Goal: Task Accomplishment & Management: Manage account settings

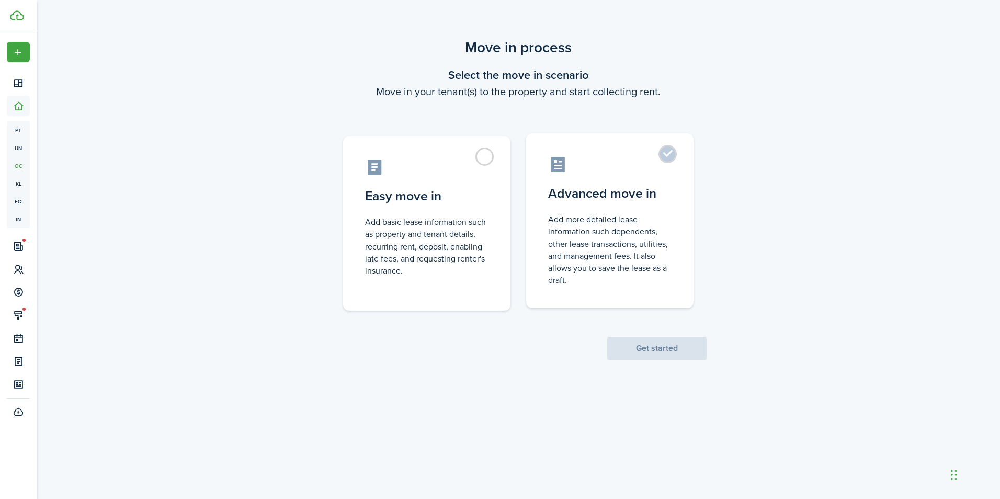
click at [645, 219] on control-radio-card-description "Add more detailed lease information such dependents, other lease transactions, …" at bounding box center [609, 249] width 123 height 73
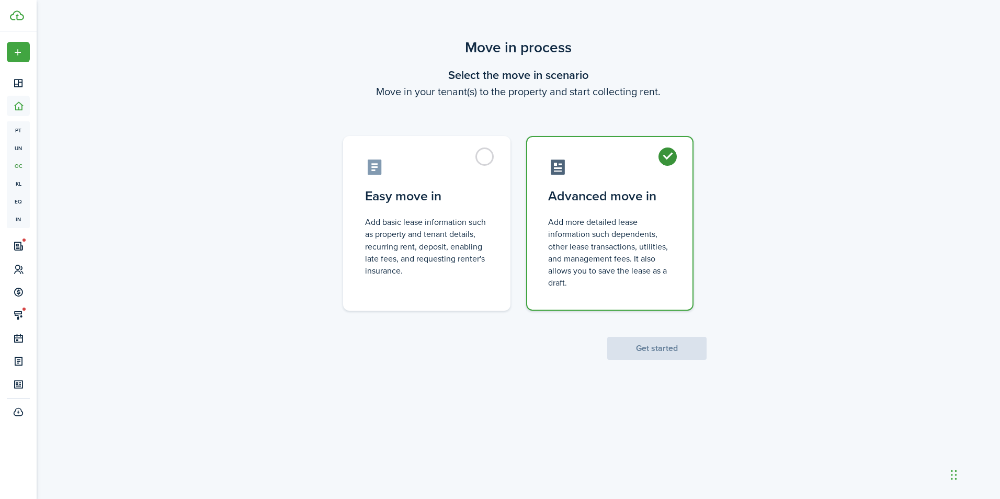
radio input "true"
click at [658, 346] on button "Get started" at bounding box center [656, 348] width 99 height 23
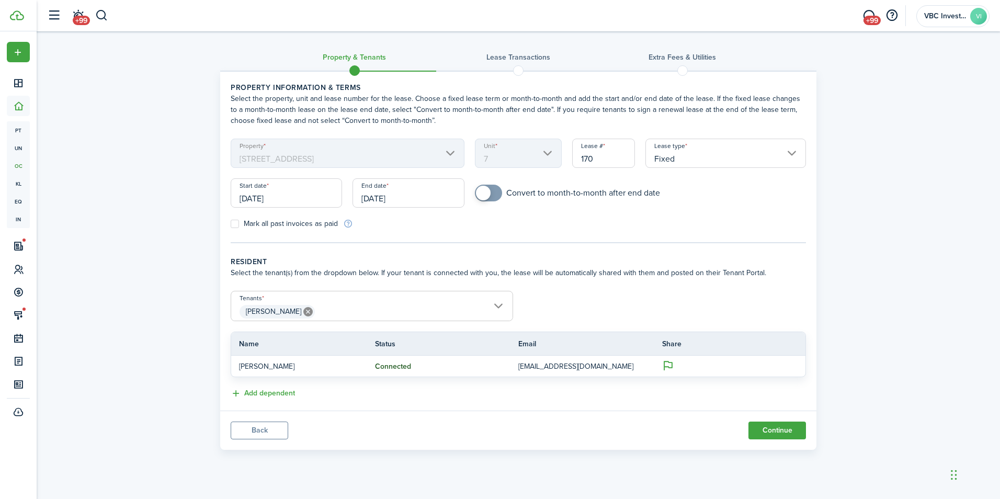
click at [288, 197] on input "[DATE]" at bounding box center [286, 192] width 111 height 29
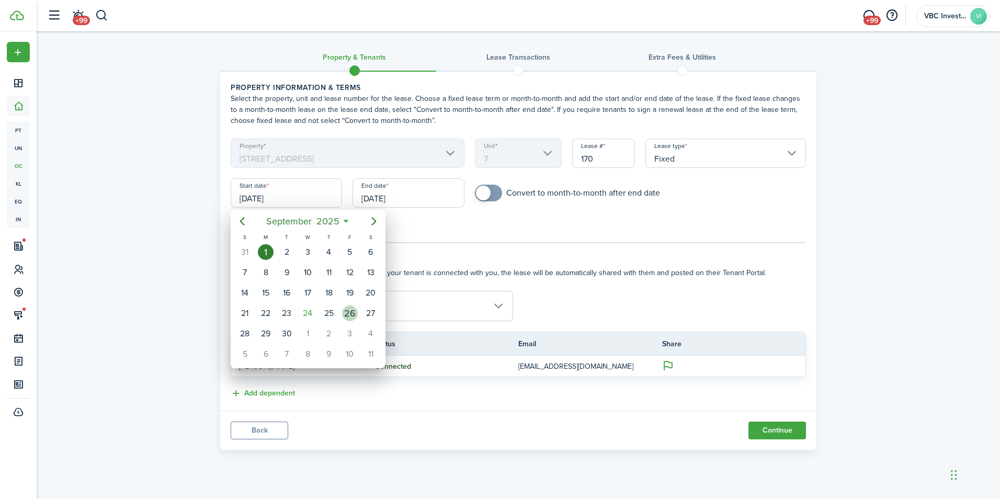
click at [350, 315] on div "26" at bounding box center [350, 313] width 16 height 16
type input "[DATE]"
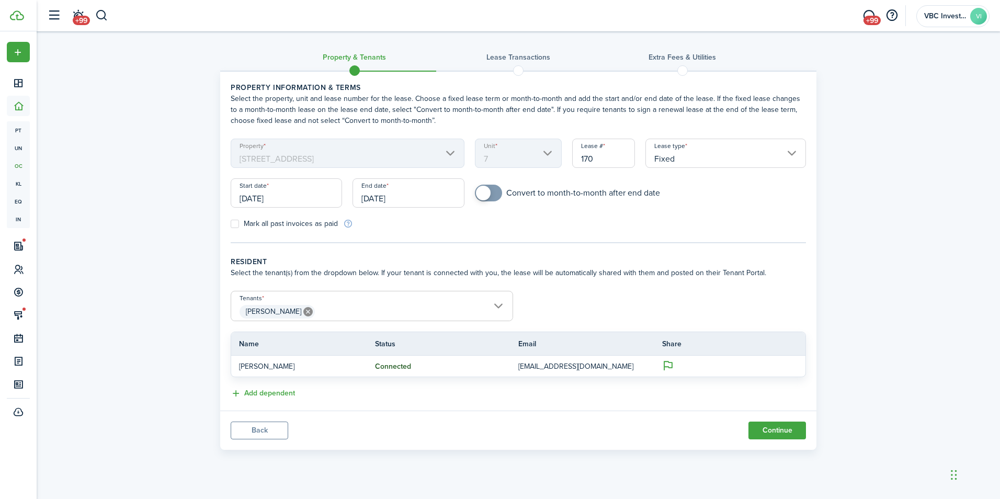
click at [386, 200] on input "[DATE]" at bounding box center [408, 192] width 111 height 29
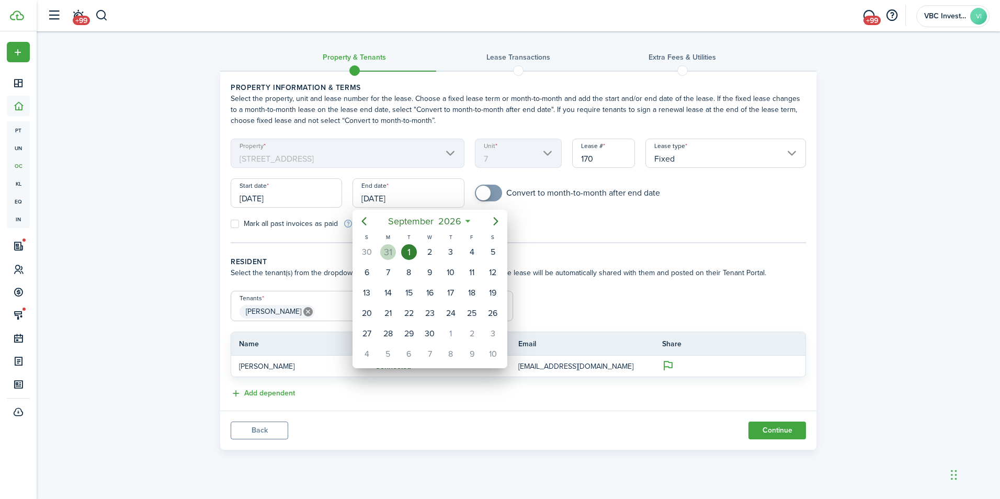
click at [384, 253] on div "31" at bounding box center [388, 252] width 16 height 16
type input "[DATE]"
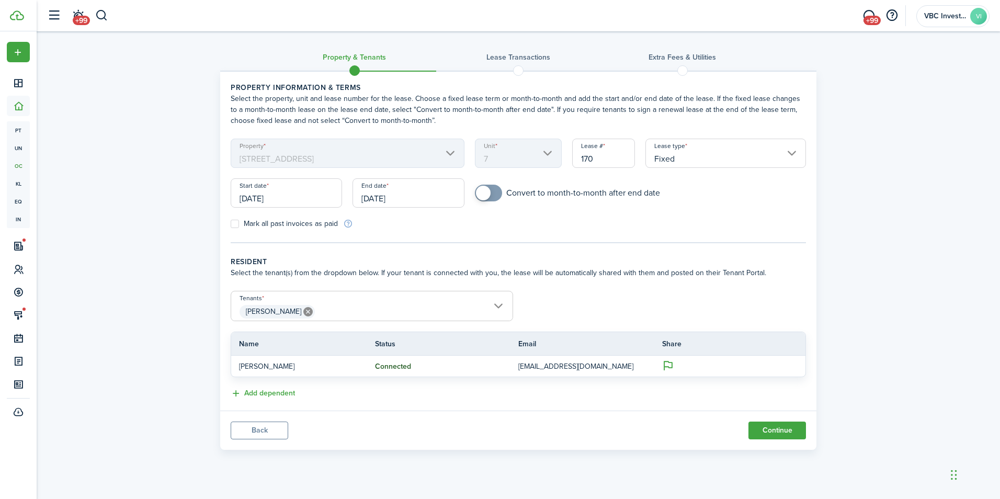
checkbox input "true"
click at [489, 198] on span at bounding box center [483, 193] width 15 height 15
click at [771, 431] on button "Continue" at bounding box center [778, 431] width 58 height 18
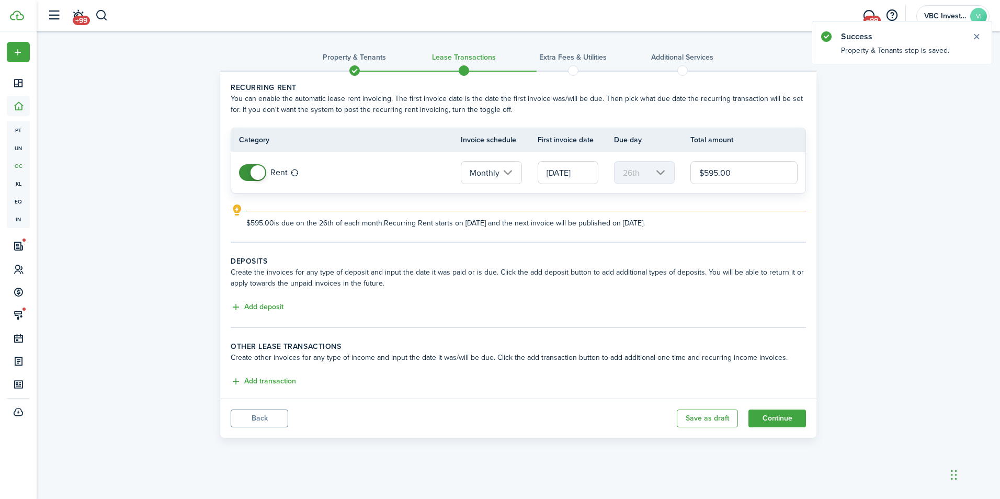
click at [572, 174] on input "[DATE]" at bounding box center [568, 172] width 61 height 23
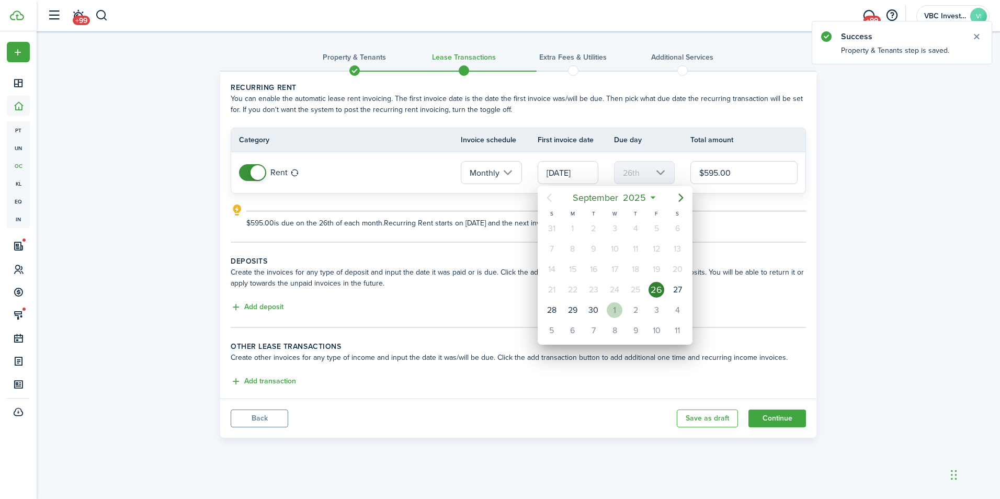
click at [611, 315] on div "1" at bounding box center [615, 310] width 16 height 16
type input "[DATE]"
type input "1st"
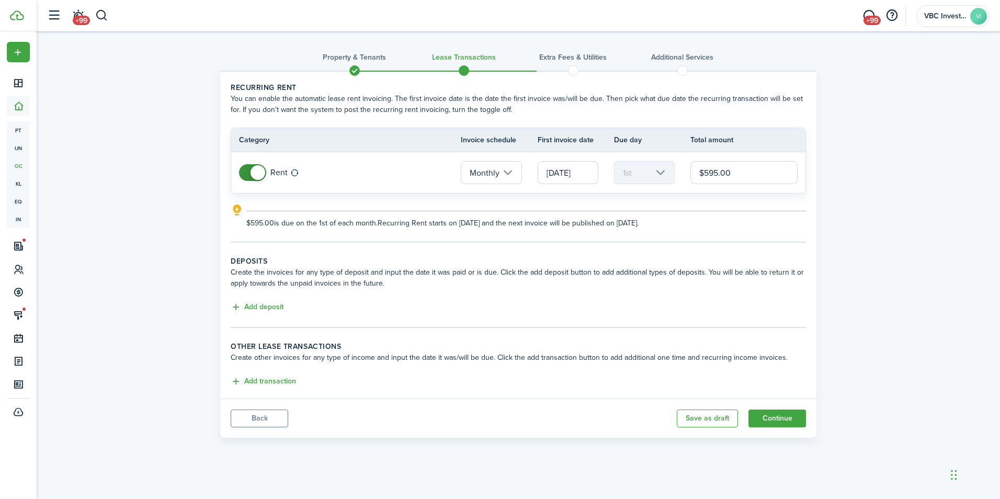
drag, startPoint x: 718, startPoint y: 171, endPoint x: 705, endPoint y: 171, distance: 13.6
click at [705, 171] on input "$595.00" at bounding box center [743, 172] width 107 height 23
type input "$775.00"
click at [272, 382] on button "Add transaction" at bounding box center [263, 382] width 65 height 12
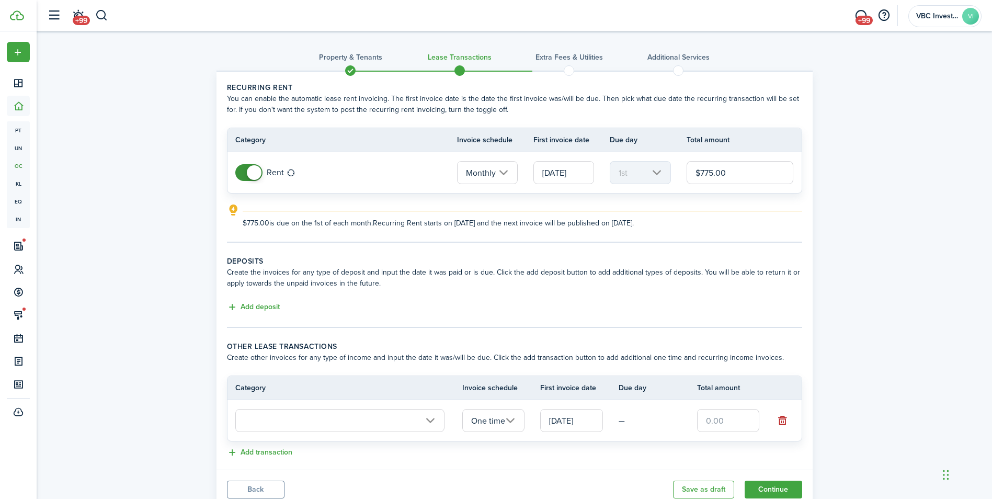
click at [361, 415] on input "text" at bounding box center [339, 420] width 209 height 23
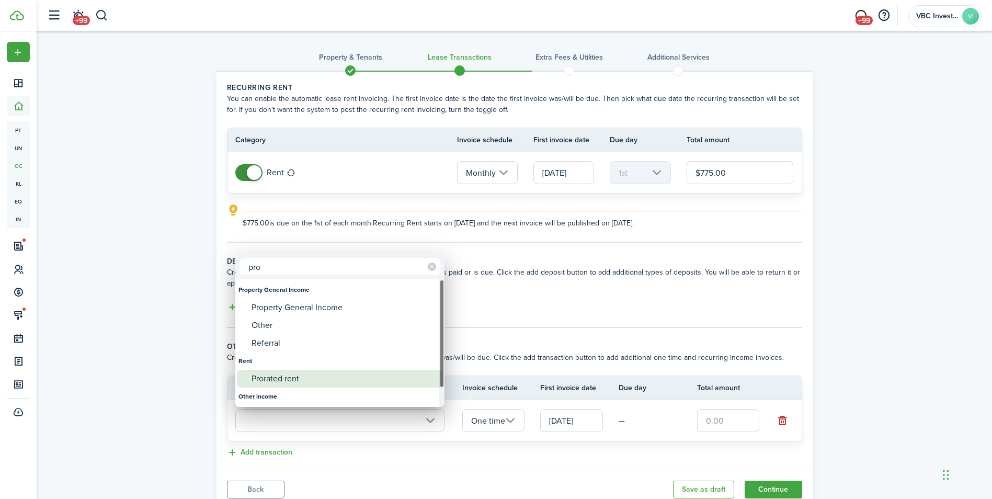
type input "pro"
click at [315, 378] on div "Prorated rent" at bounding box center [344, 379] width 185 height 18
type input "Rent / Prorated rent"
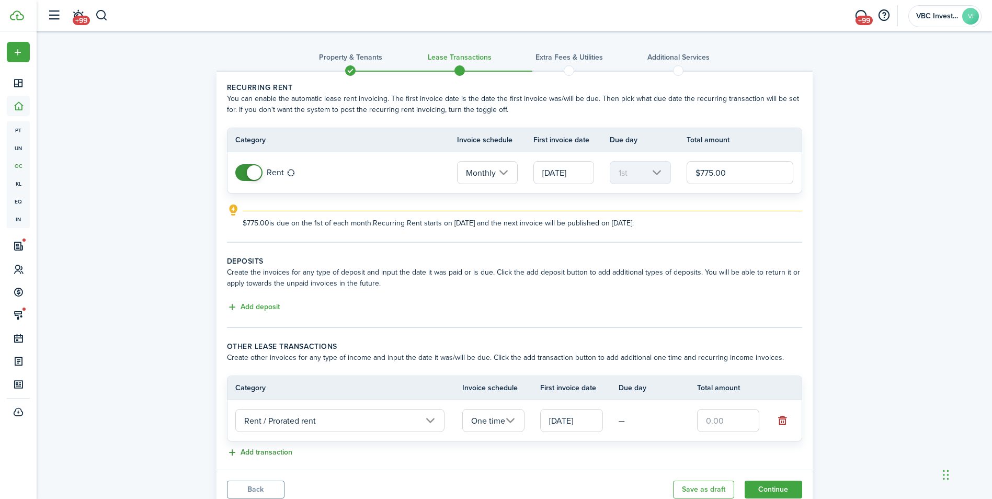
click at [273, 453] on button "Add transaction" at bounding box center [259, 453] width 65 height 12
click at [780, 463] on button "button" at bounding box center [782, 462] width 15 height 15
click at [251, 304] on button "Add deposit" at bounding box center [253, 307] width 53 height 12
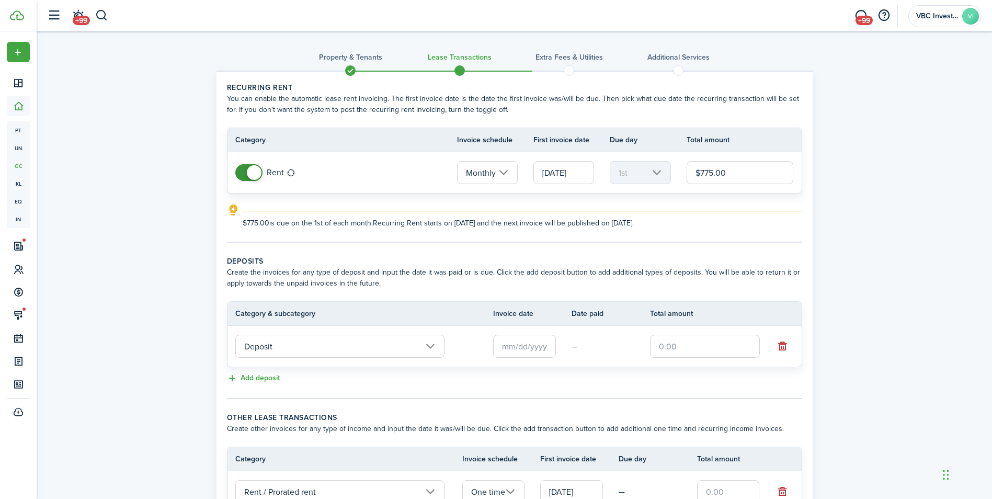
click at [519, 350] on input "text" at bounding box center [524, 346] width 63 height 23
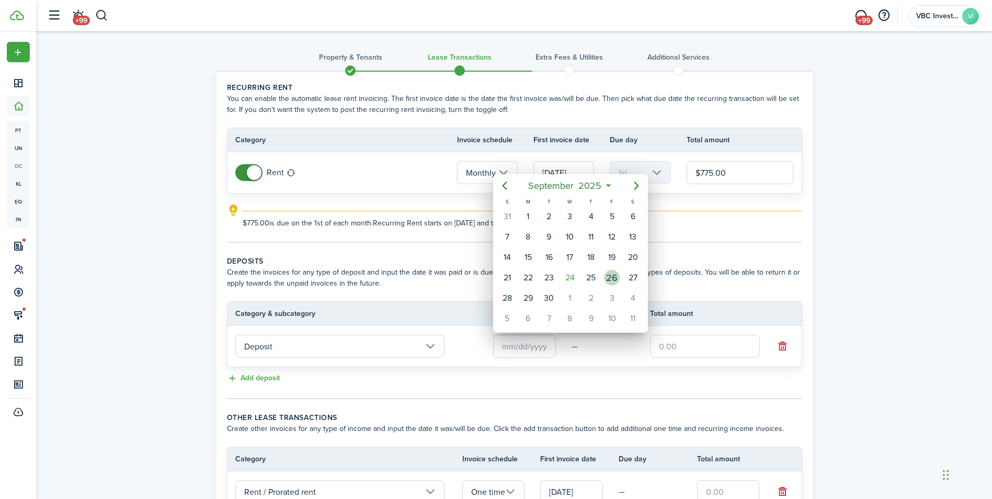
click at [614, 281] on div "26" at bounding box center [612, 278] width 16 height 16
type input "[DATE]"
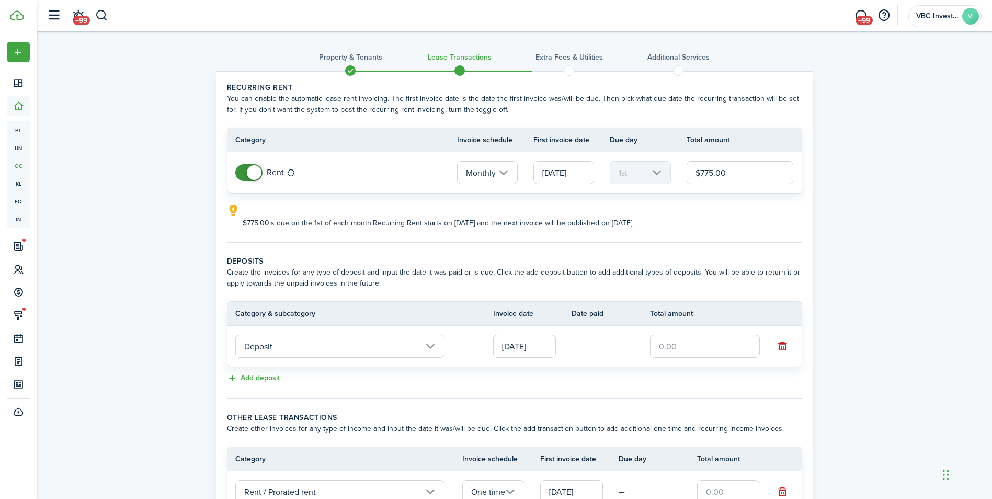
click at [665, 348] on input "text" at bounding box center [705, 346] width 110 height 23
type input "$775.00"
click at [580, 393] on tc-wizard-step "Deposits Create the invoices for any type of deposit and input the date it was …" at bounding box center [514, 327] width 575 height 143
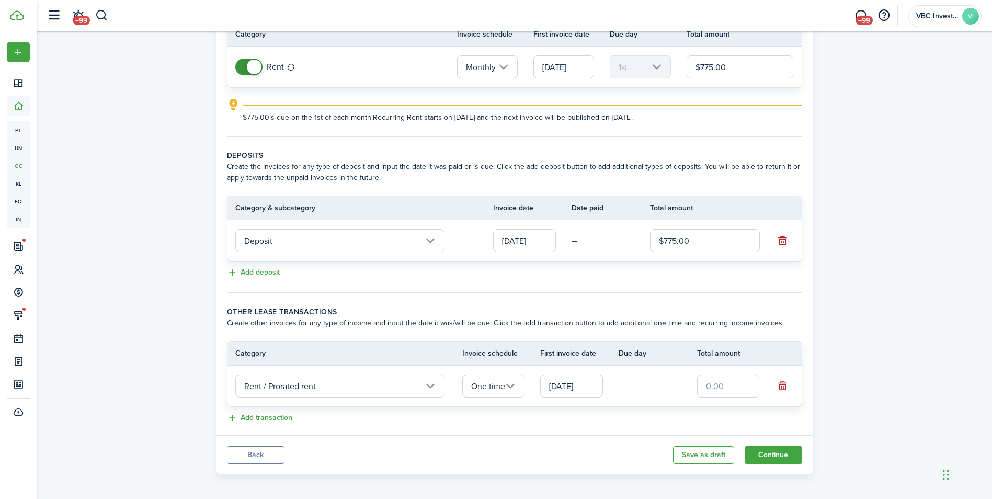
scroll to position [110, 0]
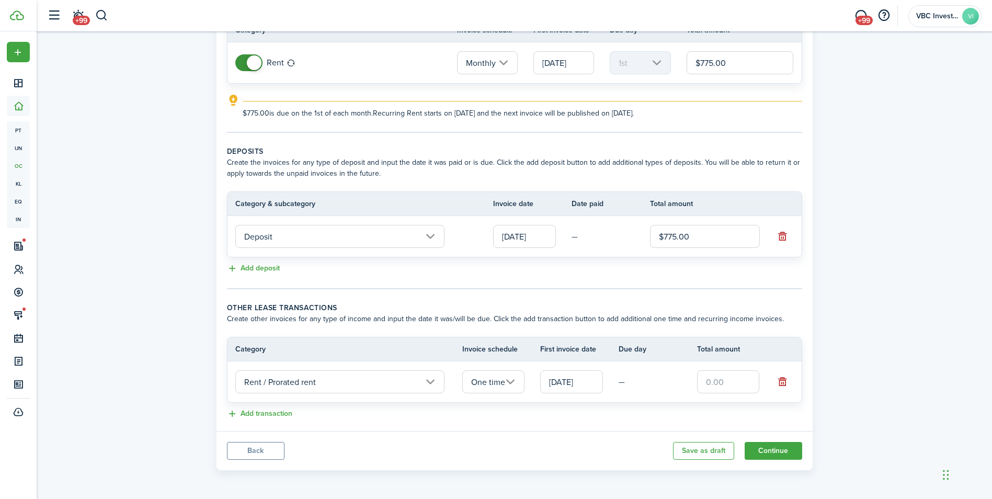
click at [733, 382] on input "text" at bounding box center [728, 381] width 63 height 23
type input "$129.00"
click at [648, 429] on panel-main-body "Recurring rent You can enable the automatic lease rent invoicing. The first inv…" at bounding box center [515, 196] width 596 height 469
click at [774, 451] on button "Continue" at bounding box center [774, 451] width 58 height 18
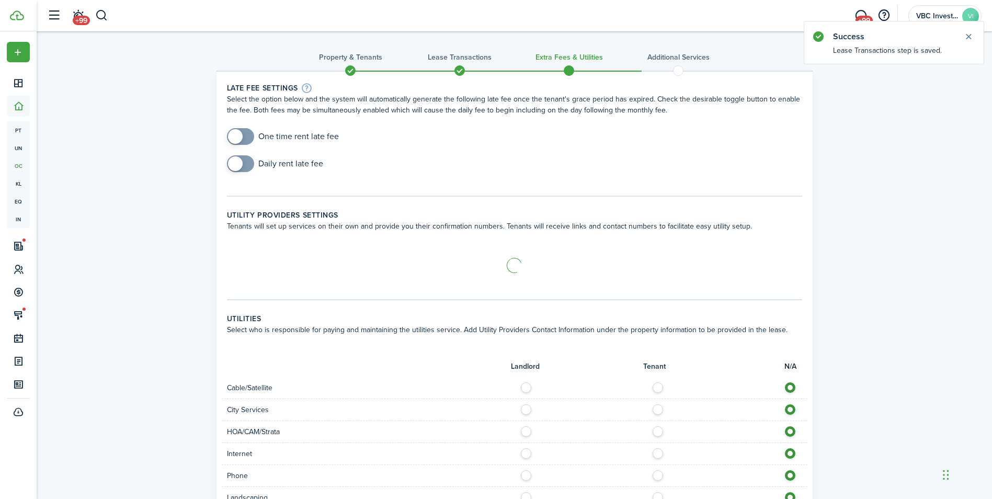
checkbox input "true"
click at [246, 141] on span at bounding box center [240, 136] width 10 height 17
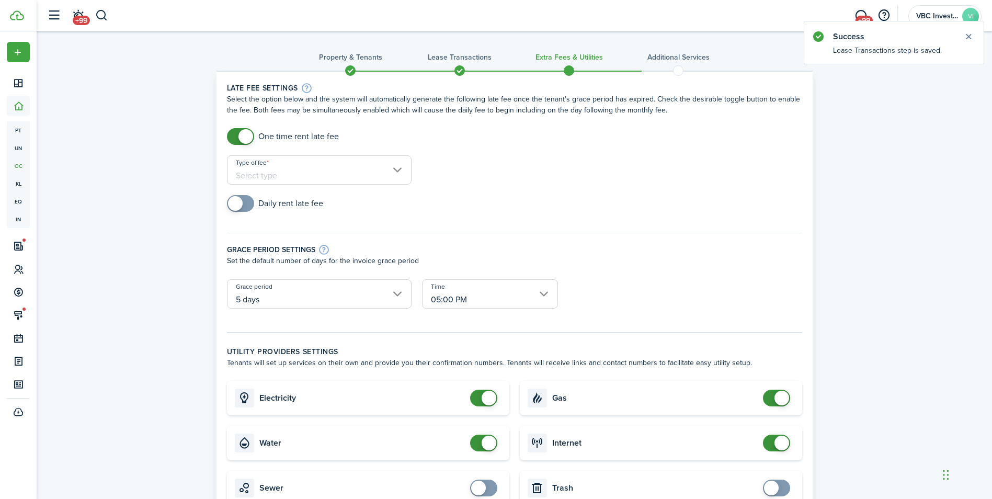
click at [277, 167] on input "Type of fee" at bounding box center [319, 169] width 185 height 29
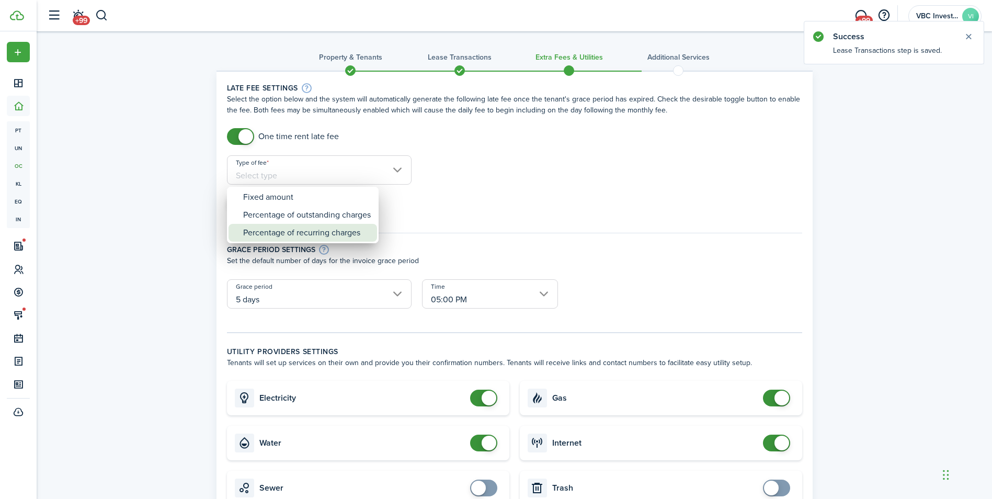
click at [286, 235] on div "Percentage of recurring charges" at bounding box center [307, 233] width 128 height 18
type input "Percentage of recurring charges"
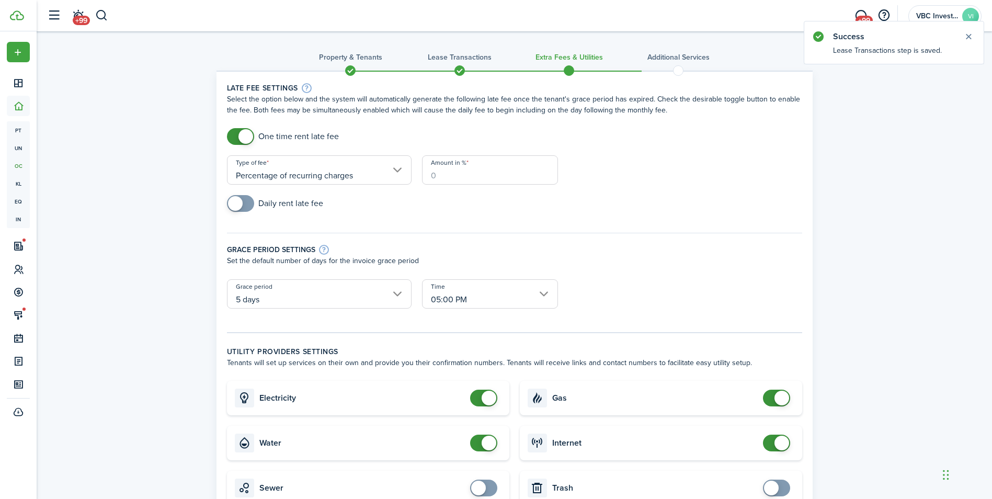
click at [483, 178] on input "Amount in %" at bounding box center [490, 169] width 136 height 29
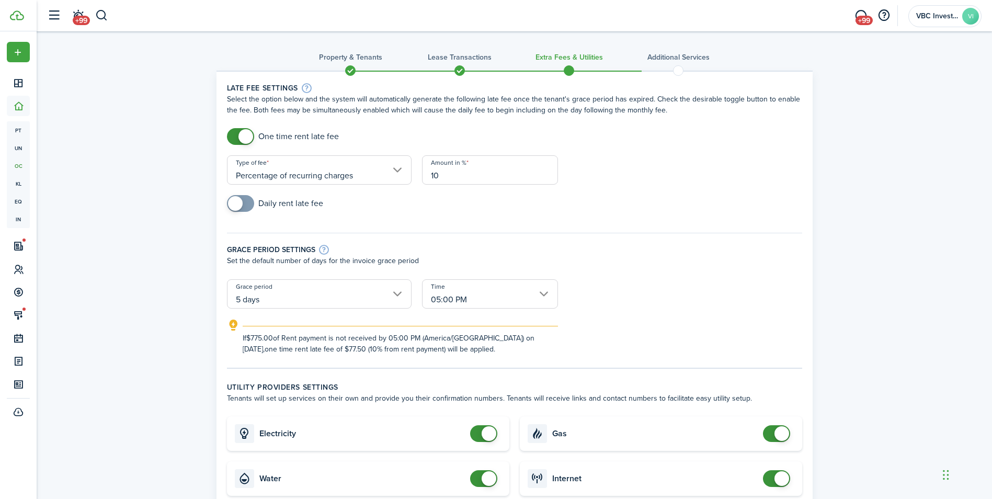
type input "10"
click at [453, 217] on div "Daily rent late fee" at bounding box center [515, 208] width 586 height 27
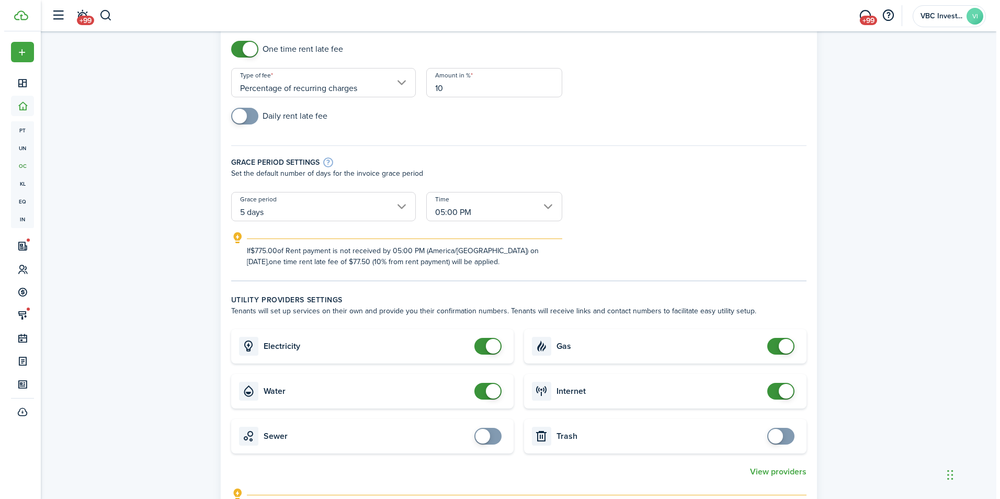
scroll to position [157, 0]
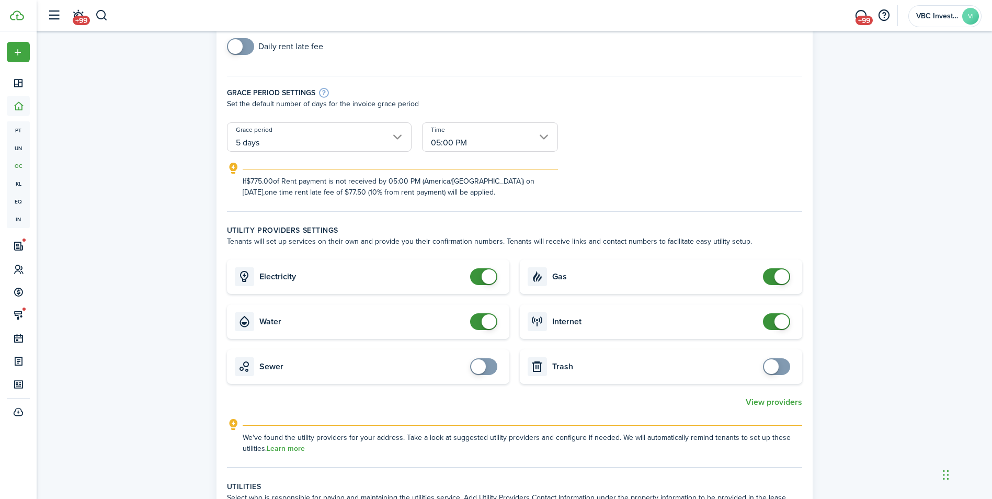
click at [483, 274] on span at bounding box center [489, 276] width 15 height 15
checkbox input "true"
click at [487, 281] on span at bounding box center [484, 276] width 10 height 17
checkbox input "false"
click at [485, 322] on span at bounding box center [489, 321] width 15 height 15
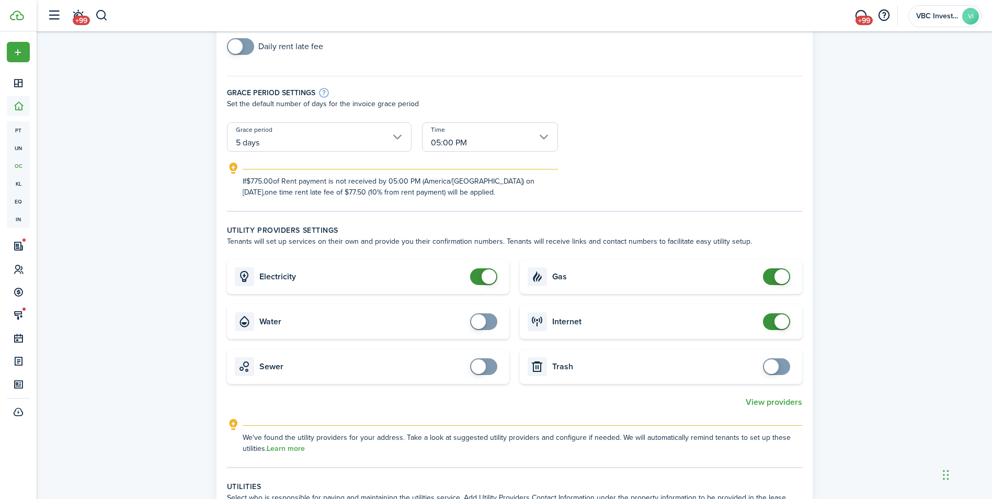
checkbox input "false"
click at [778, 324] on span at bounding box center [782, 321] width 15 height 15
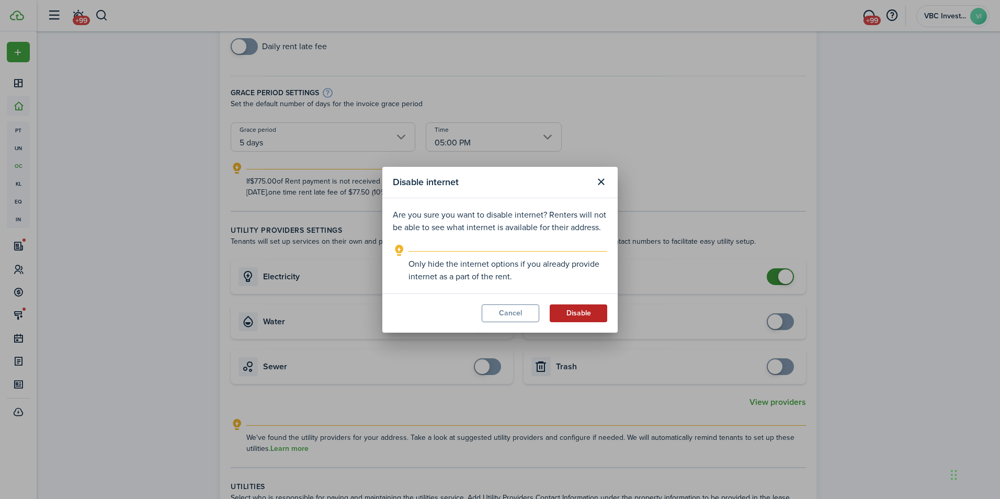
click at [572, 313] on button "Disable" at bounding box center [579, 313] width 58 height 18
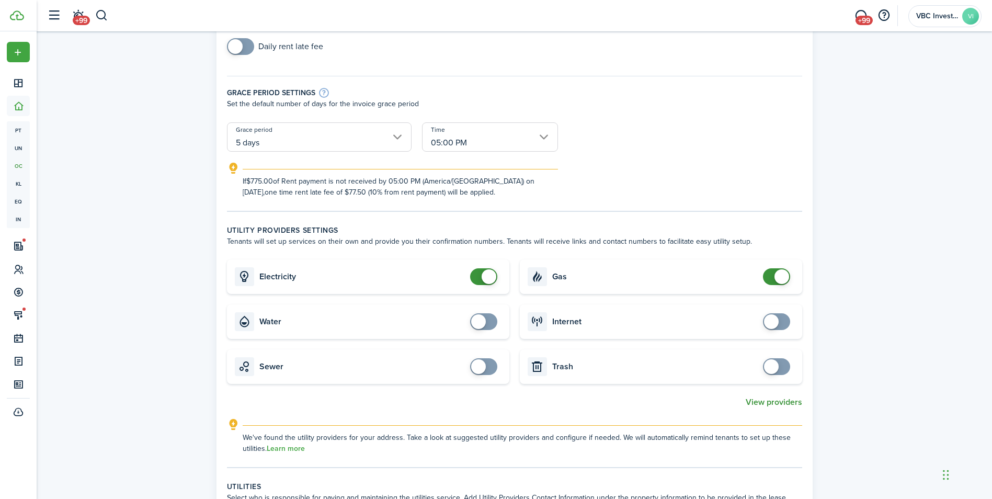
click at [797, 404] on button "View providers" at bounding box center [774, 402] width 56 height 9
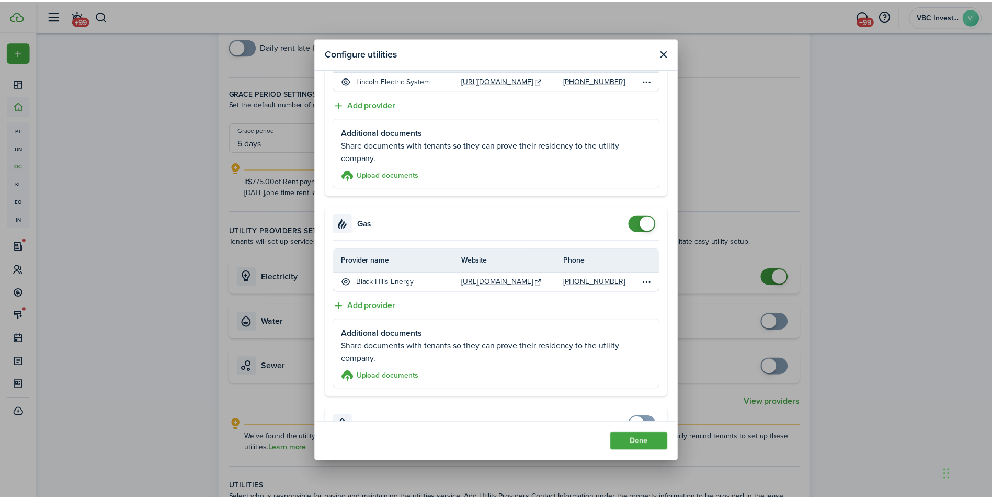
scroll to position [0, 0]
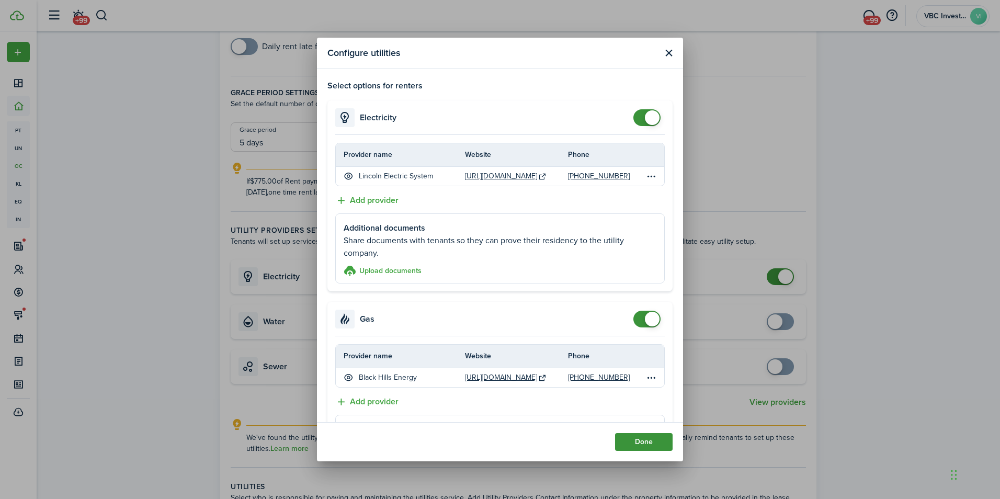
click at [647, 437] on button "Done" at bounding box center [644, 442] width 58 height 18
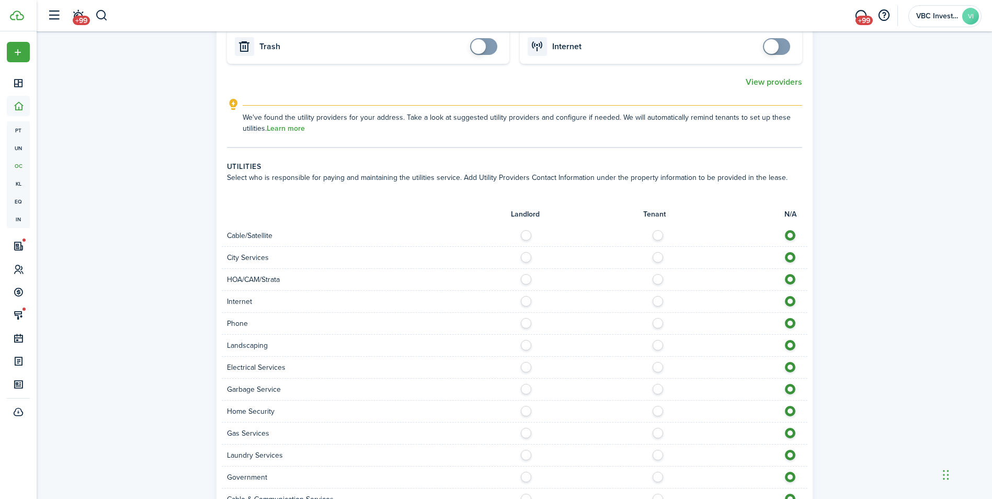
scroll to position [628, 0]
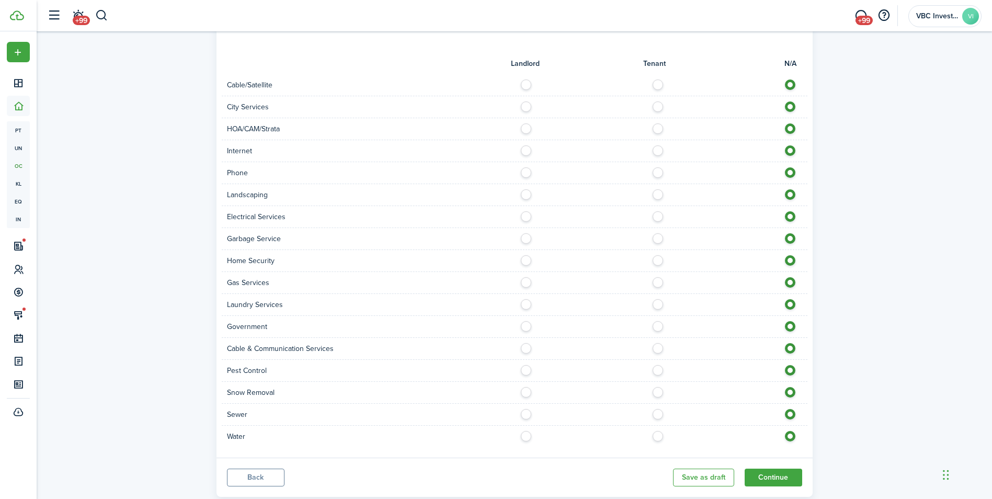
click at [660, 279] on label at bounding box center [661, 279] width 18 height 5
radio input "true"
click at [661, 214] on label at bounding box center [661, 213] width 18 height 5
radio input "true"
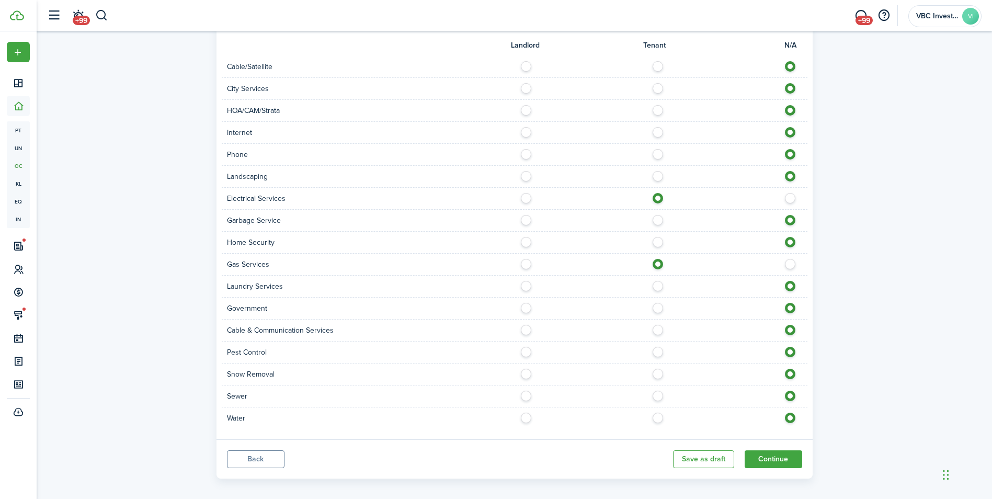
scroll to position [654, 0]
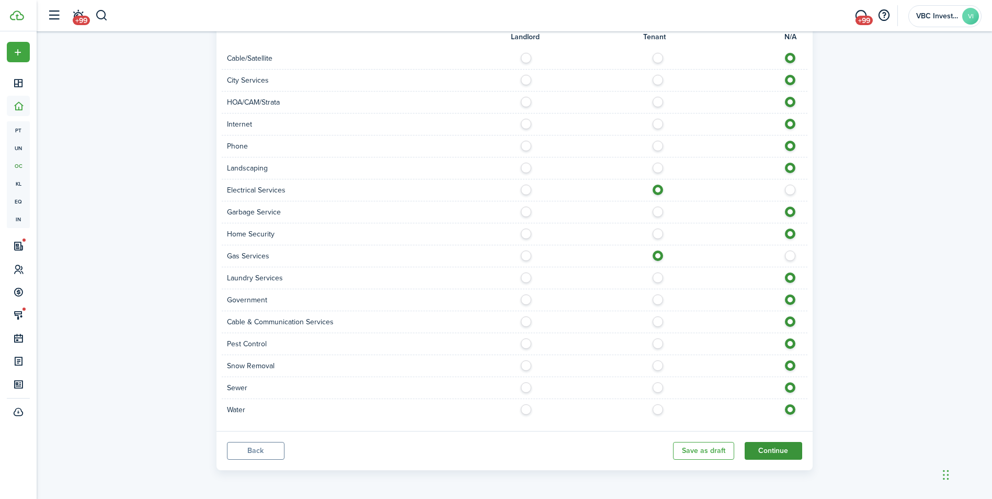
click at [761, 455] on button "Continue" at bounding box center [774, 451] width 58 height 18
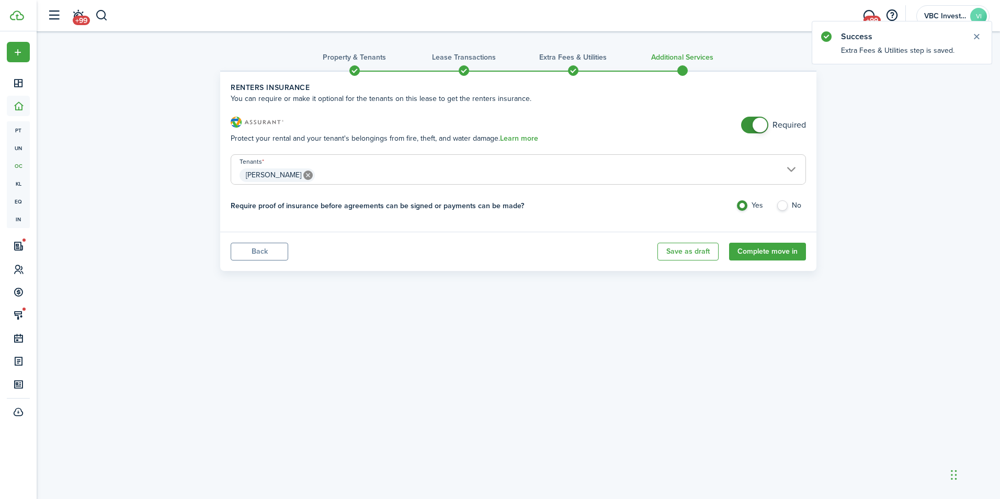
checkbox input "false"
click at [765, 122] on span at bounding box center [760, 125] width 15 height 15
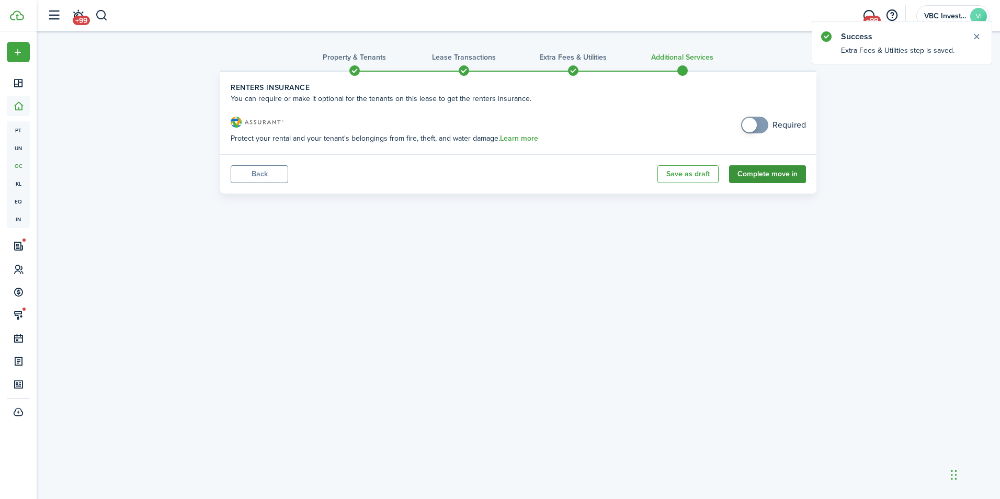
click at [772, 173] on button "Complete move in" at bounding box center [767, 174] width 77 height 18
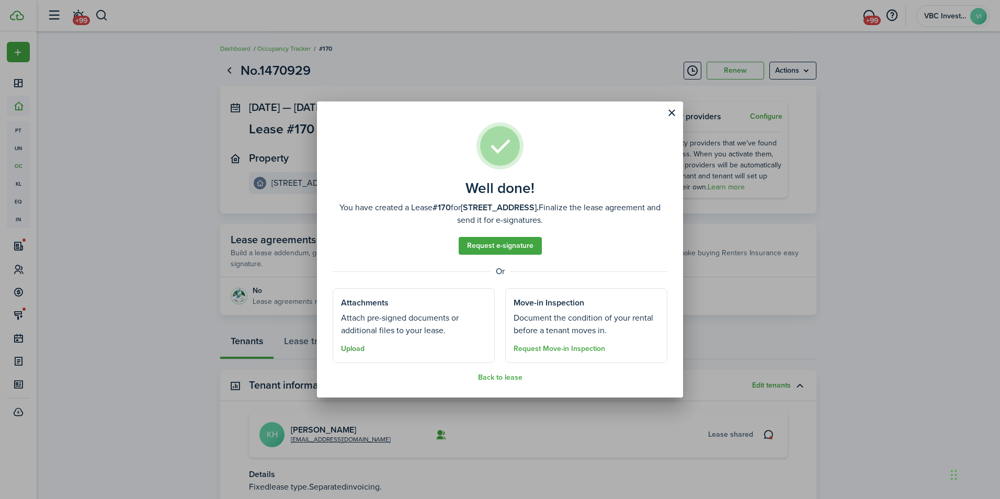
click at [360, 349] on button "Upload" at bounding box center [353, 349] width 24 height 8
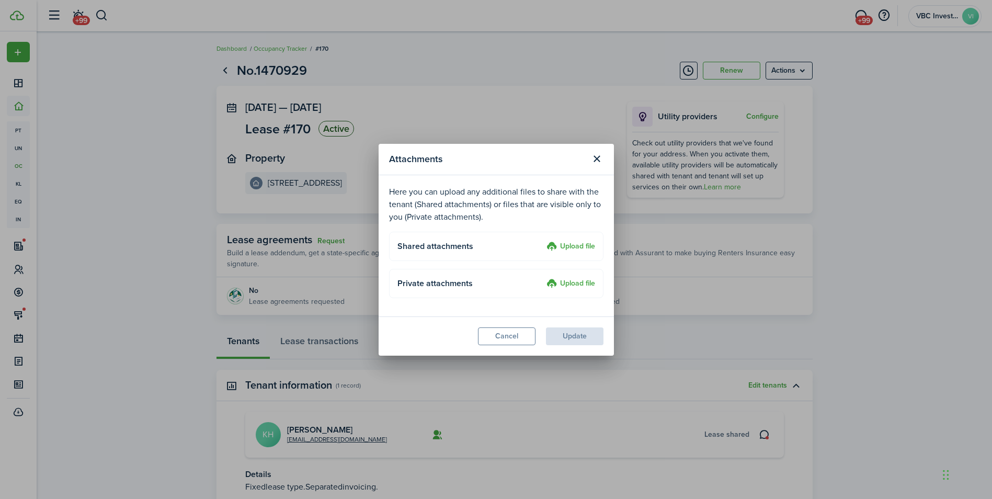
click at [575, 246] on label "Upload file" at bounding box center [571, 247] width 49 height 13
click at [543, 241] on input "Upload file" at bounding box center [543, 241] width 0 height 0
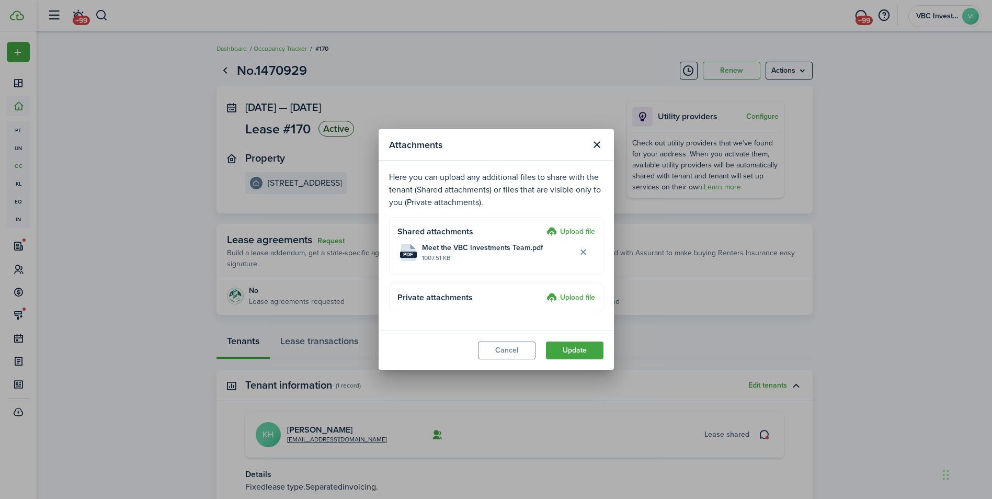
click at [577, 228] on label "Upload file" at bounding box center [571, 232] width 49 height 13
click at [543, 226] on input "Upload file" at bounding box center [543, 226] width 0 height 0
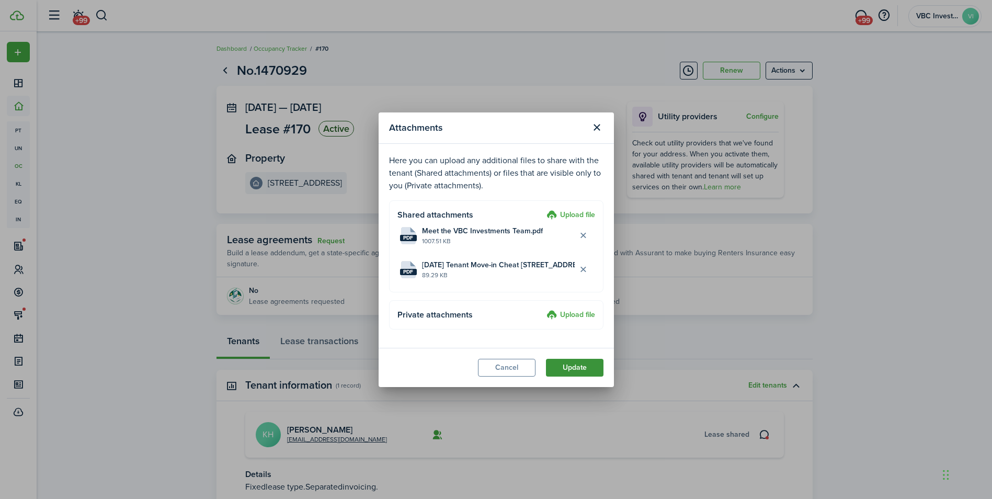
click at [587, 371] on button "Update" at bounding box center [575, 368] width 58 height 18
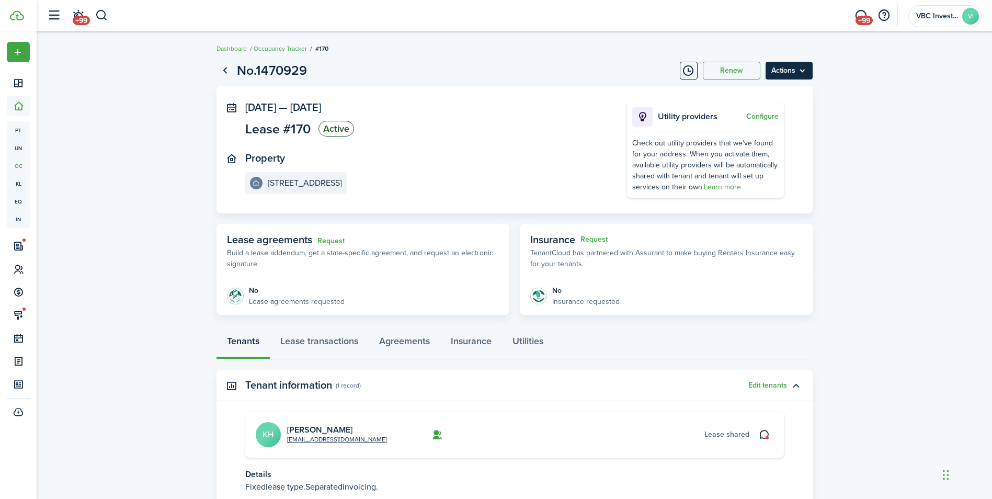
click at [778, 73] on menu-btn "Actions" at bounding box center [789, 71] width 47 height 18
click at [733, 94] on button "Edit" at bounding box center [767, 94] width 92 height 18
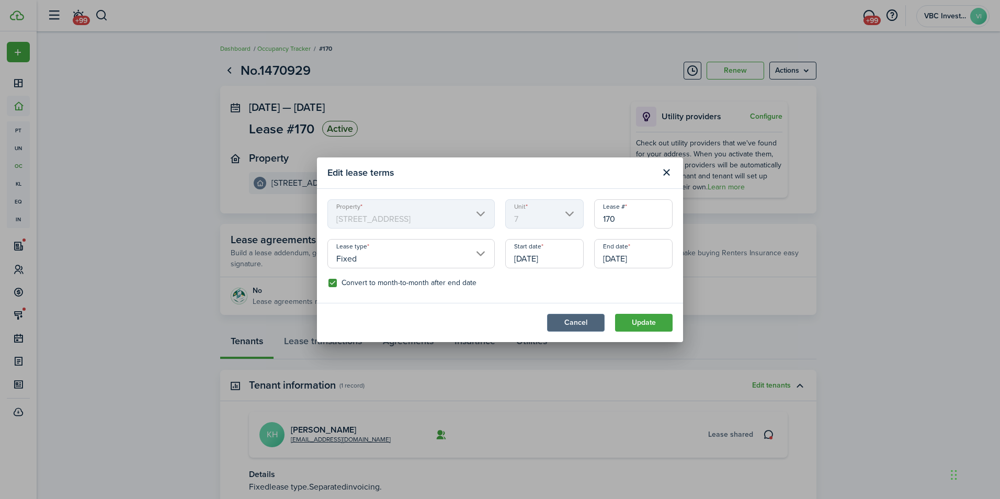
drag, startPoint x: 594, startPoint y: 322, endPoint x: 593, endPoint y: 314, distance: 7.9
click at [594, 322] on button "Cancel" at bounding box center [576, 323] width 58 height 18
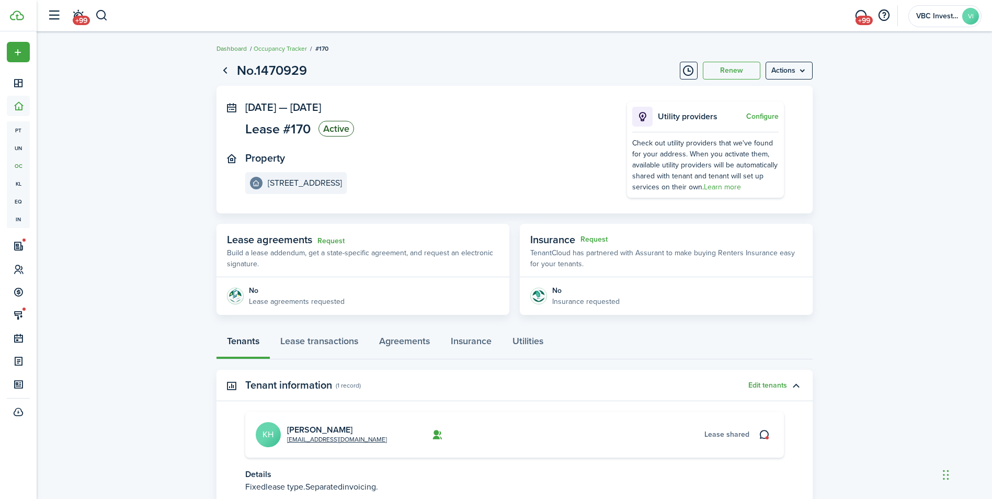
click at [231, 48] on link "Dashboard" at bounding box center [232, 48] width 30 height 9
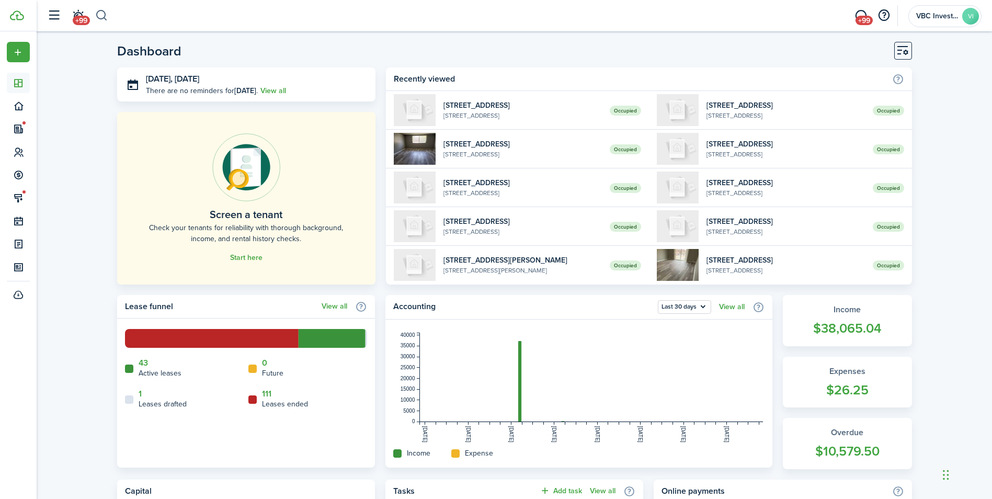
click at [104, 12] on button "button" at bounding box center [101, 16] width 13 height 18
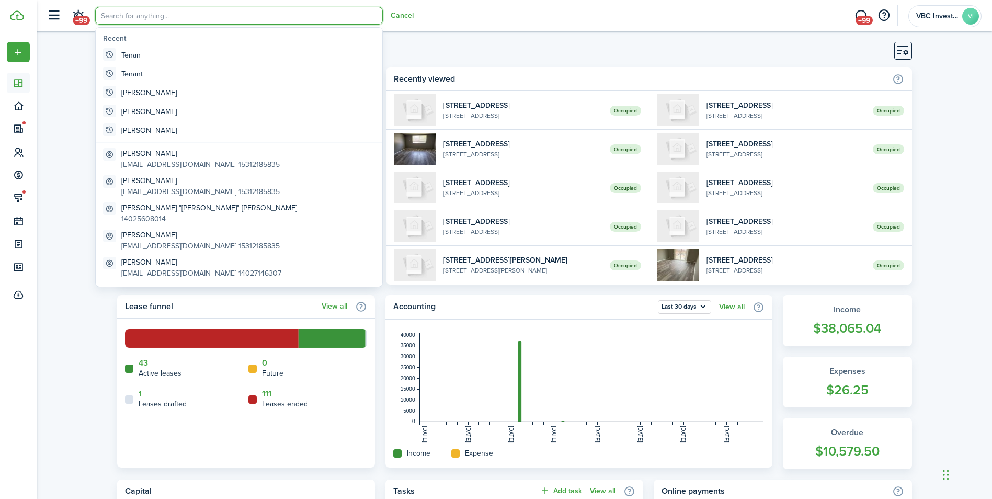
click at [176, 14] on input "search" at bounding box center [239, 16] width 288 height 18
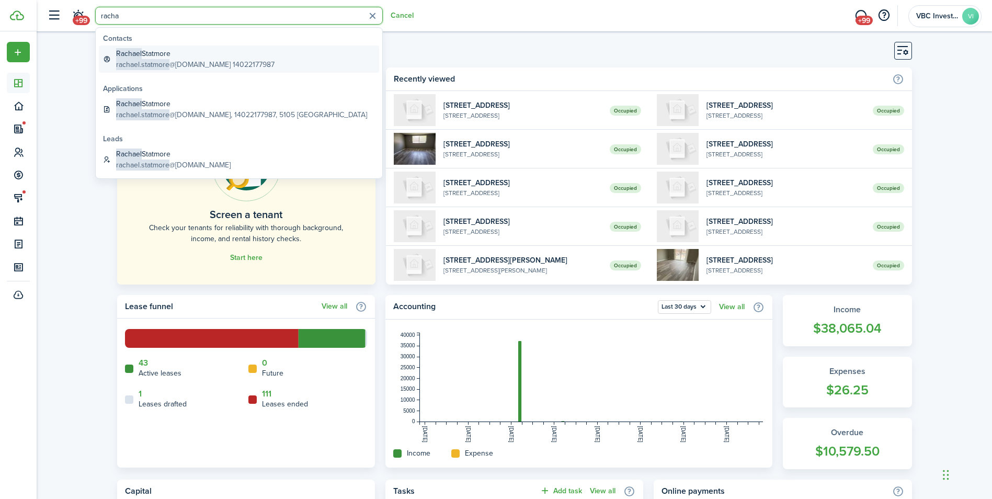
type input "racha"
click at [171, 61] on global-search-item-description "rachael.statmore @[DOMAIN_NAME] 14022177987" at bounding box center [195, 64] width 158 height 11
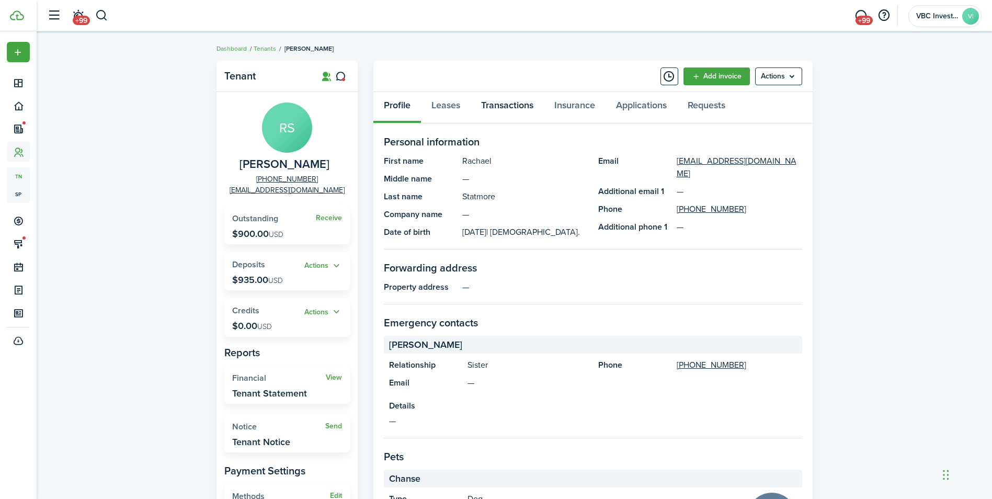
click at [519, 111] on link "Transactions" at bounding box center [507, 107] width 73 height 31
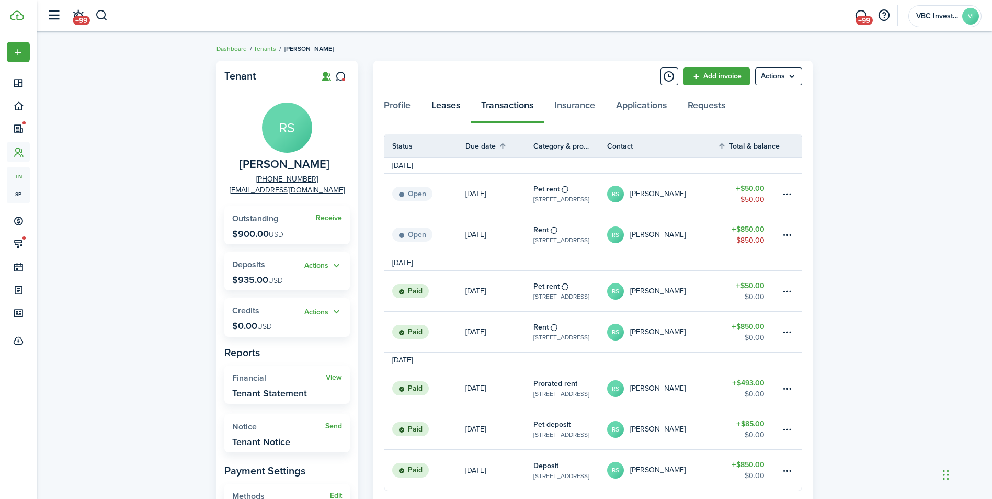
click at [458, 107] on link "Leases" at bounding box center [446, 107] width 50 height 31
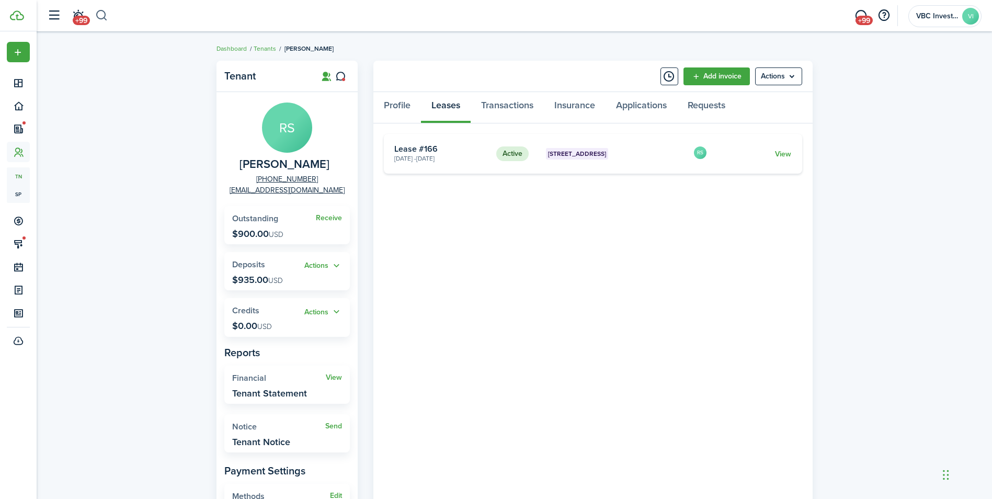
click at [105, 19] on button "button" at bounding box center [101, 16] width 13 height 18
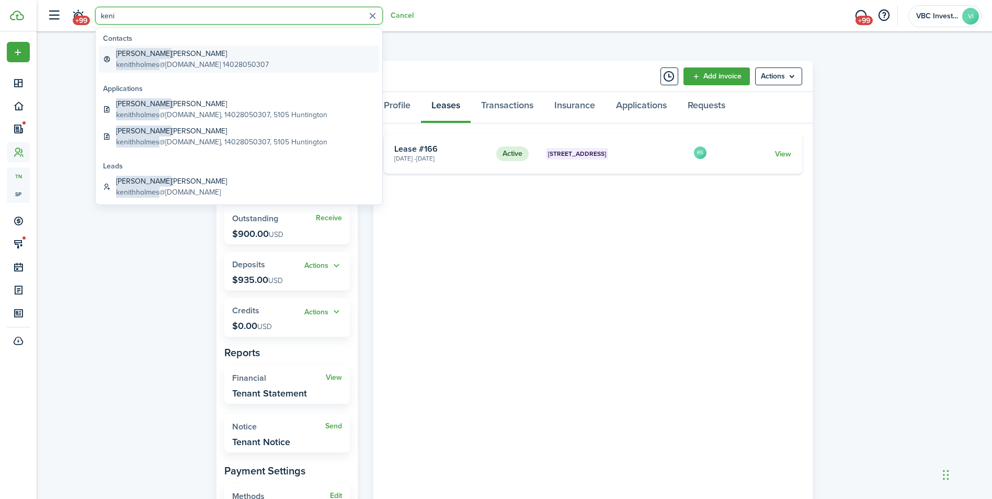
type input "keni"
click at [142, 63] on span "kenithholmes" at bounding box center [137, 64] width 43 height 11
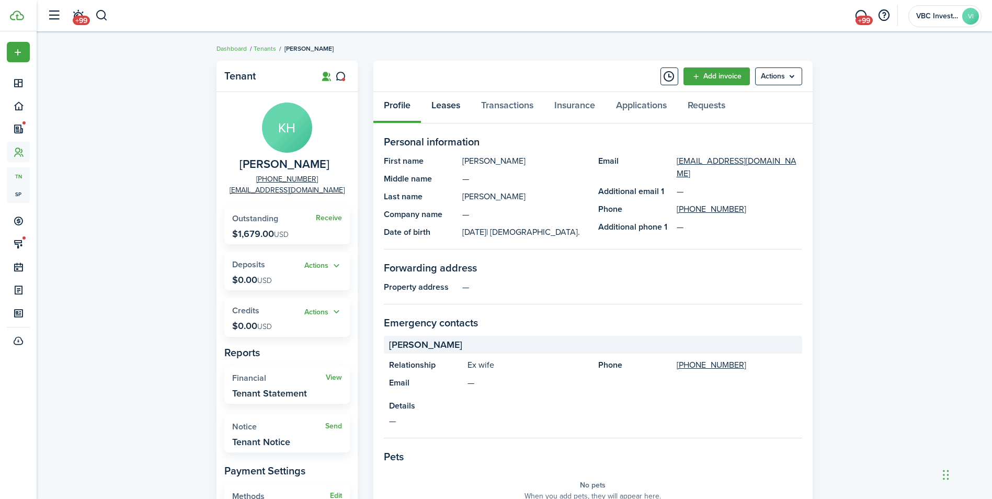
click at [461, 109] on link "Leases" at bounding box center [446, 107] width 50 height 31
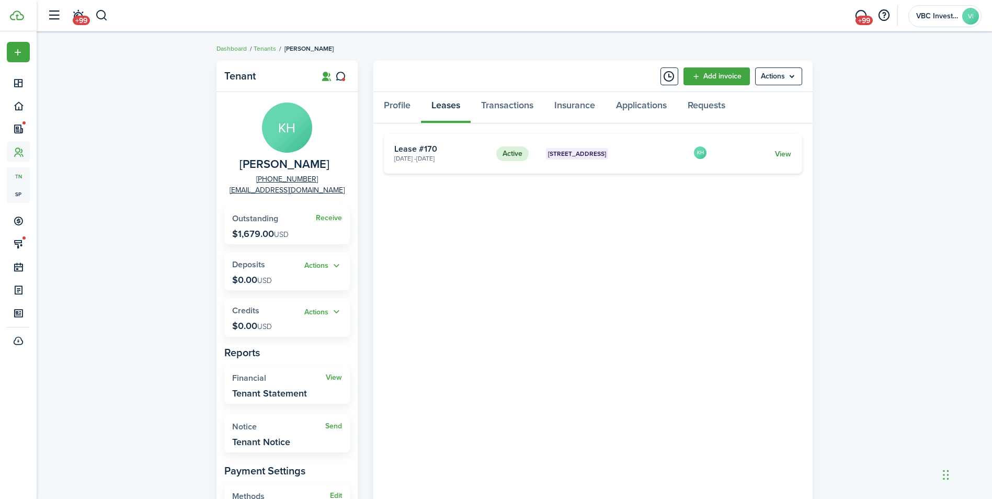
click at [786, 153] on link "View" at bounding box center [783, 154] width 16 height 11
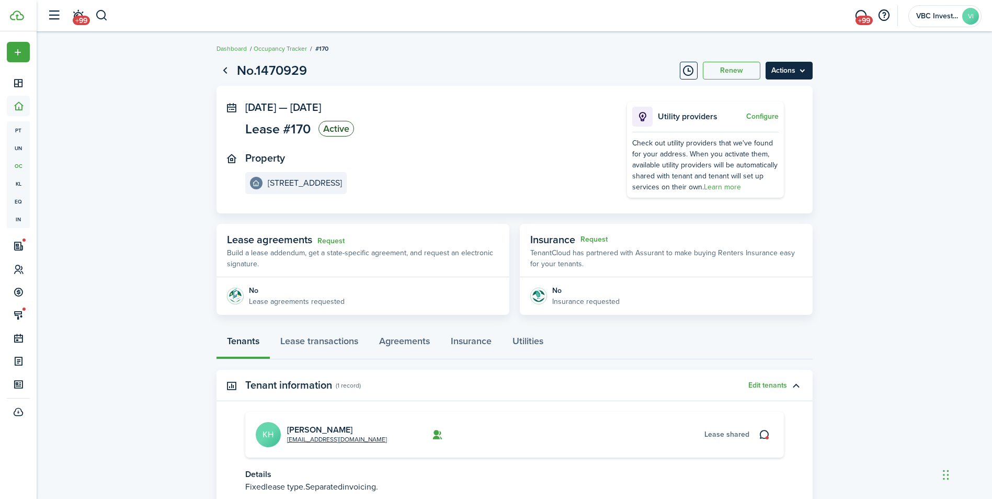
click at [789, 74] on menu-btn "Actions" at bounding box center [789, 71] width 47 height 18
click at [765, 96] on button "Edit" at bounding box center [767, 94] width 92 height 18
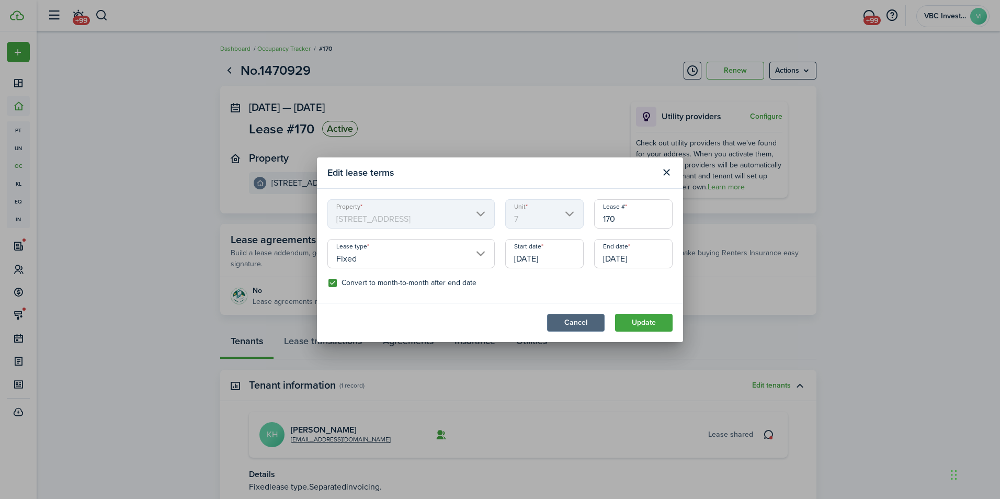
click at [565, 323] on button "Cancel" at bounding box center [576, 323] width 58 height 18
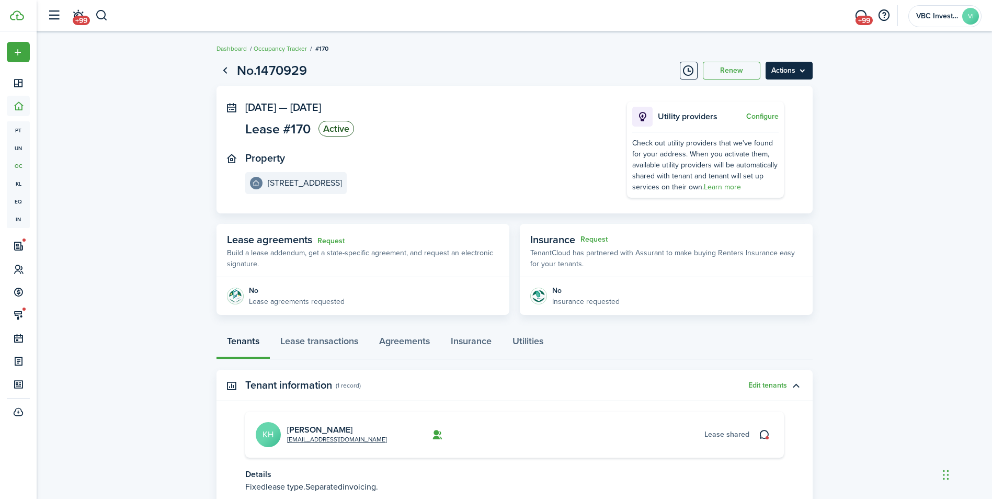
click at [776, 74] on menu-btn "Actions" at bounding box center [789, 71] width 47 height 18
click at [768, 132] on link "End Lease" at bounding box center [767, 130] width 92 height 18
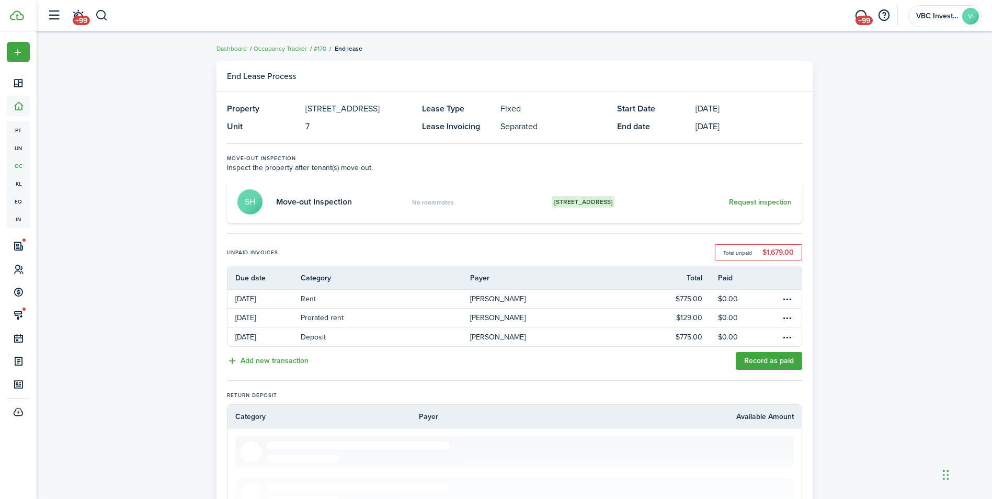
scroll to position [209, 0]
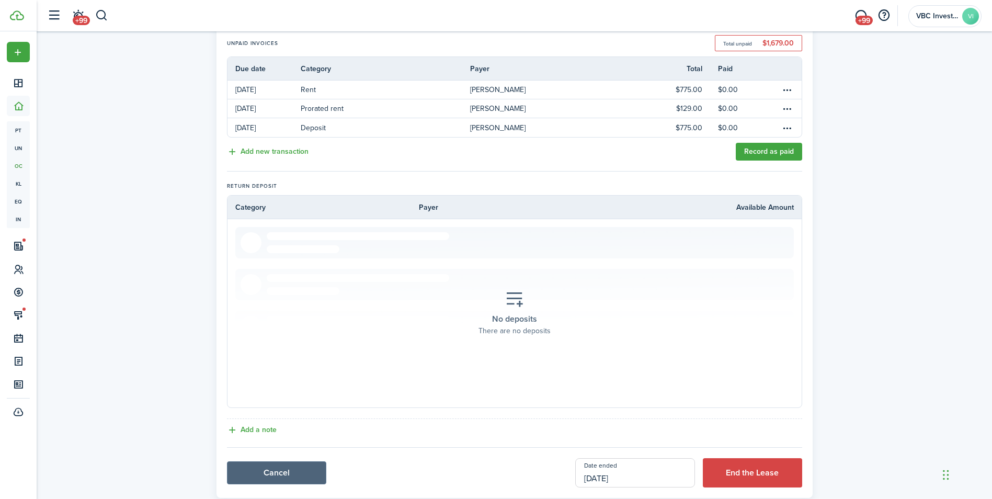
click at [275, 469] on link "Cancel" at bounding box center [276, 472] width 99 height 23
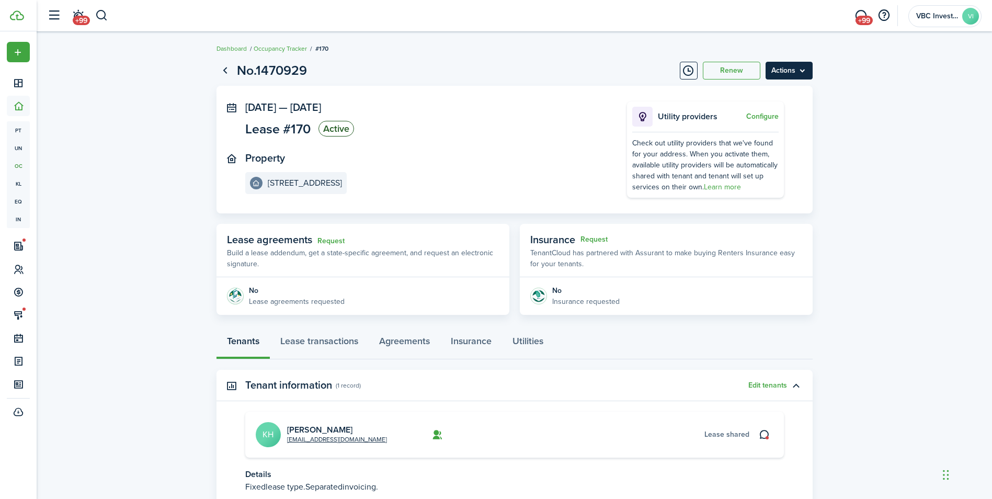
click at [769, 72] on menu-btn "Actions" at bounding box center [789, 71] width 47 height 18
click at [796, 69] on menu-btn "Actions" at bounding box center [789, 71] width 47 height 18
click at [731, 73] on button "Renew" at bounding box center [732, 71] width 58 height 18
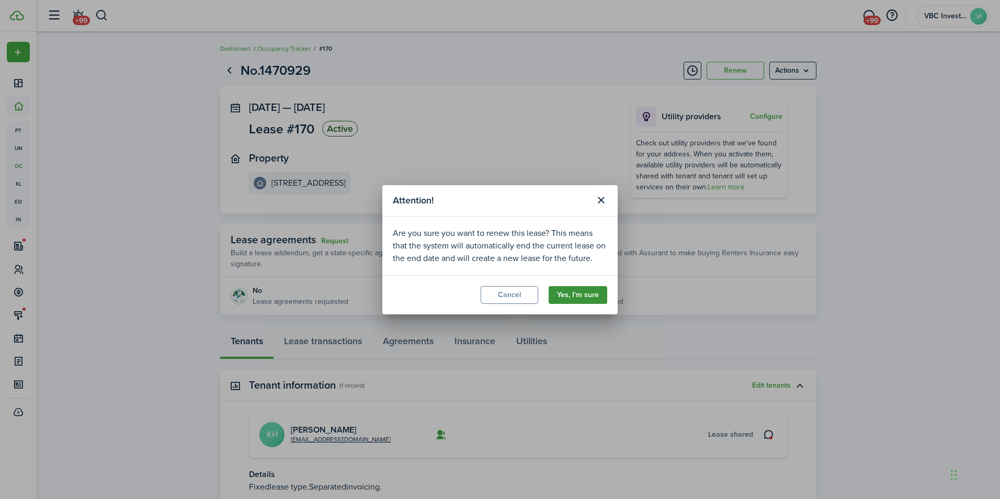
click at [589, 299] on button "Yes, I'm sure" at bounding box center [578, 295] width 59 height 18
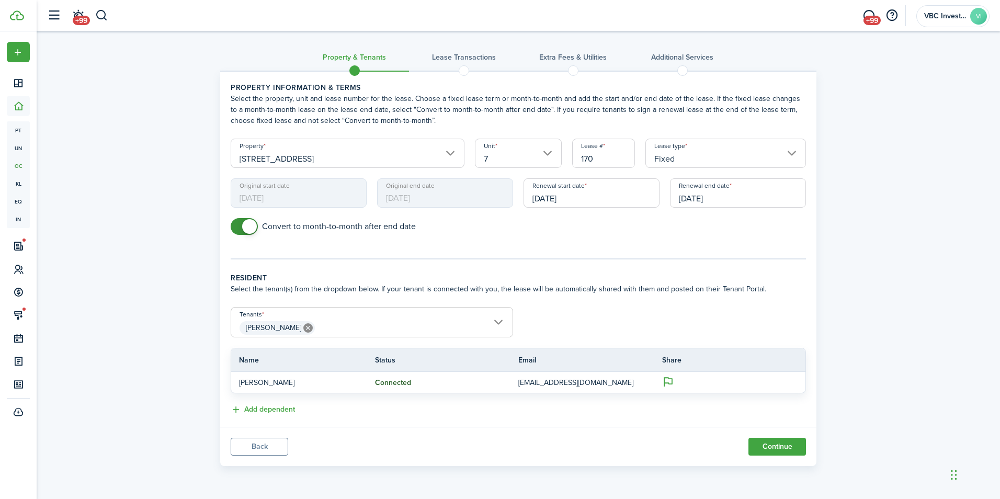
click at [513, 158] on input "7" at bounding box center [518, 153] width 87 height 29
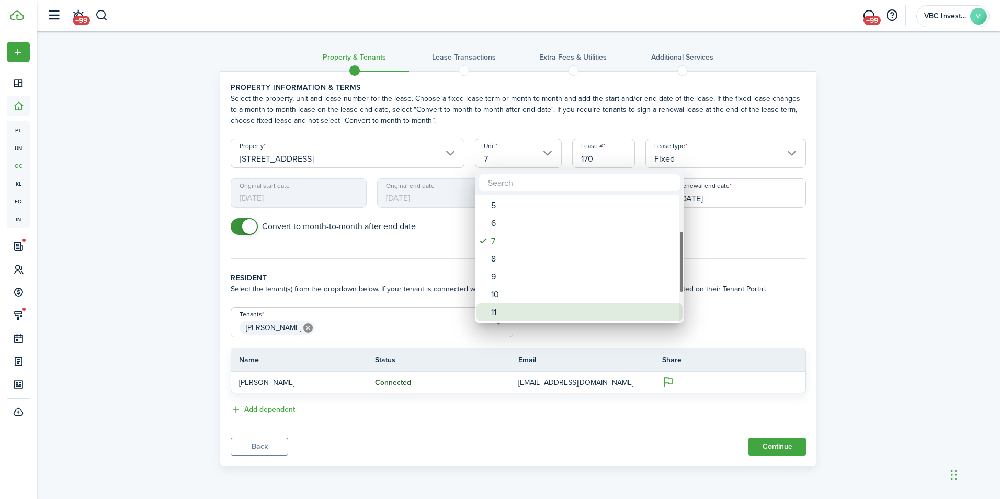
click at [507, 314] on div "11" at bounding box center [583, 312] width 185 height 18
type input "11"
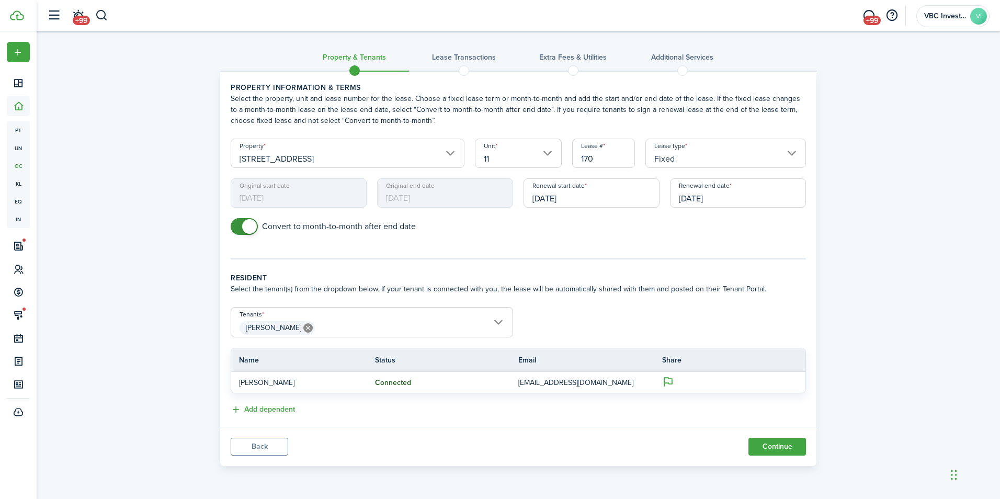
click at [542, 239] on div "Convert to month-to-month after end date" at bounding box center [518, 231] width 586 height 27
click at [576, 194] on input "[DATE]" at bounding box center [592, 192] width 136 height 29
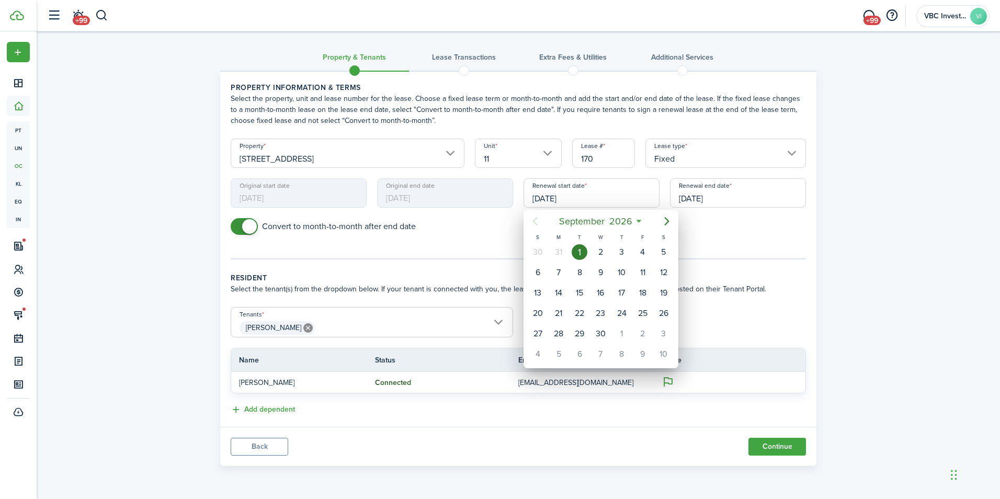
click at [576, 194] on div at bounding box center [500, 249] width 1168 height 666
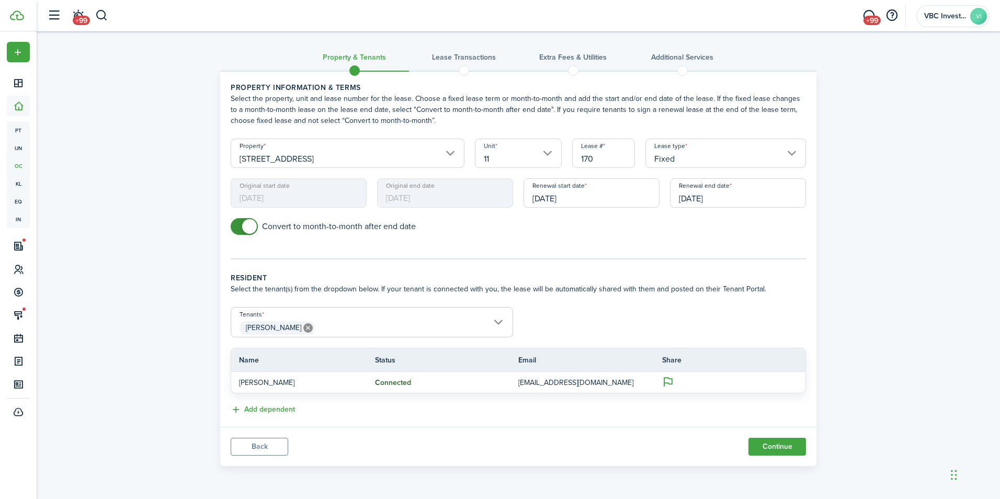
click at [428, 256] on tc-wizard-step "Property information & terms Select the property, unit and lease number for the…" at bounding box center [518, 170] width 575 height 177
click at [276, 447] on button "Back" at bounding box center [260, 447] width 58 height 18
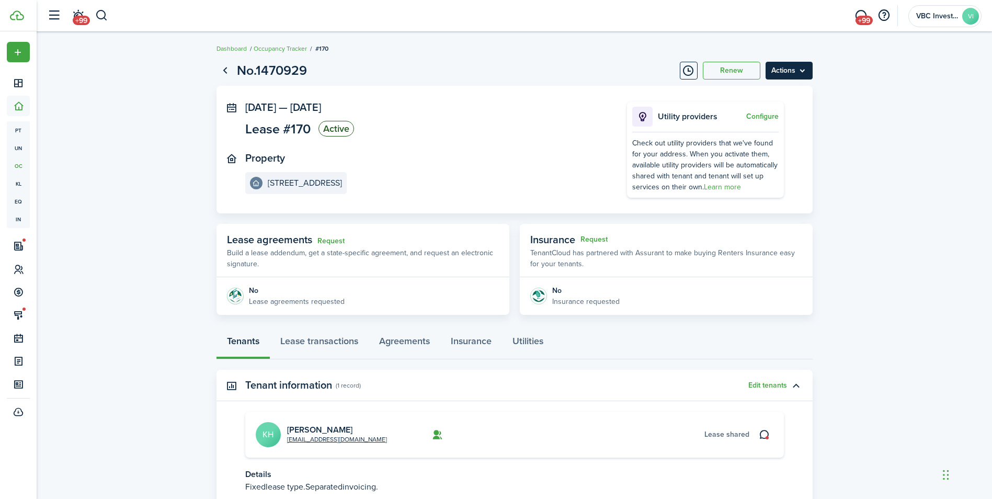
click at [786, 75] on menu-btn "Actions" at bounding box center [789, 71] width 47 height 18
click at [750, 149] on button "Delete" at bounding box center [767, 149] width 92 height 18
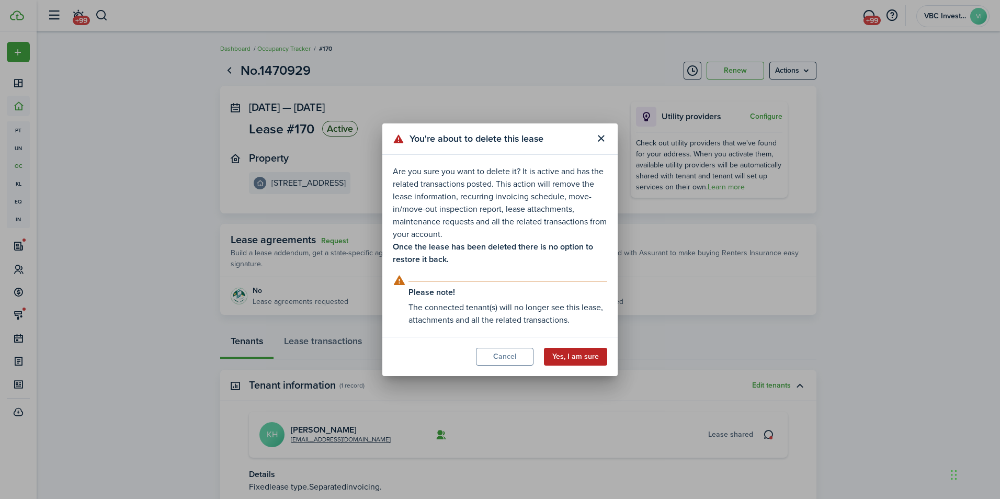
click at [588, 359] on button "Yes, I am sure" at bounding box center [575, 357] width 63 height 18
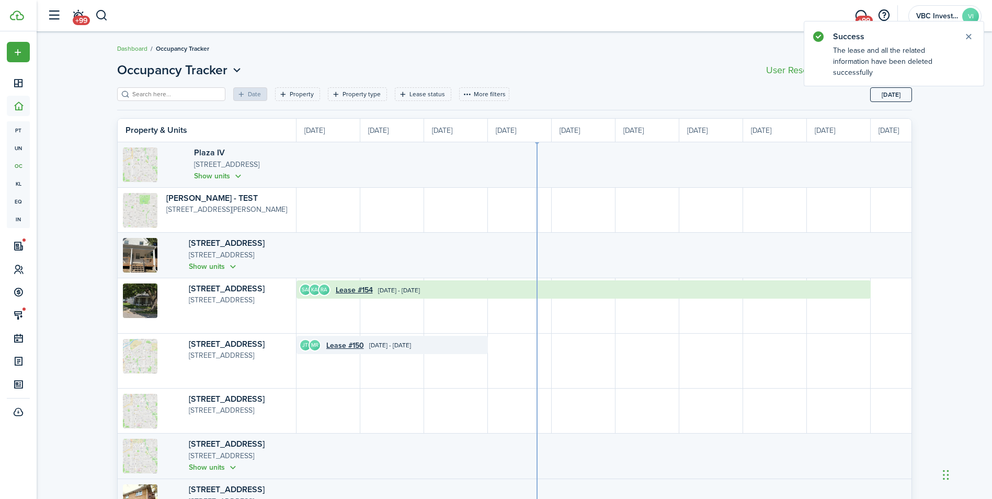
scroll to position [0, 191]
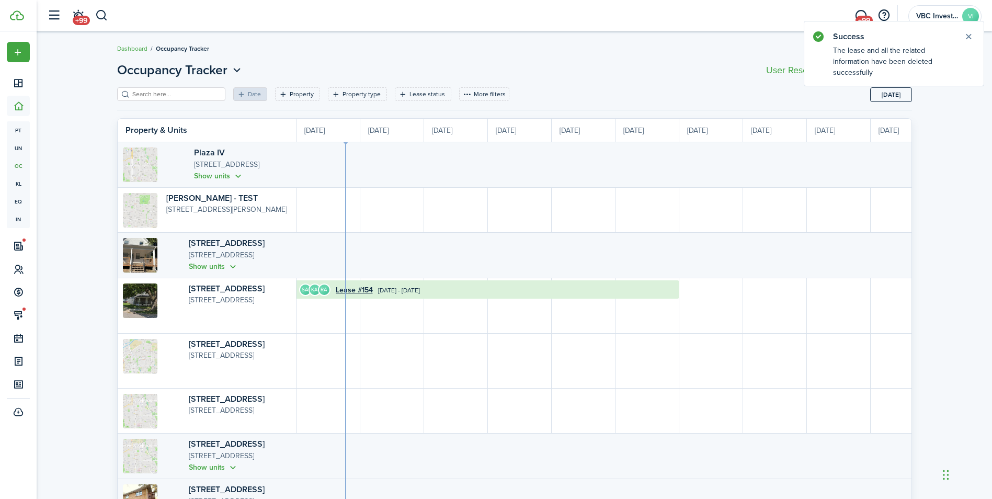
click at [197, 96] on input "search" at bounding box center [176, 94] width 92 height 10
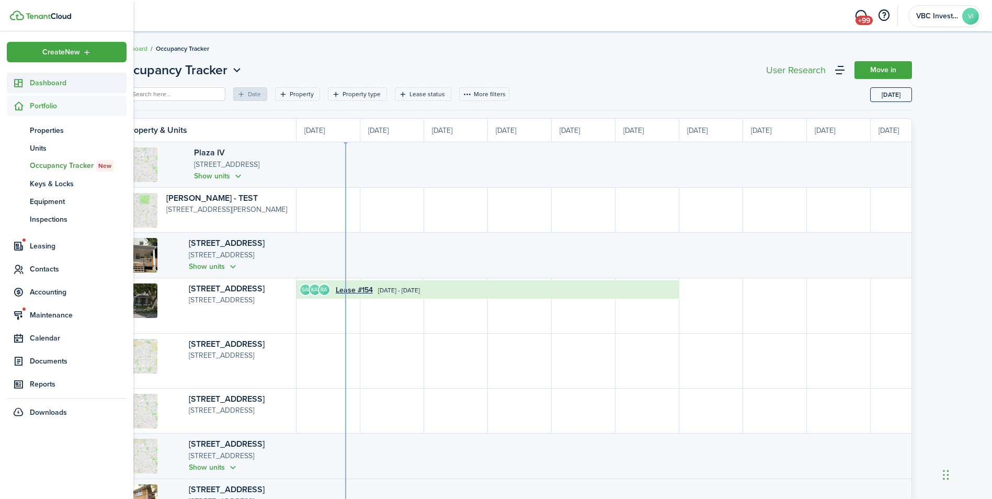
click at [21, 80] on icon at bounding box center [18, 83] width 11 height 10
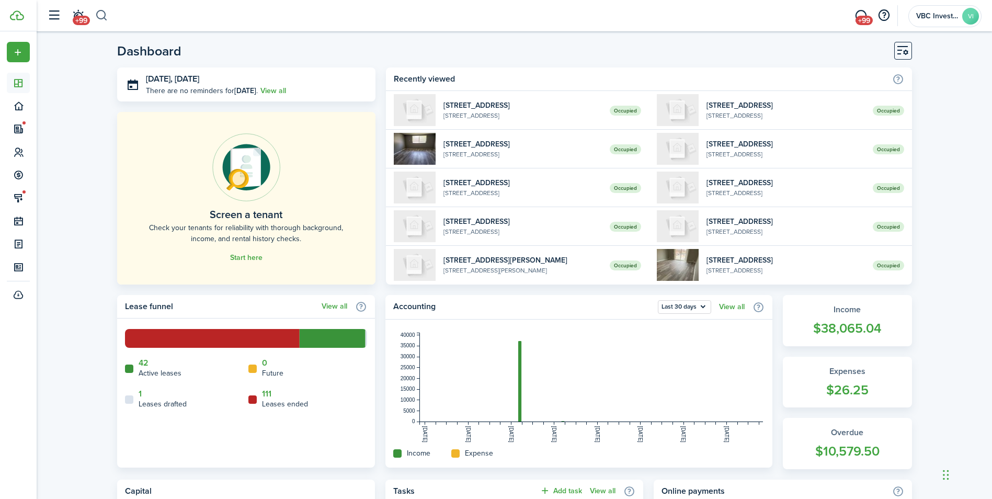
click at [108, 15] on button "button" at bounding box center [101, 16] width 13 height 18
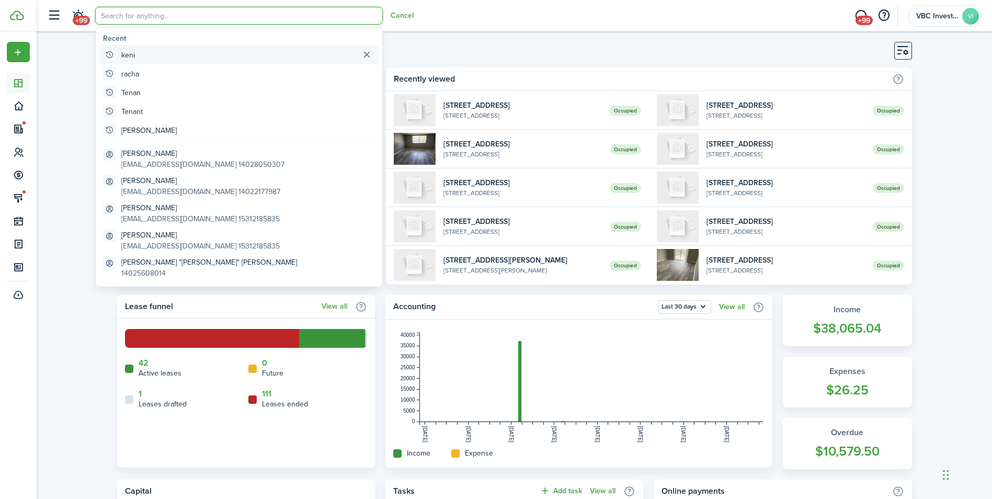
click at [240, 58] on global-search-item "keni" at bounding box center [239, 55] width 280 height 19
type input "keni"
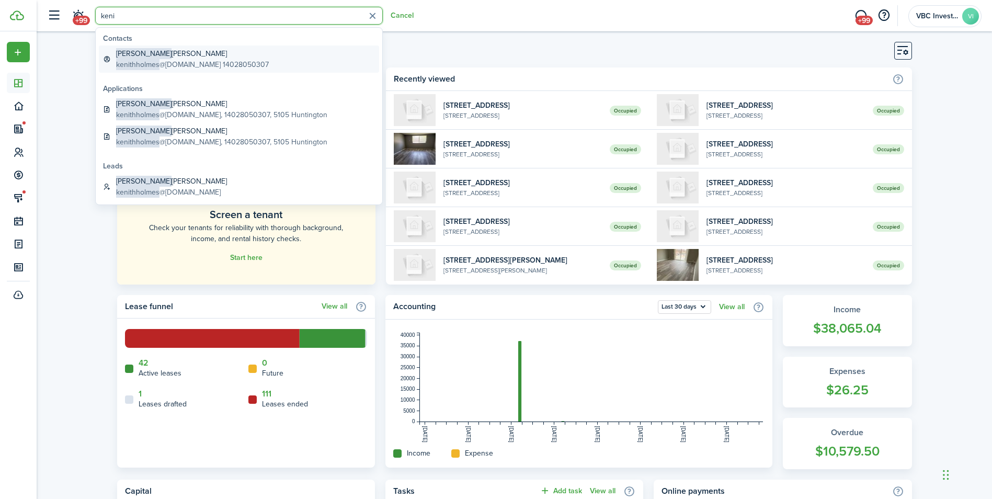
click at [141, 59] on global-search-item-title "[PERSON_NAME]" at bounding box center [192, 53] width 153 height 11
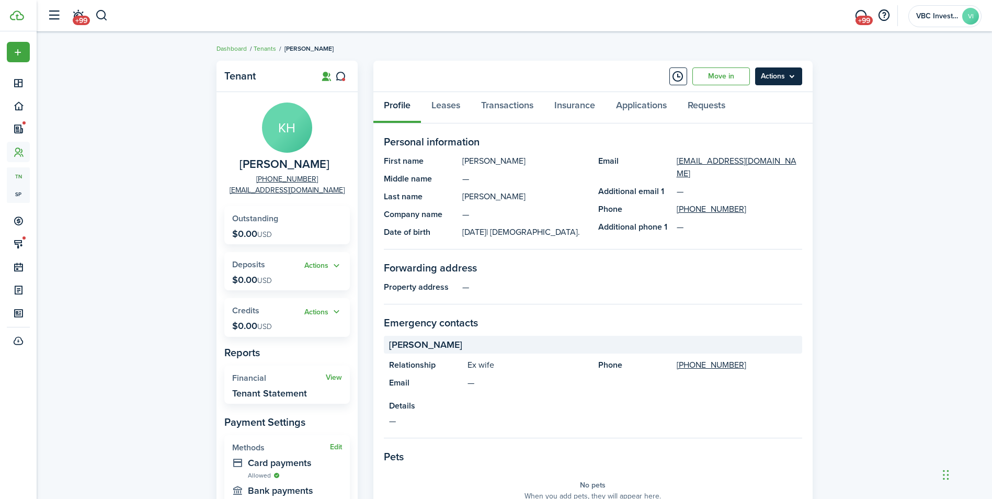
click at [781, 76] on menu-btn "Actions" at bounding box center [778, 76] width 47 height 18
click at [781, 75] on menu-btn "Actions" at bounding box center [778, 76] width 47 height 18
click at [735, 78] on link "Move in" at bounding box center [722, 76] width 58 height 18
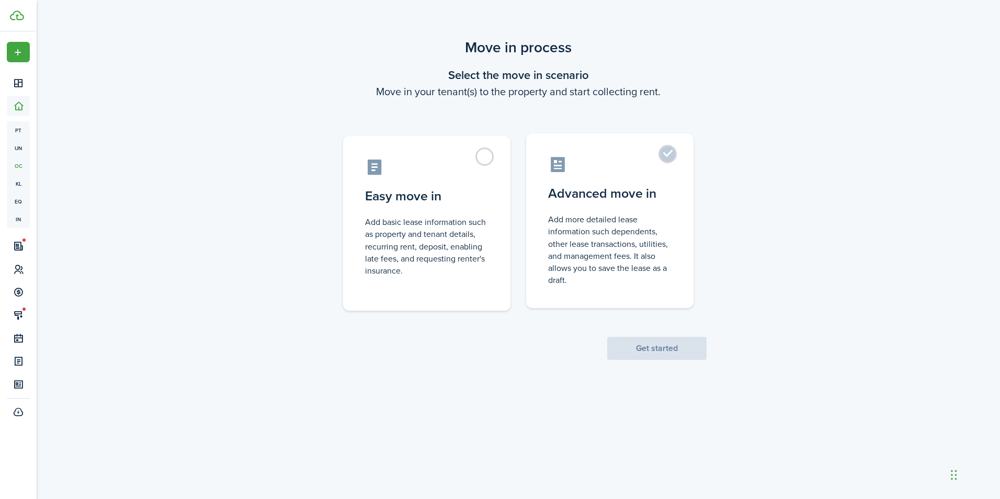
click at [668, 208] on label "Advanced move in Add more detailed lease information such dependents, other lea…" at bounding box center [609, 220] width 167 height 175
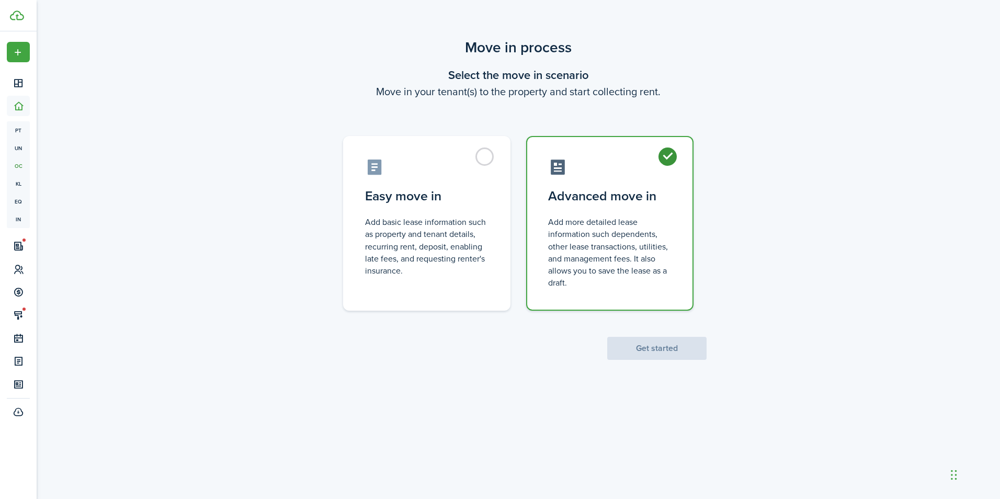
radio input "true"
click at [644, 345] on button "Get started" at bounding box center [656, 348] width 99 height 23
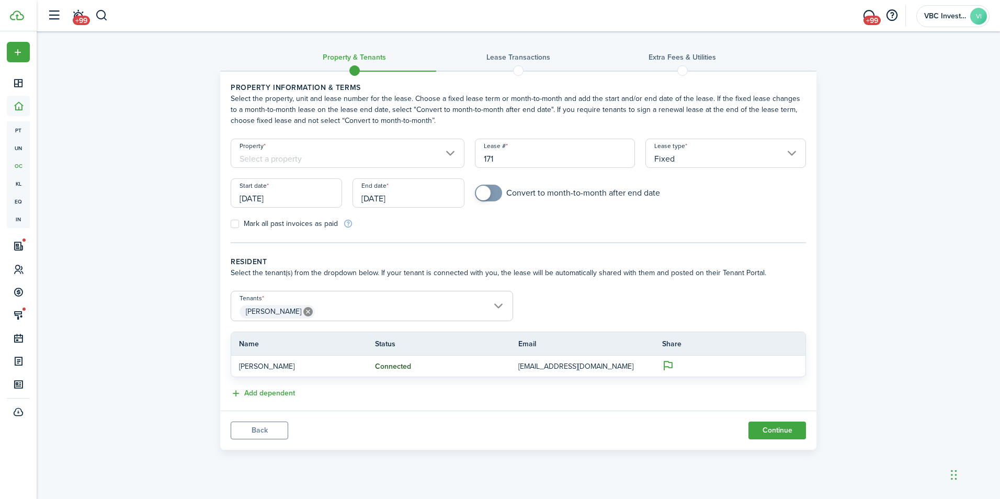
click at [293, 165] on input "Property" at bounding box center [348, 153] width 234 height 29
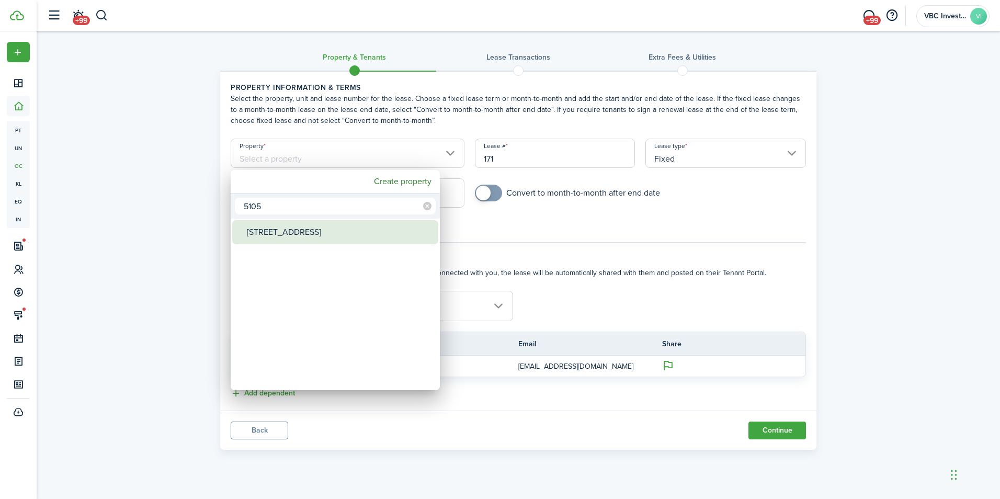
type input "5105"
click at [285, 241] on div "[STREET_ADDRESS]" at bounding box center [339, 232] width 185 height 24
type input "[STREET_ADDRESS]"
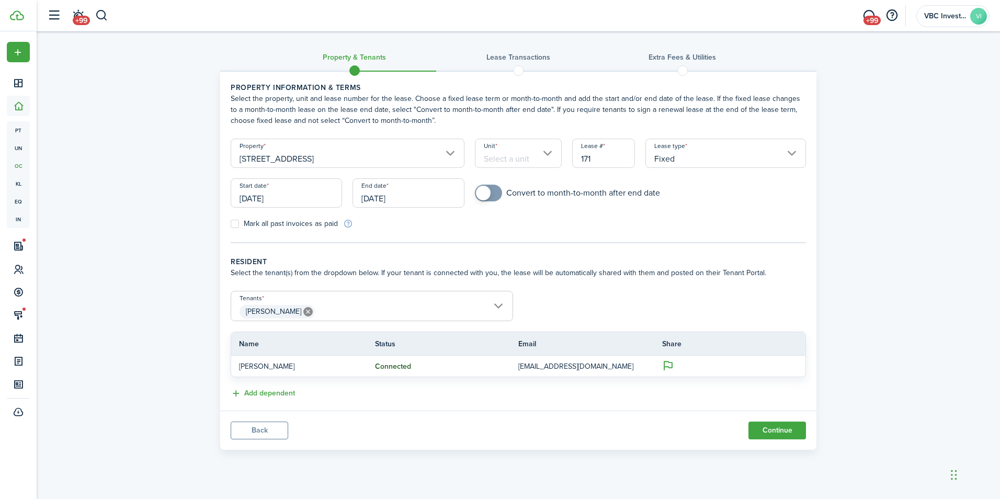
click at [520, 164] on input "Unit" at bounding box center [518, 153] width 87 height 29
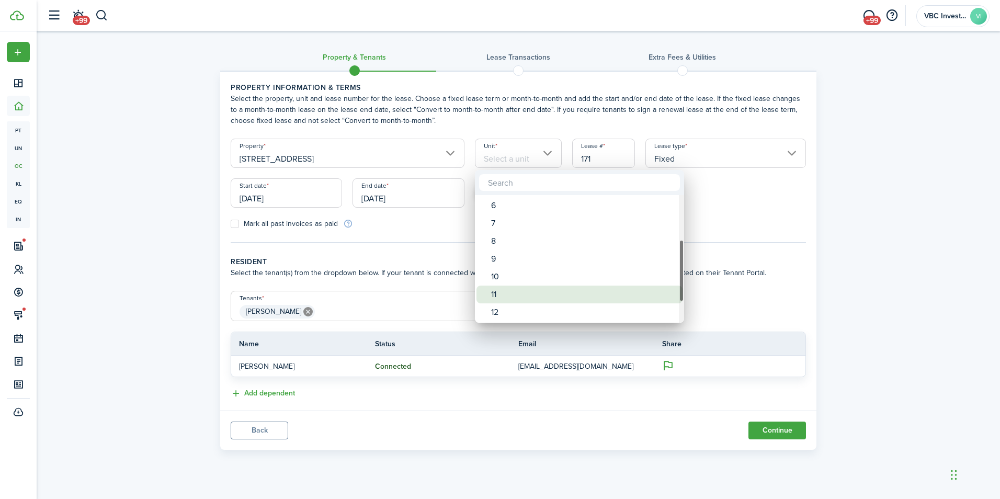
click at [518, 300] on div "11" at bounding box center [583, 295] width 185 height 18
type input "11"
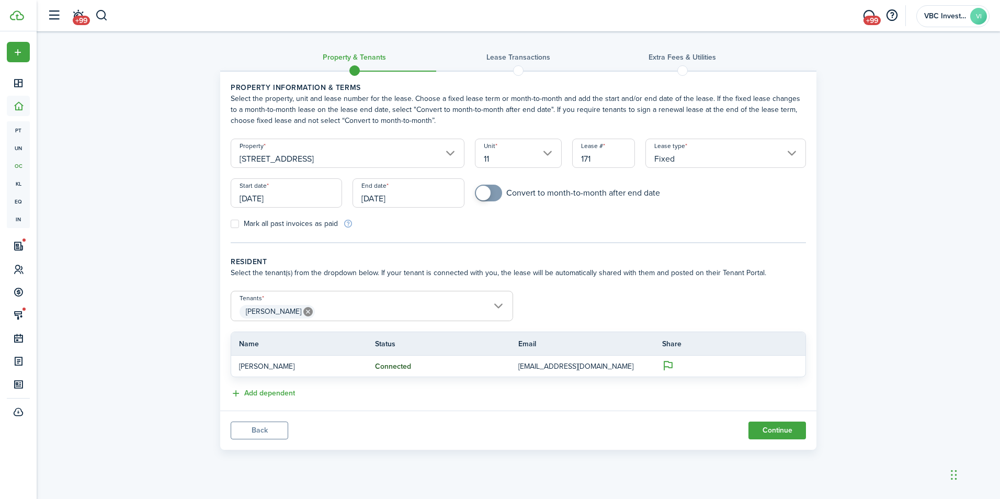
click at [536, 231] on tc-wizard-step "Property information & terms Select the property, unit and lease number for the…" at bounding box center [518, 162] width 575 height 161
checkbox input "true"
click at [494, 194] on span at bounding box center [488, 193] width 10 height 17
click at [280, 205] on input "[DATE]" at bounding box center [286, 192] width 111 height 29
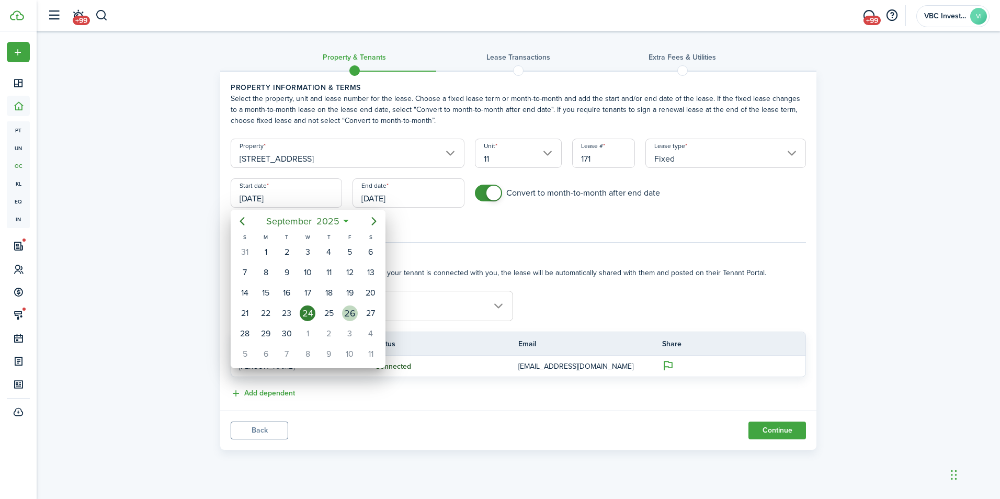
click at [352, 319] on div "26" at bounding box center [350, 313] width 16 height 16
type input "[DATE]"
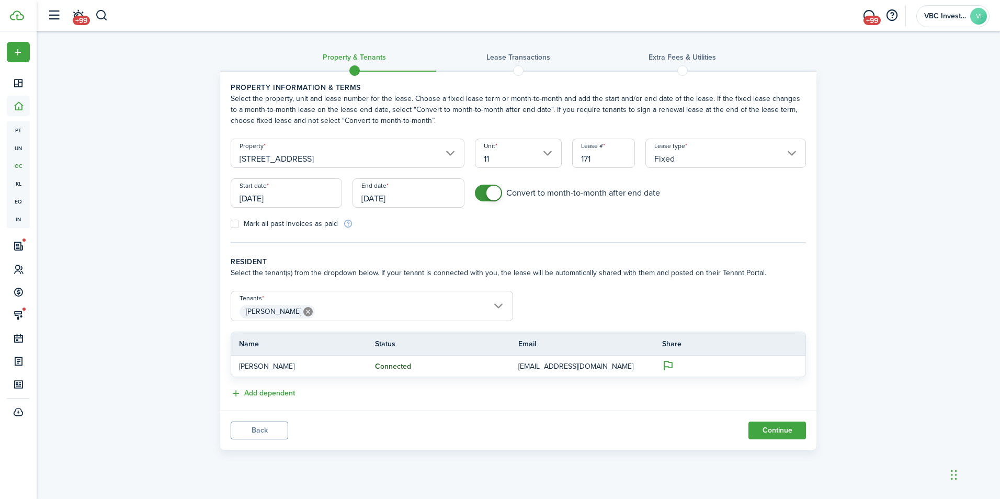
click at [385, 197] on input "[DATE]" at bounding box center [408, 192] width 111 height 29
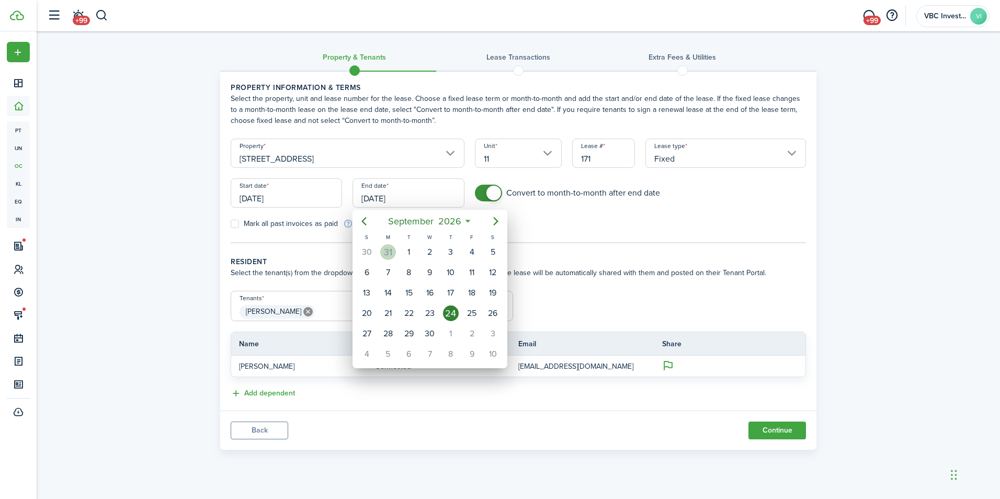
click at [387, 250] on div "31" at bounding box center [388, 252] width 16 height 16
type input "[DATE]"
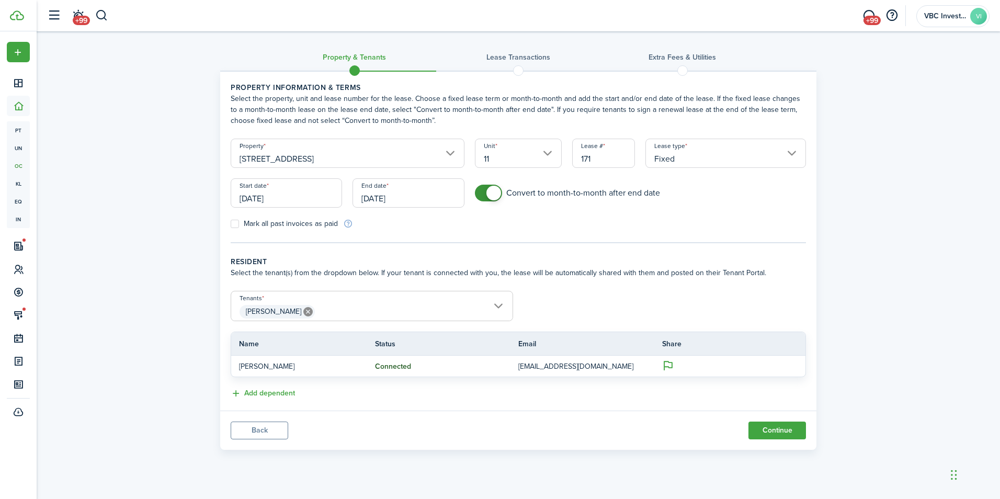
click at [417, 240] on tc-wizard-step "Property information & terms Select the property, unit and lease number for the…" at bounding box center [518, 162] width 575 height 161
click at [794, 434] on button "Continue" at bounding box center [778, 431] width 58 height 18
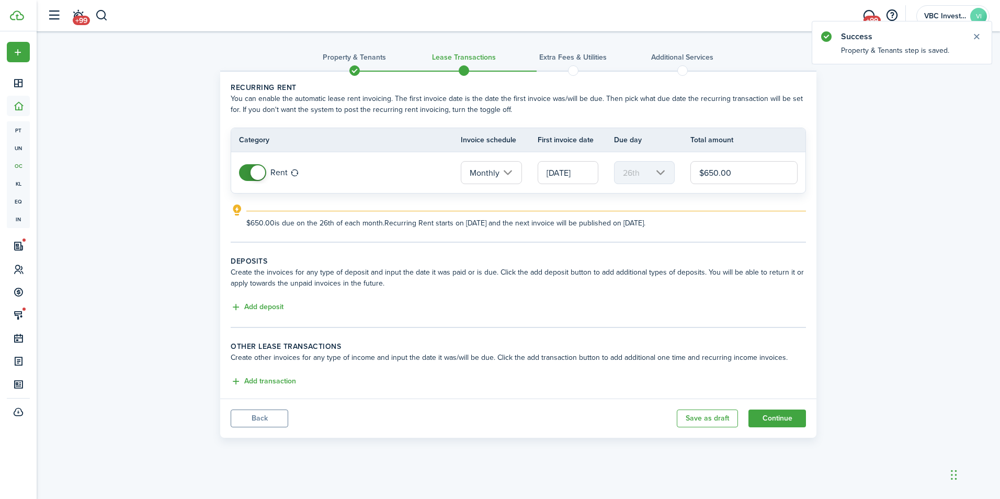
click at [581, 177] on input "[DATE]" at bounding box center [568, 172] width 61 height 23
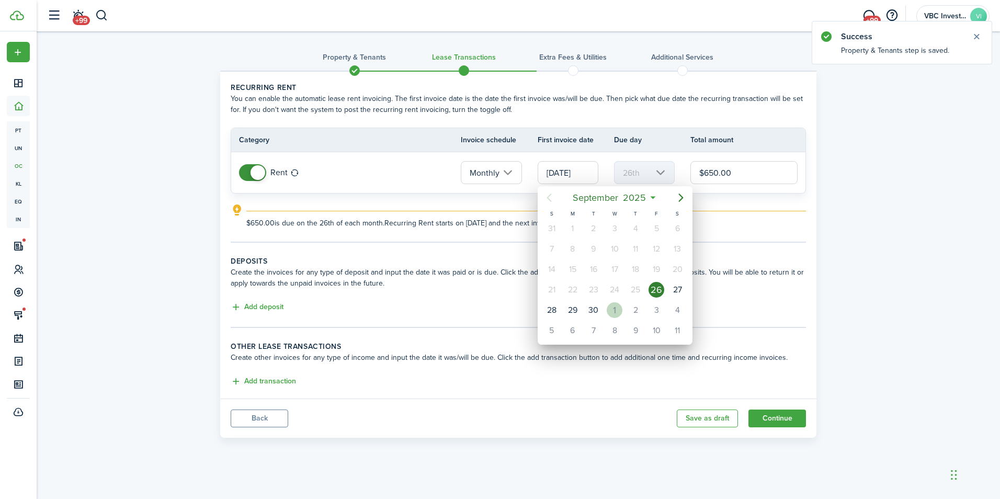
click at [620, 312] on div "1" at bounding box center [615, 310] width 16 height 16
type input "[DATE]"
type input "1st"
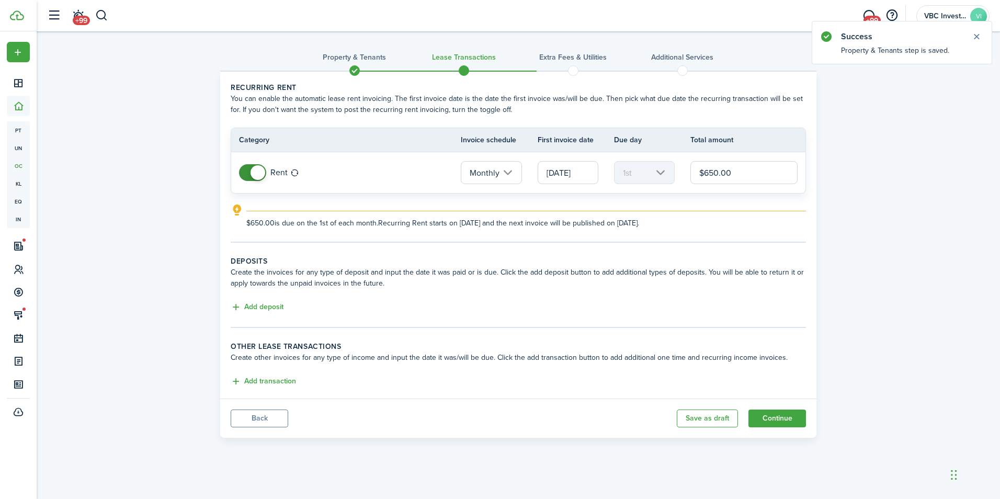
drag, startPoint x: 718, startPoint y: 173, endPoint x: 706, endPoint y: 173, distance: 11.5
click at [706, 173] on input "$650.00" at bounding box center [743, 172] width 107 height 23
type input "$775.00"
click at [741, 248] on panel-main-body "Recurring rent You can enable the automatic lease rent invoicing. The first inv…" at bounding box center [518, 235] width 596 height 327
click at [273, 308] on button "Add deposit" at bounding box center [257, 307] width 53 height 12
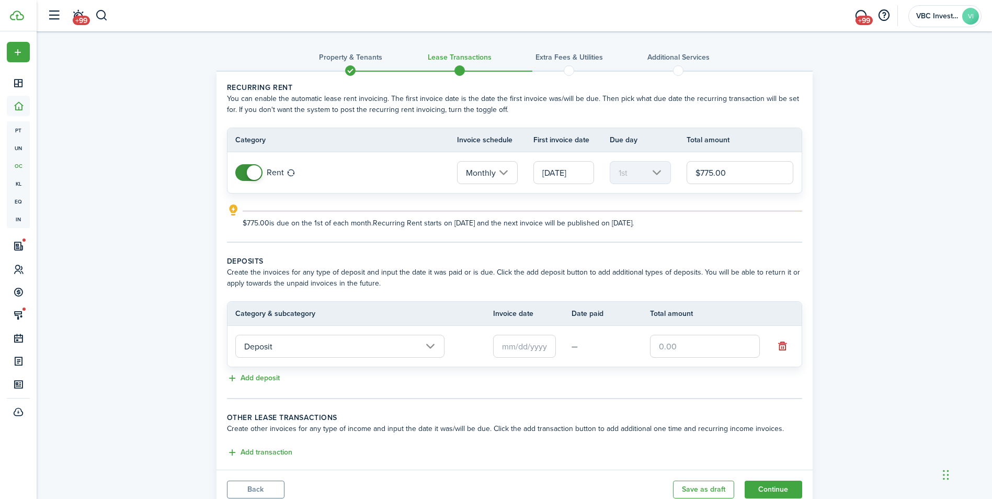
click at [530, 352] on input "text" at bounding box center [524, 346] width 63 height 23
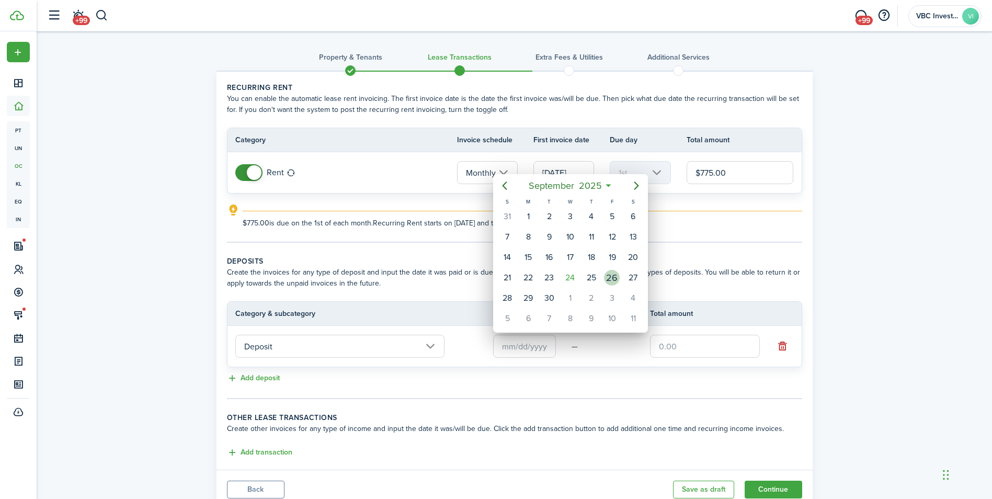
click at [609, 279] on div "26" at bounding box center [612, 278] width 16 height 16
type input "[DATE]"
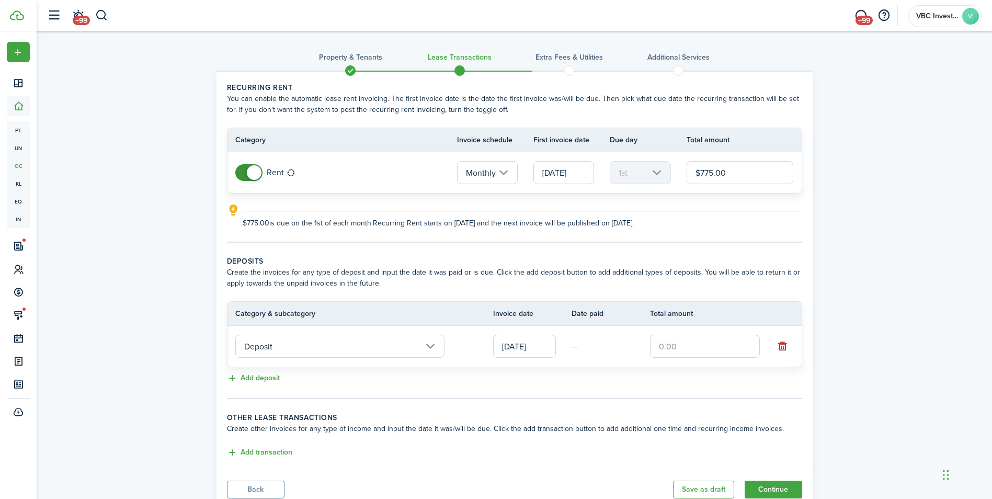
click at [699, 345] on input "text" at bounding box center [705, 346] width 110 height 23
type input "$775.00"
click at [680, 388] on tc-wizard-step "Deposits Create the invoices for any type of deposit and input the date it was …" at bounding box center [514, 327] width 575 height 143
click at [284, 459] on div "Add transaction" at bounding box center [514, 453] width 575 height 13
click at [282, 453] on button "Add transaction" at bounding box center [259, 453] width 65 height 12
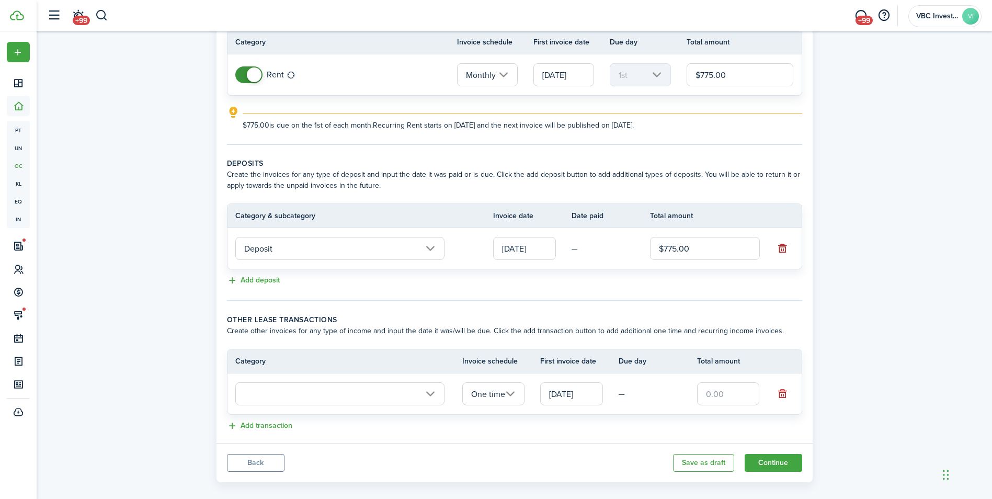
scroll to position [110, 0]
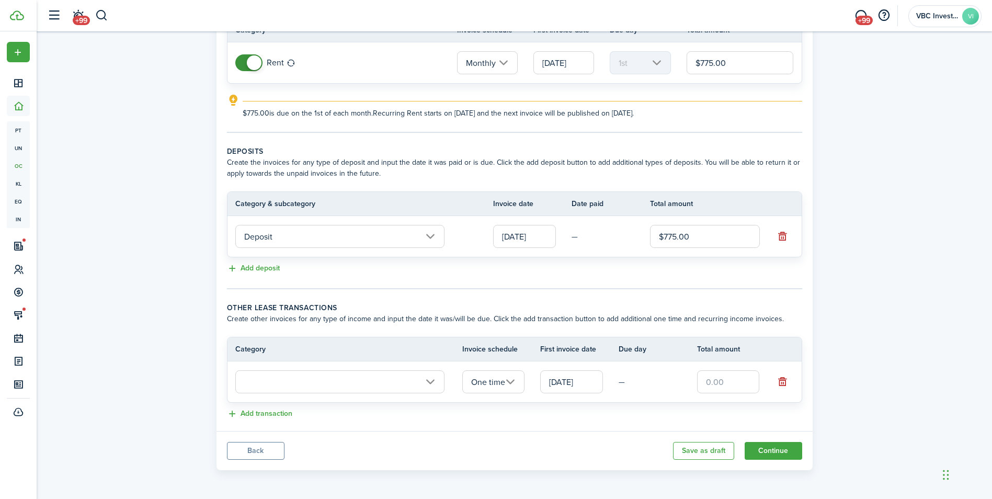
click at [412, 386] on input "text" at bounding box center [339, 381] width 209 height 23
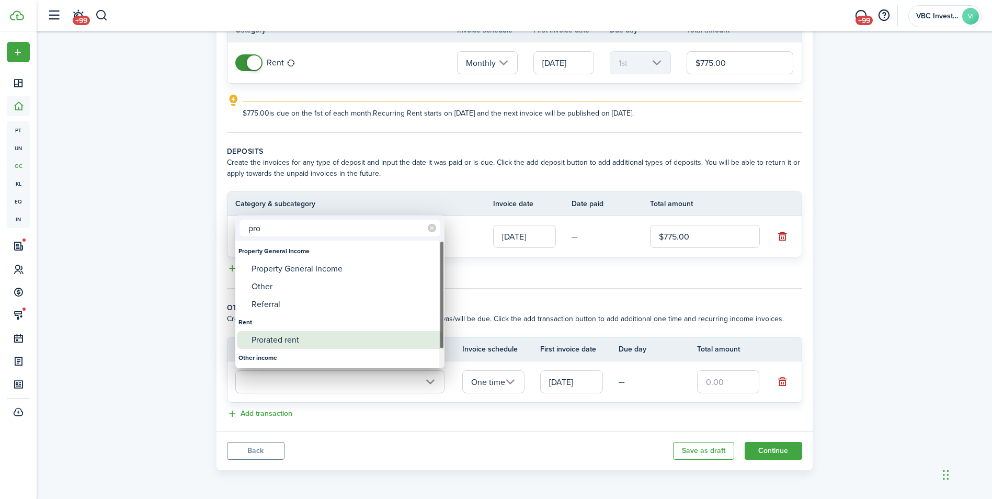
type input "pro"
click at [332, 347] on div "Prorated rent" at bounding box center [344, 340] width 185 height 18
type input "Rent / Prorated rent"
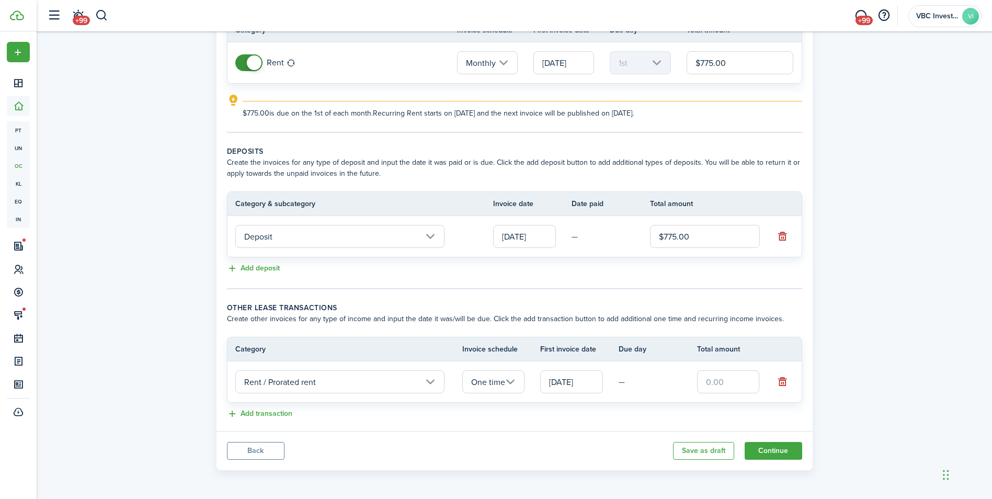
click at [567, 386] on input "[DATE]" at bounding box center [571, 381] width 63 height 23
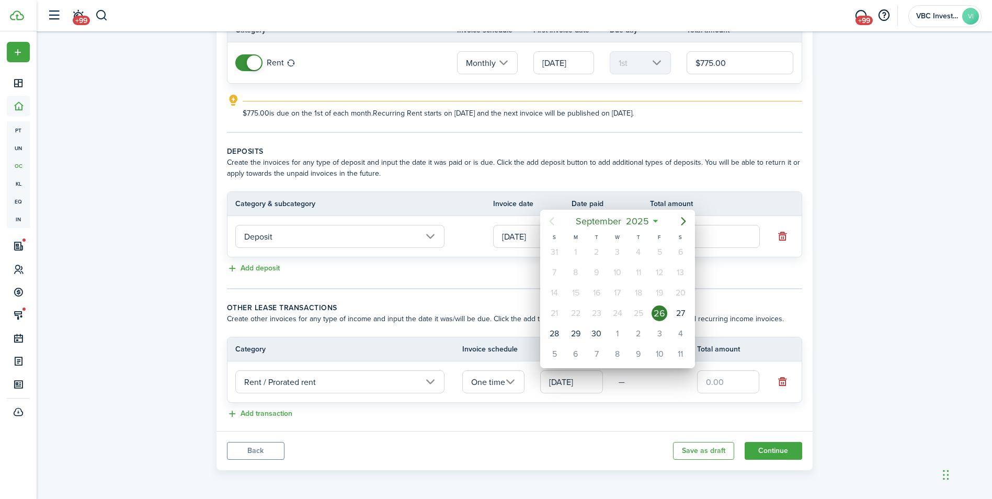
click at [663, 314] on div "26" at bounding box center [660, 313] width 16 height 16
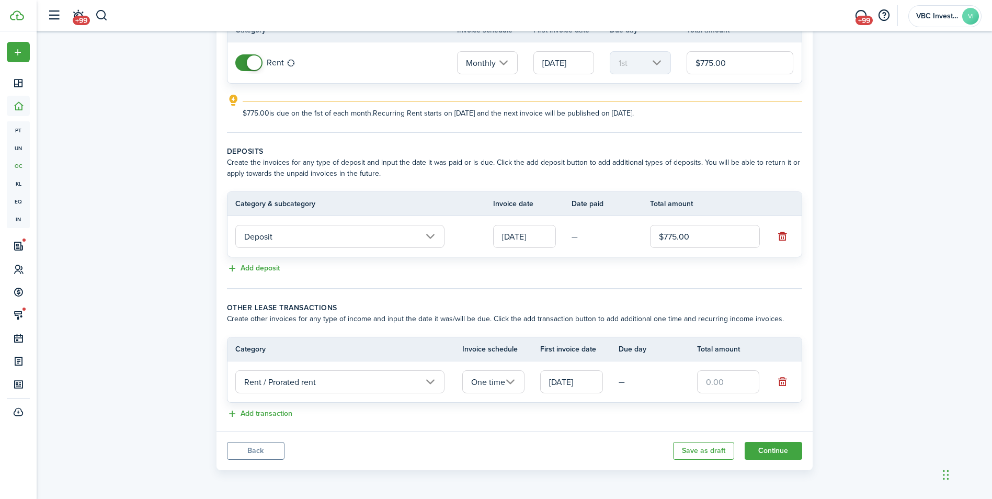
click at [717, 382] on input "text" at bounding box center [728, 381] width 63 height 23
type input "$129.00"
click at [660, 427] on panel-main-body "Recurring rent You can enable the automatic lease rent invoicing. The first inv…" at bounding box center [515, 196] width 596 height 469
click at [768, 446] on button "Continue" at bounding box center [774, 451] width 58 height 18
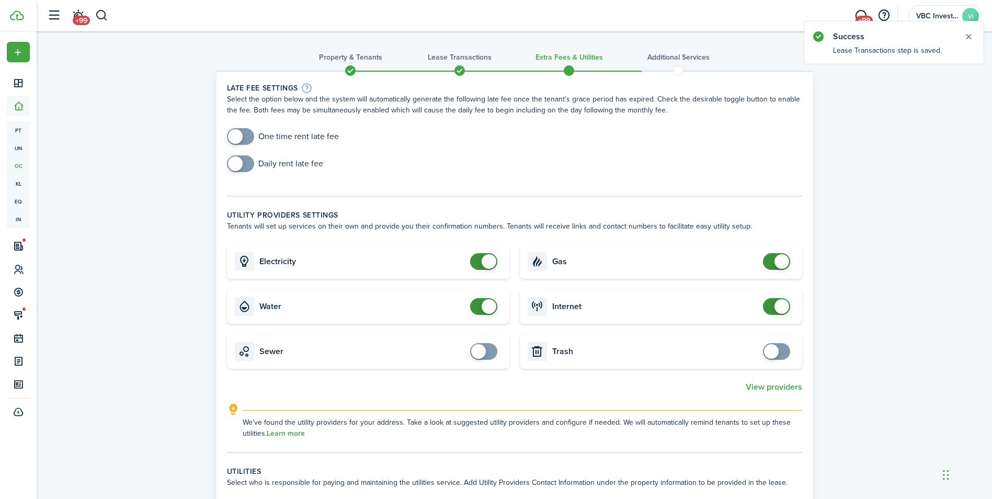
checkbox input "true"
click at [246, 138] on span at bounding box center [240, 136] width 10 height 17
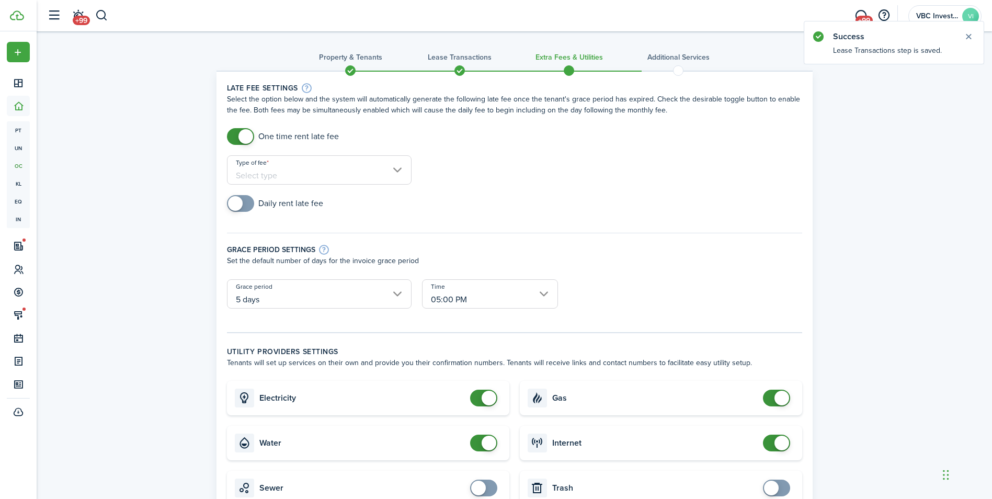
click at [303, 178] on input "Type of fee" at bounding box center [319, 169] width 185 height 29
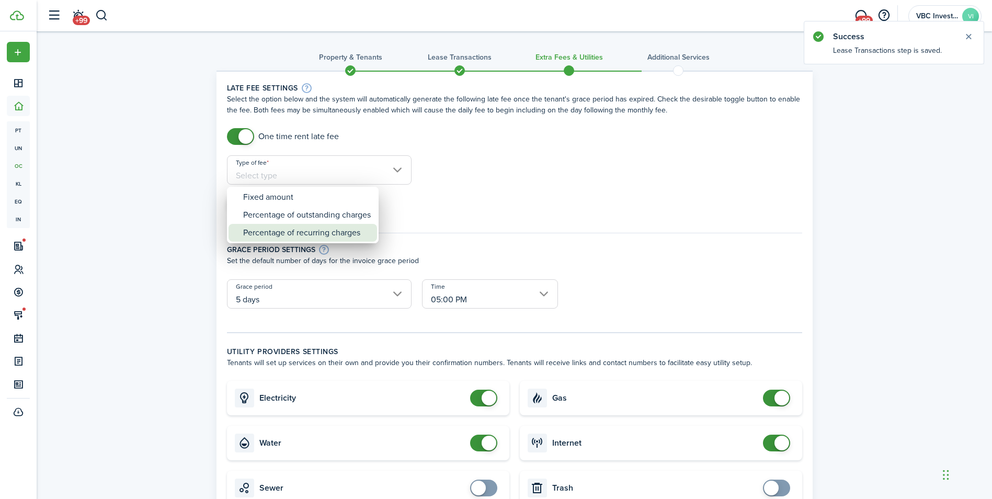
click at [302, 233] on div "Percentage of recurring charges" at bounding box center [307, 233] width 128 height 18
type input "Percentage of recurring charges"
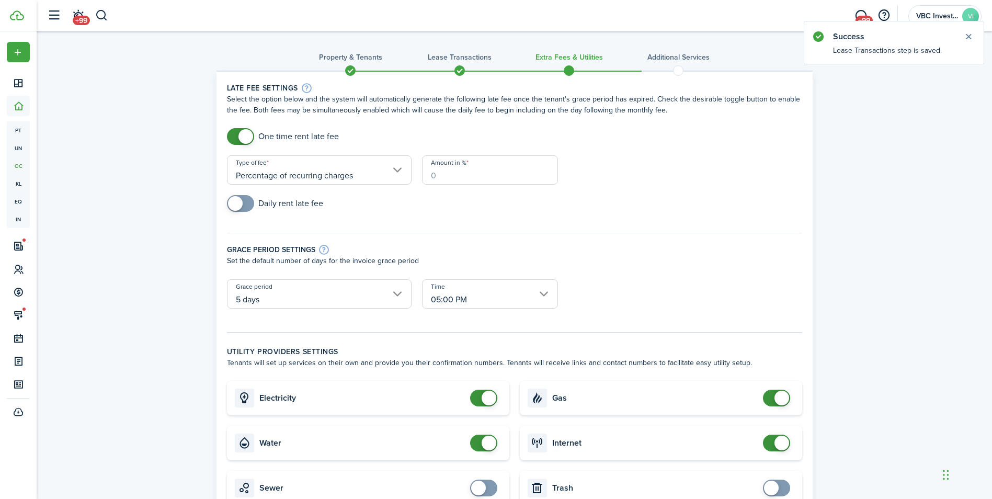
click at [468, 169] on input "Amount in %" at bounding box center [490, 169] width 136 height 29
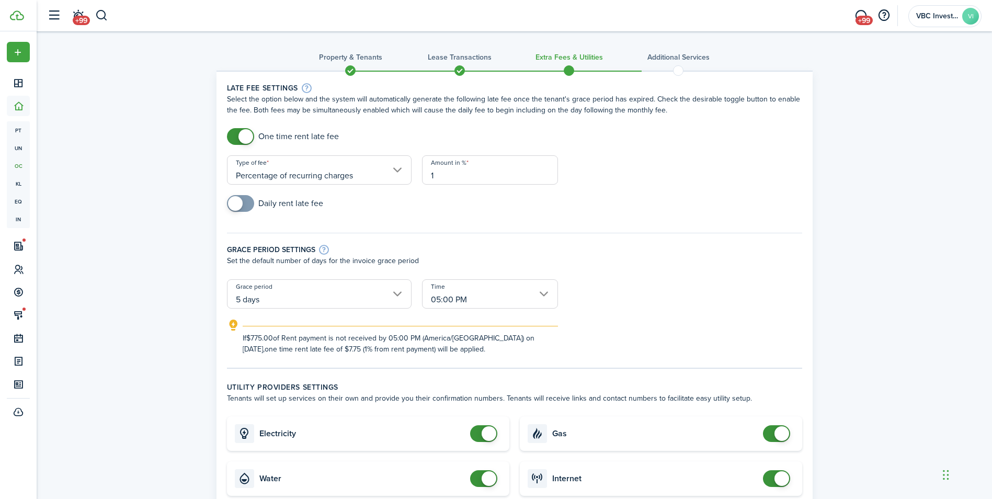
type input "10"
click at [480, 213] on div "Daily rent late fee" at bounding box center [515, 208] width 586 height 27
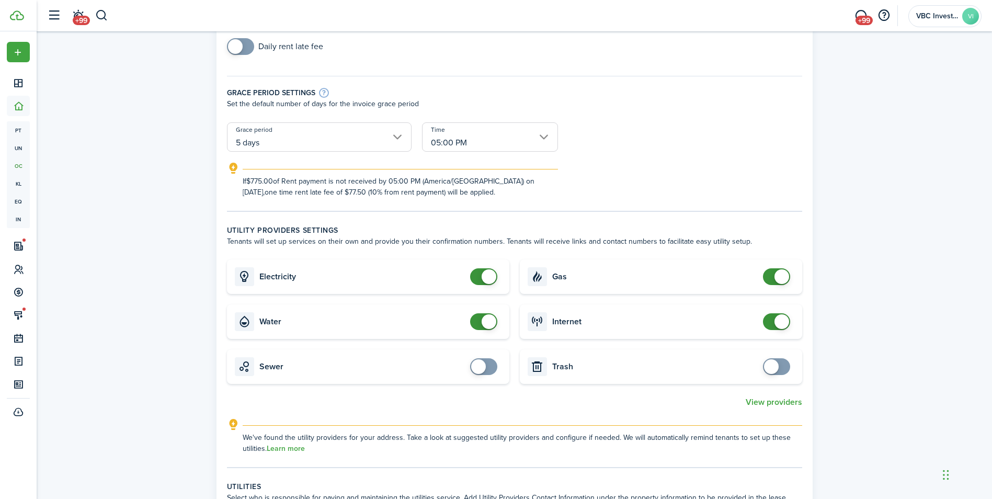
checkbox input "false"
click at [483, 319] on span at bounding box center [489, 321] width 15 height 15
click at [779, 325] on span at bounding box center [782, 321] width 15 height 15
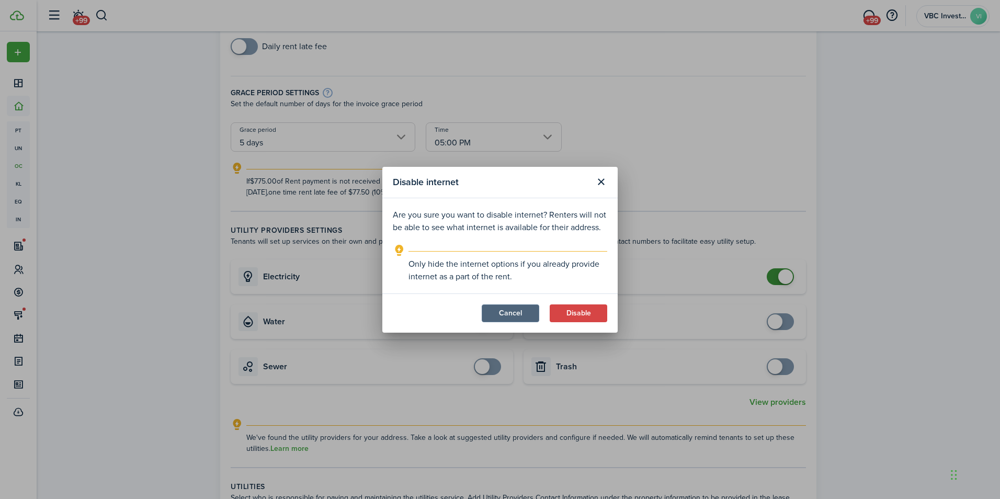
click at [498, 314] on button "Cancel" at bounding box center [511, 313] width 58 height 18
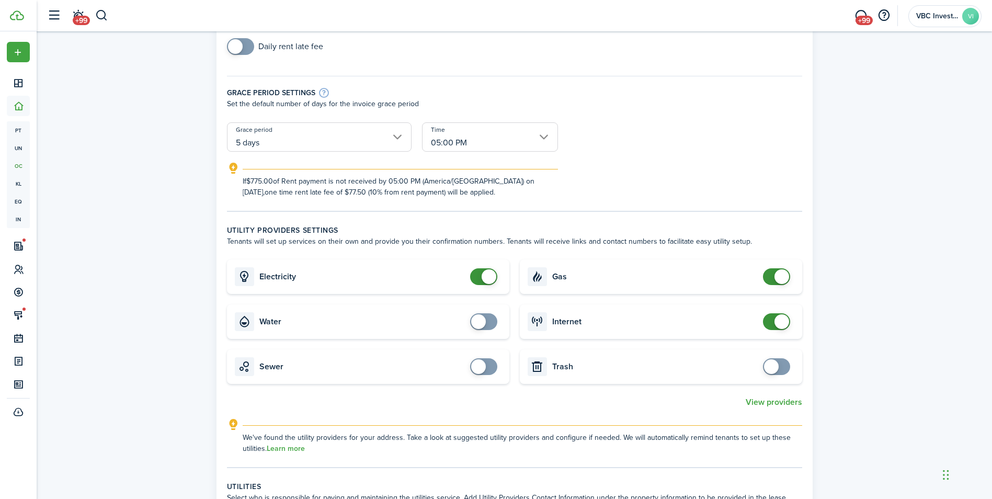
checkbox input "false"
click at [778, 318] on span at bounding box center [782, 321] width 15 height 15
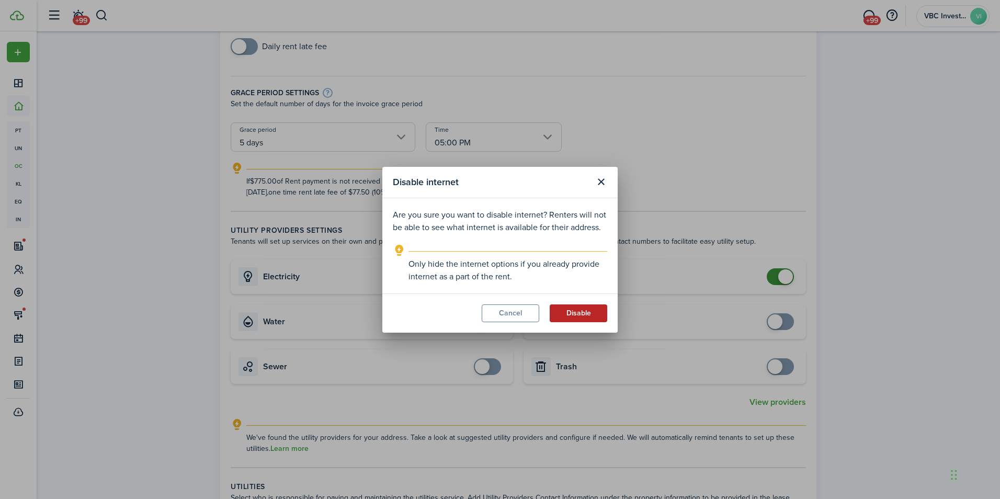
click at [581, 308] on button "Disable" at bounding box center [579, 313] width 58 height 18
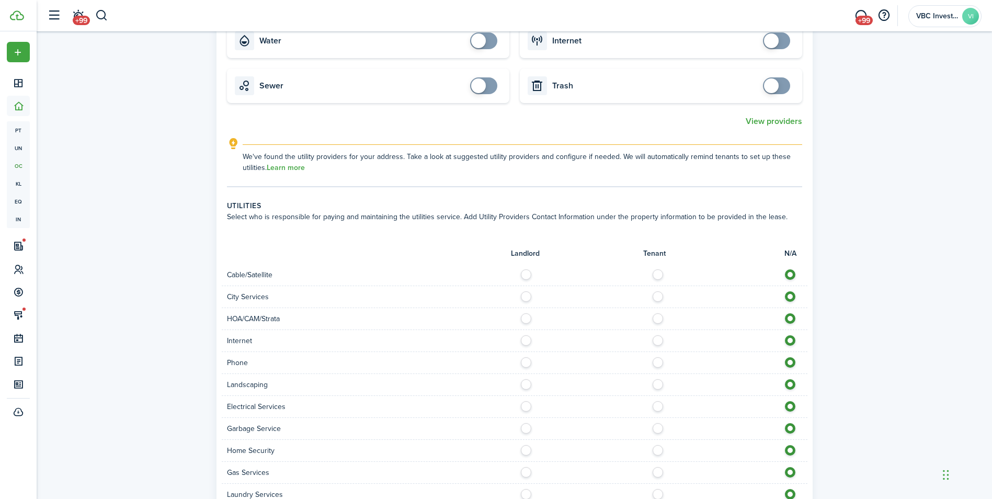
scroll to position [628, 0]
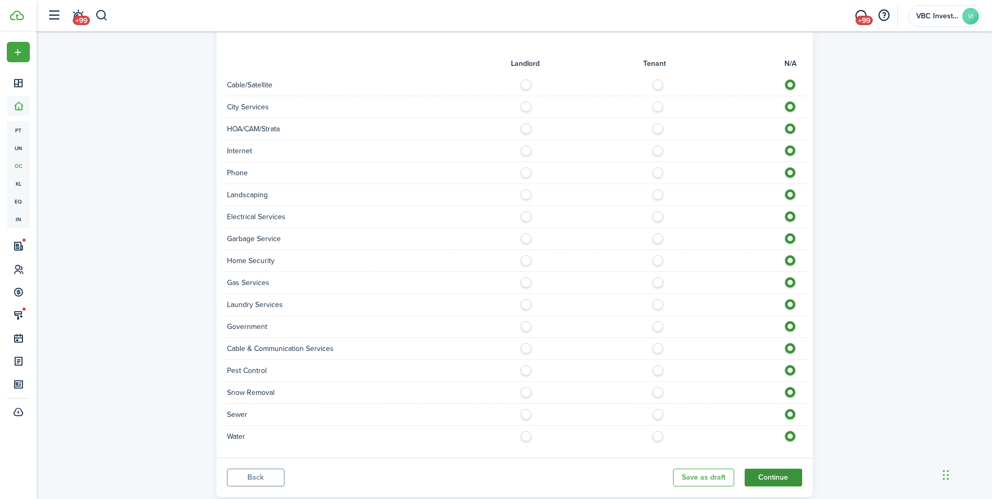
click at [787, 477] on button "Continue" at bounding box center [774, 478] width 58 height 18
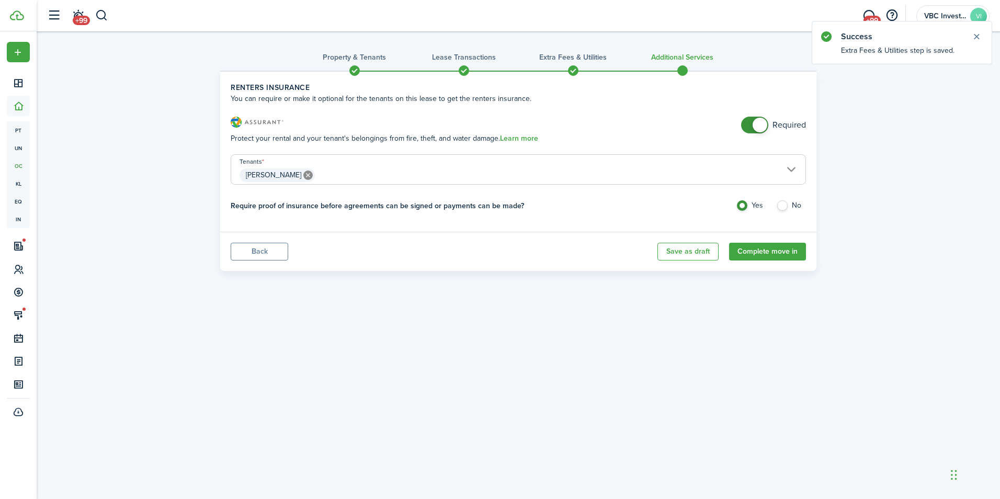
checkbox input "false"
click at [752, 129] on span at bounding box center [755, 125] width 10 height 17
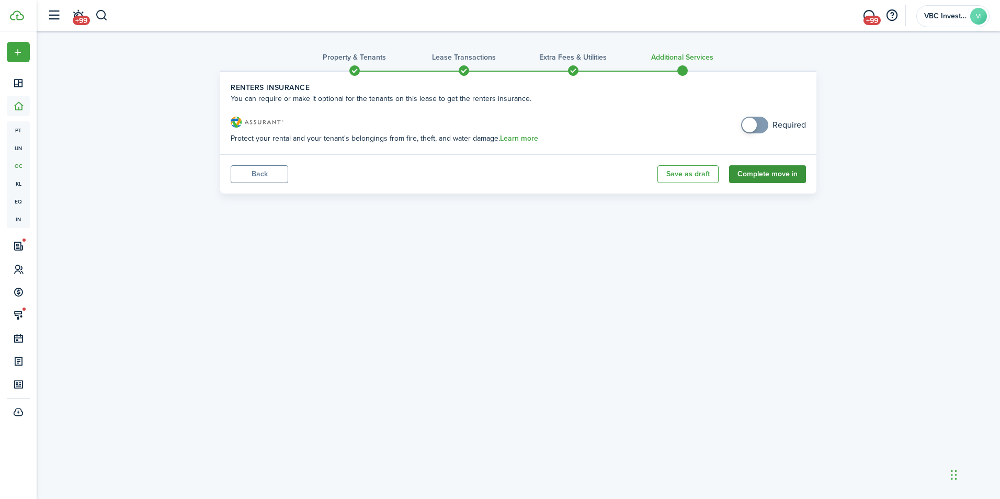
click at [753, 173] on button "Complete move in" at bounding box center [767, 174] width 77 height 18
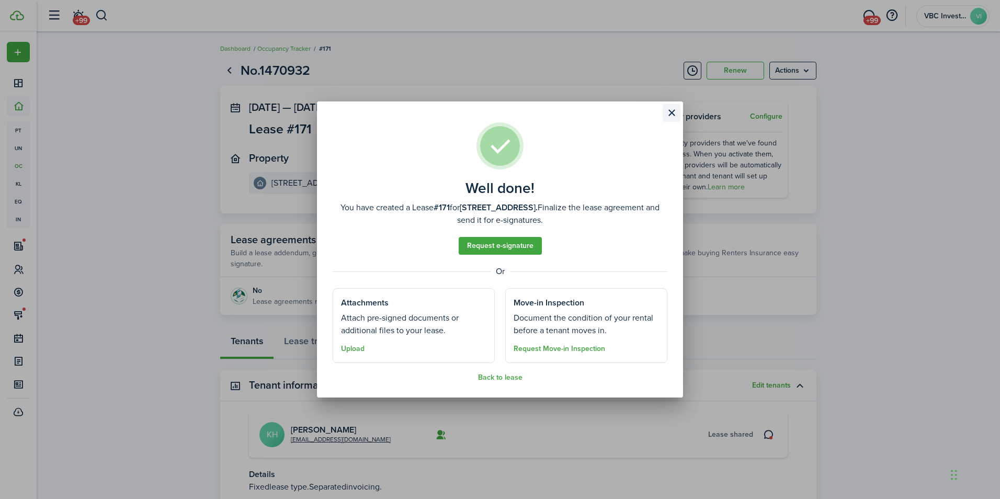
click at [667, 112] on button "Close modal" at bounding box center [672, 113] width 18 height 18
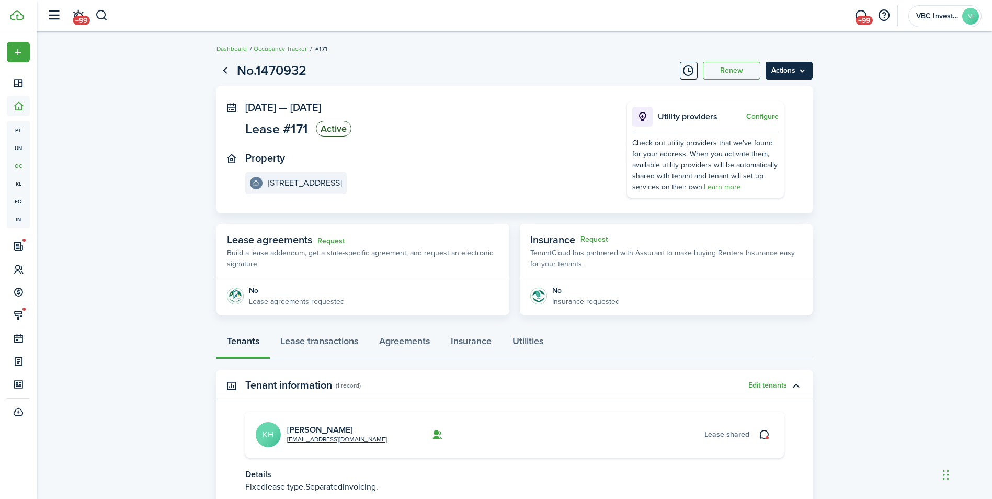
click at [800, 77] on menu-btn "Actions" at bounding box center [789, 71] width 47 height 18
click at [800, 73] on menu-btn "Actions" at bounding box center [789, 71] width 47 height 18
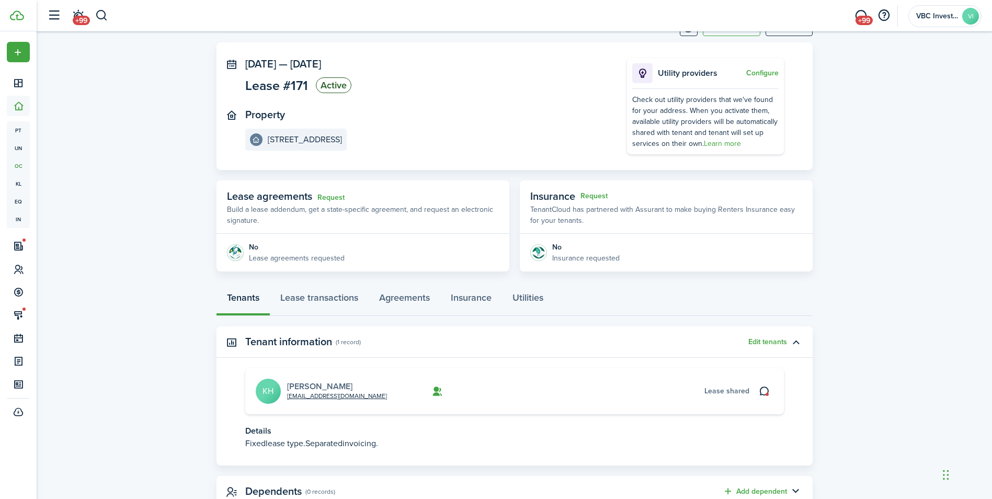
scroll to position [81, 0]
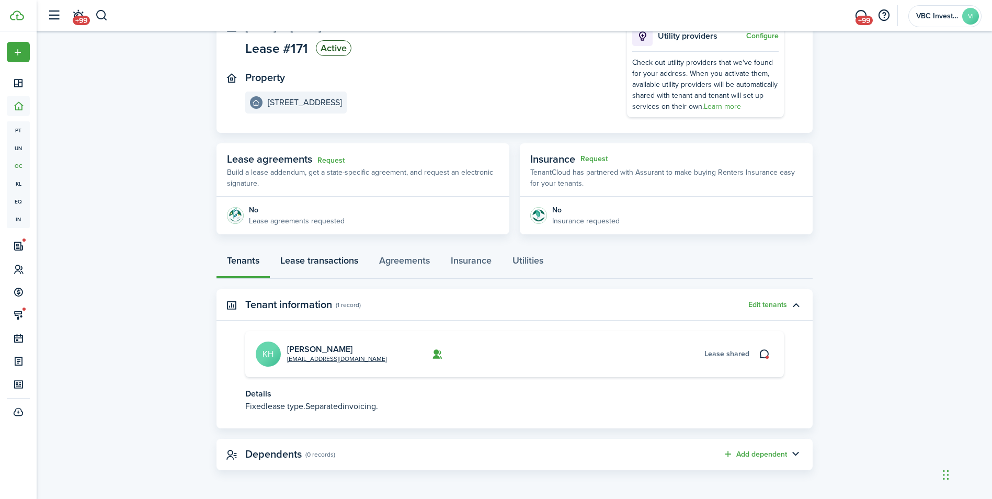
click at [307, 263] on link "Lease transactions" at bounding box center [319, 262] width 99 height 31
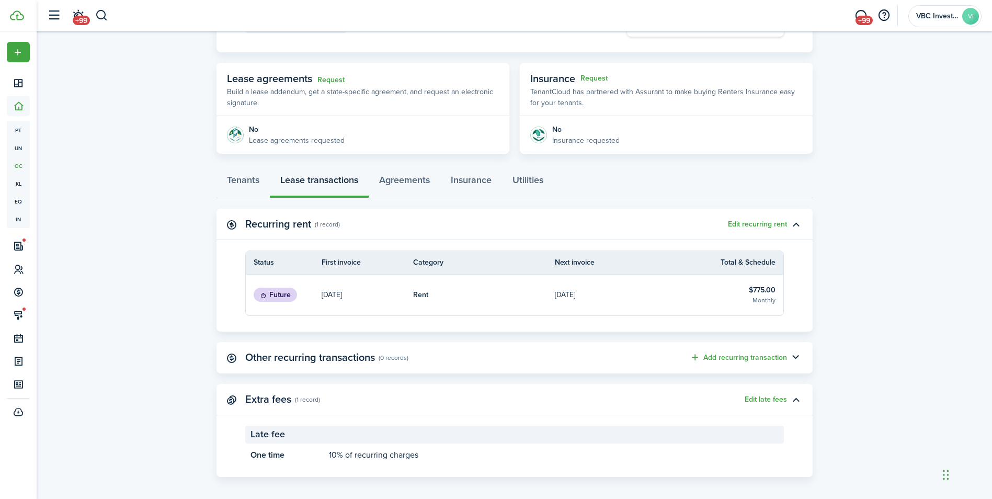
scroll to position [168, 0]
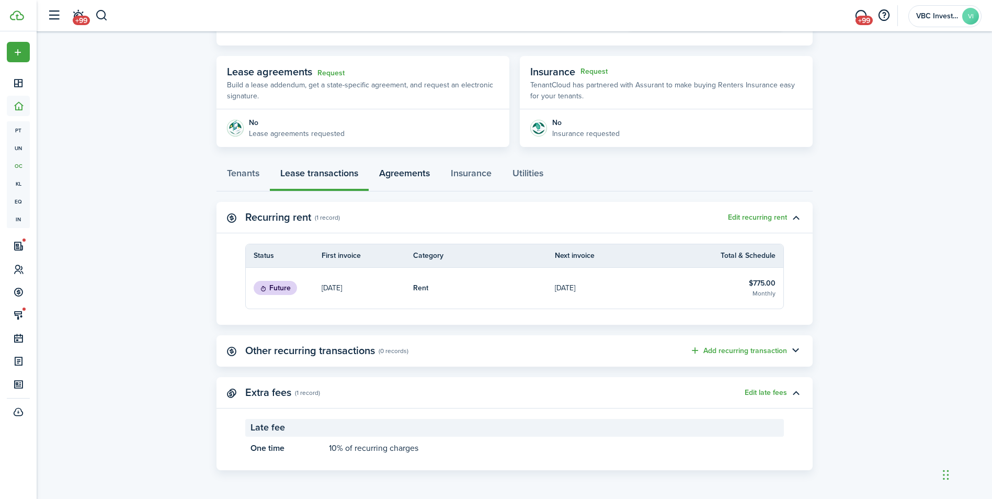
click at [423, 176] on link "Agreements" at bounding box center [405, 175] width 72 height 31
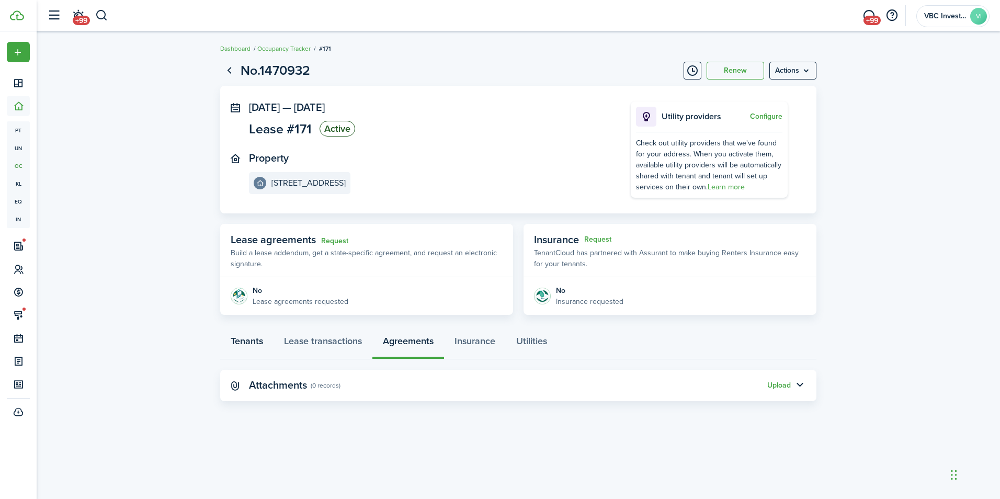
click at [260, 345] on link "Tenants" at bounding box center [246, 343] width 53 height 31
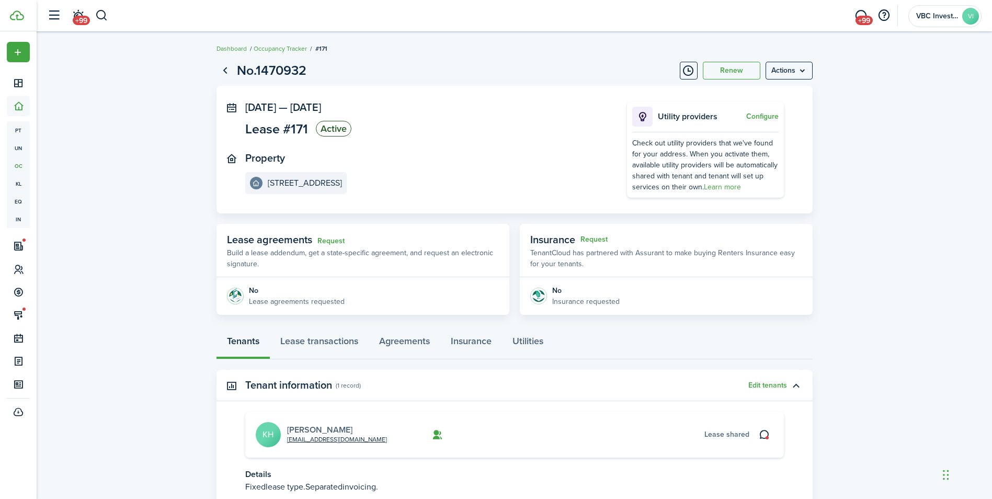
click at [331, 430] on link "[PERSON_NAME]" at bounding box center [319, 430] width 65 height 12
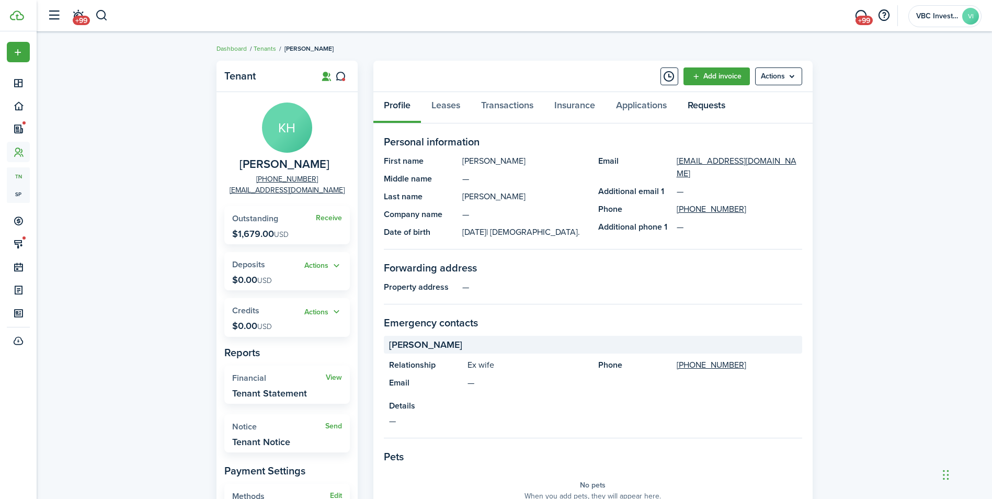
click at [684, 106] on link "Requests" at bounding box center [706, 107] width 59 height 31
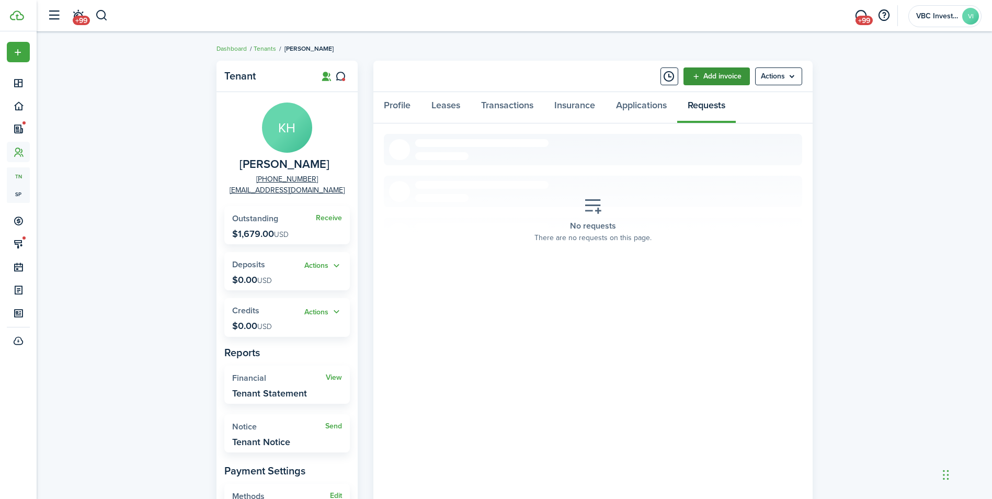
click at [735, 81] on link "Add invoice" at bounding box center [717, 76] width 66 height 18
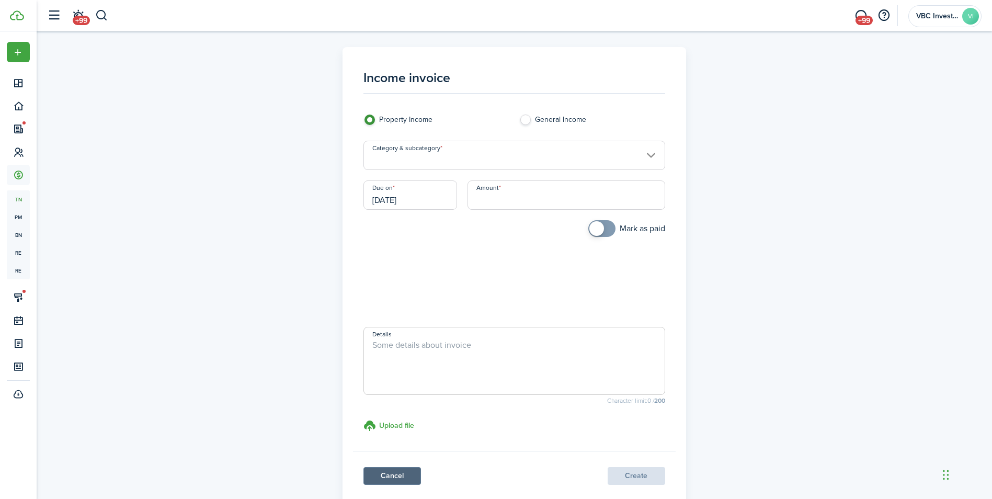
click at [384, 477] on link "Cancel" at bounding box center [393, 476] width 58 height 18
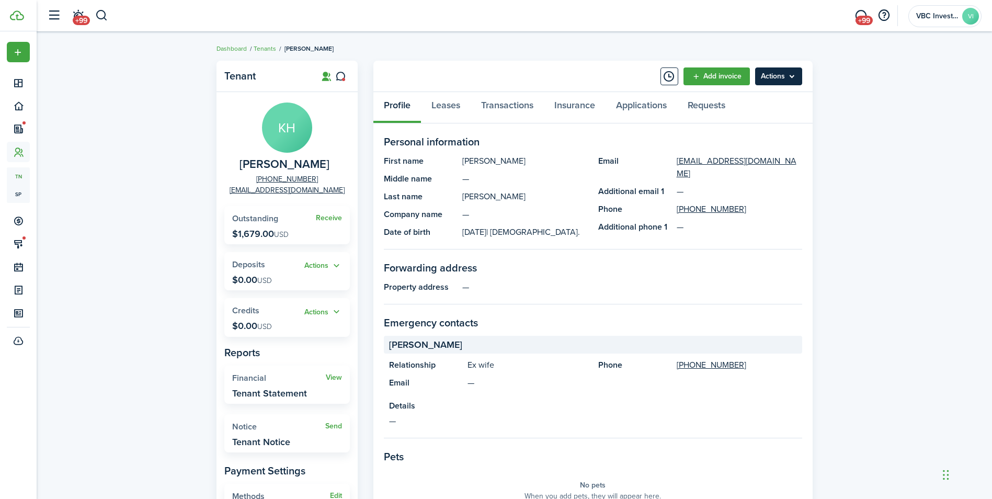
click at [797, 78] on menu-btn "Actions" at bounding box center [778, 76] width 47 height 18
click at [794, 77] on menu-btn "Actions" at bounding box center [778, 76] width 47 height 18
click at [701, 118] on link "Requests" at bounding box center [706, 107] width 59 height 31
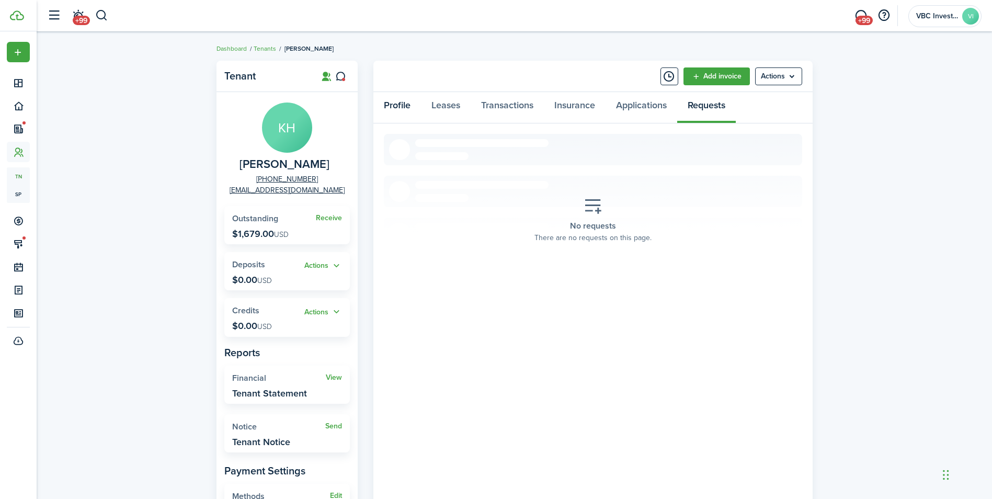
click at [396, 103] on link "Profile" at bounding box center [397, 107] width 48 height 31
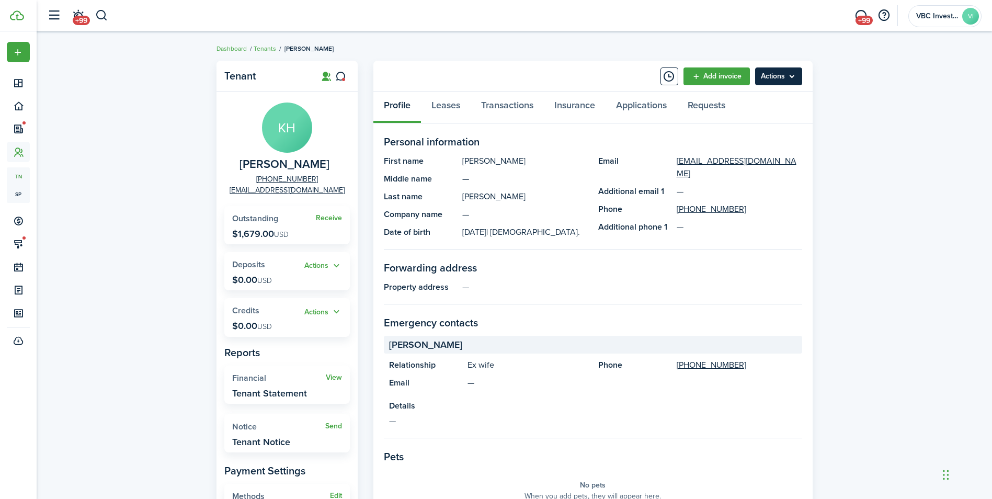
click at [764, 77] on menu-btn "Actions" at bounding box center [778, 76] width 47 height 18
click at [768, 74] on menu-btn "Actions" at bounding box center [778, 76] width 47 height 18
click at [450, 109] on link "Leases" at bounding box center [446, 107] width 50 height 31
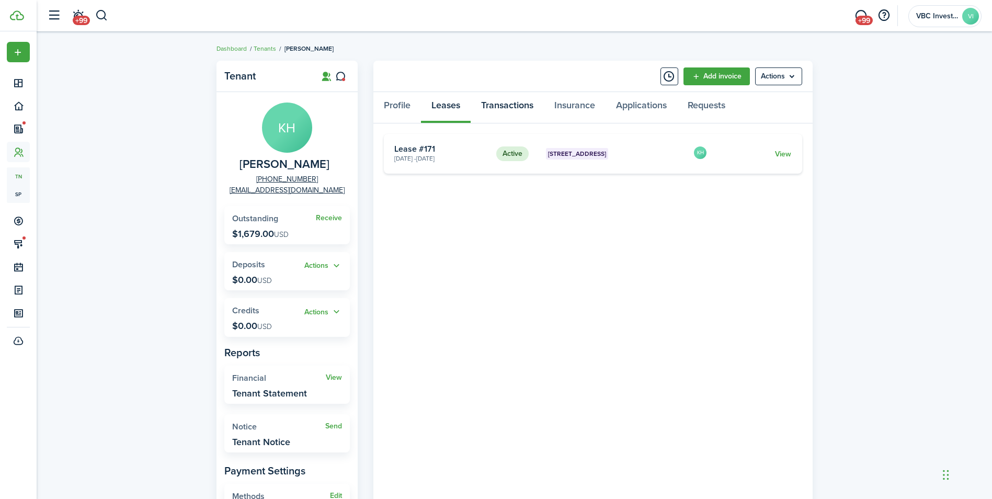
click at [505, 101] on link "Transactions" at bounding box center [507, 107] width 73 height 31
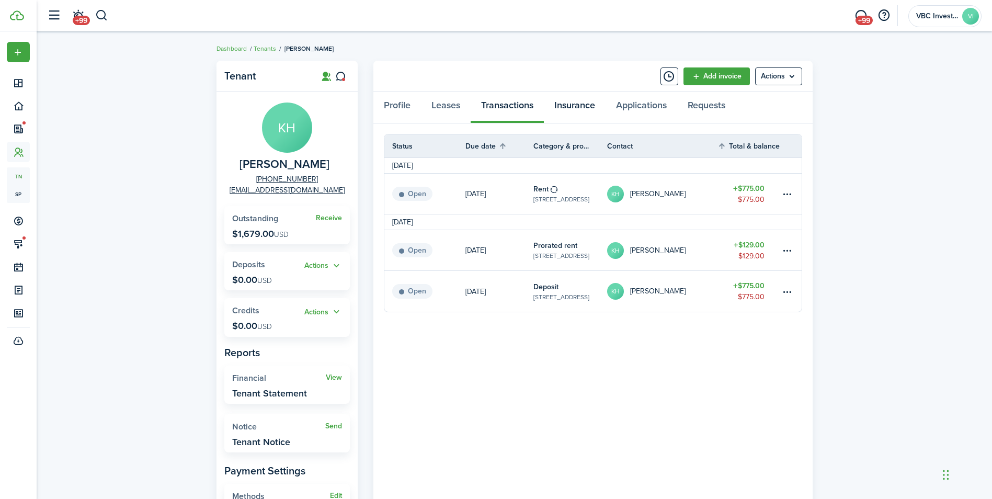
click at [574, 109] on link "Insurance" at bounding box center [575, 107] width 62 height 31
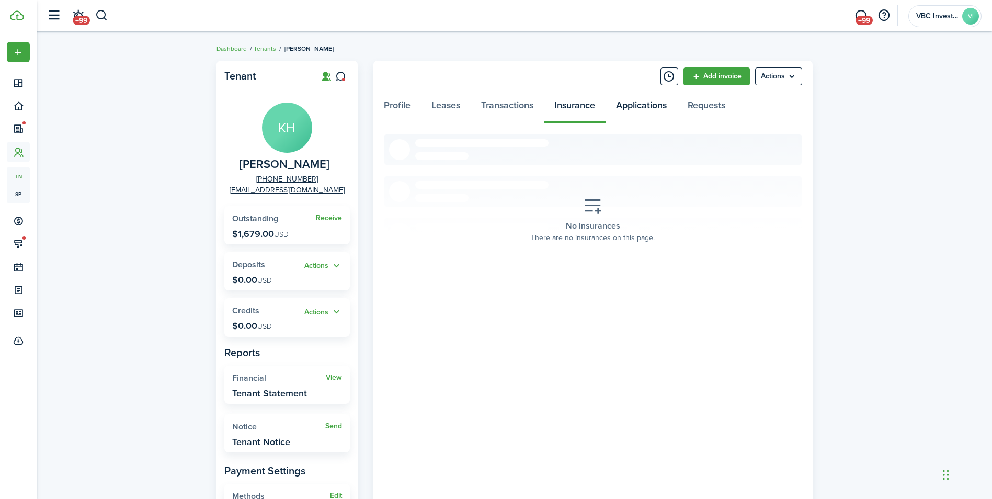
click at [631, 108] on link "Applications" at bounding box center [642, 107] width 72 height 31
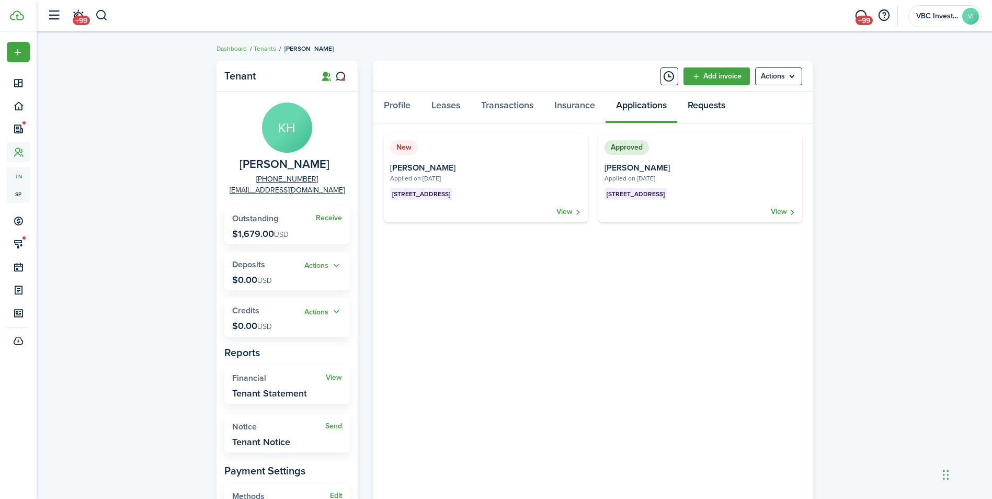
click at [704, 107] on link "Requests" at bounding box center [706, 107] width 59 height 31
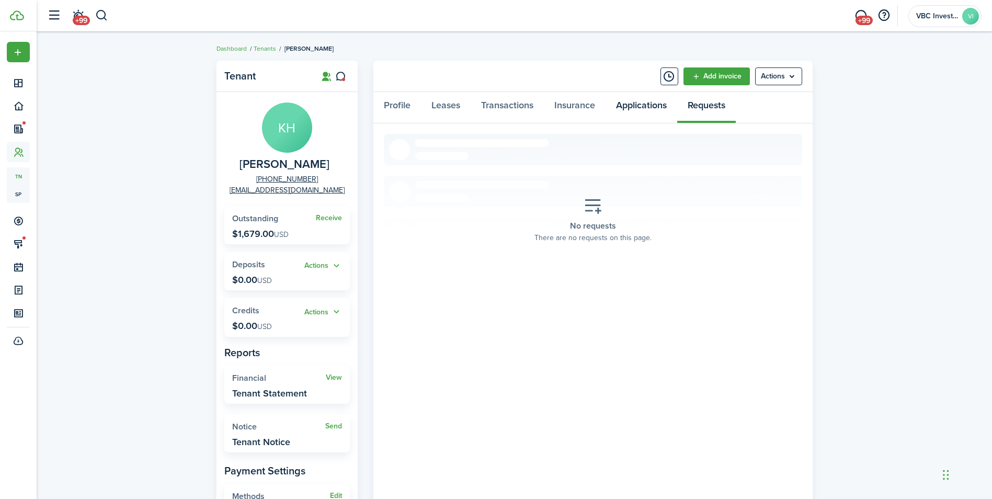
click at [638, 117] on link "Applications" at bounding box center [642, 107] width 72 height 31
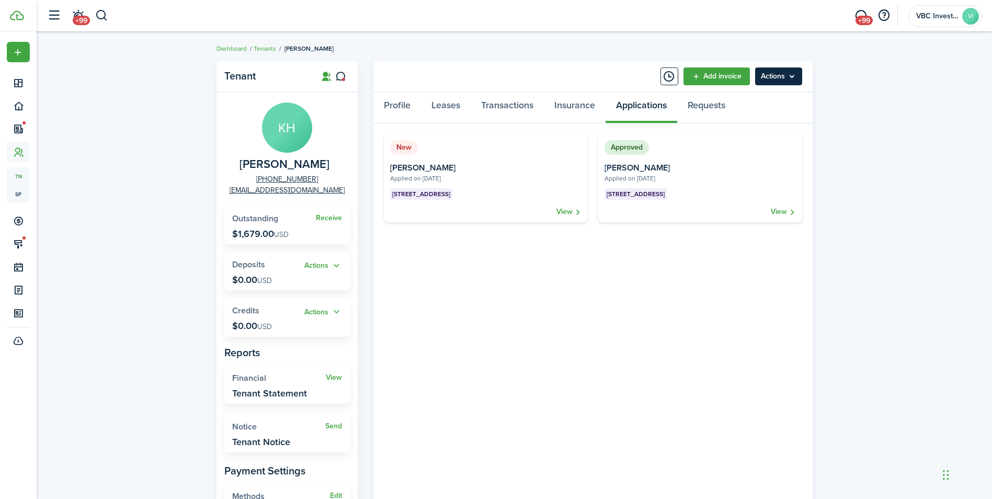
click at [770, 83] on menu-btn "Actions" at bounding box center [778, 76] width 47 height 18
click at [773, 78] on menu-btn "Actions" at bounding box center [778, 76] width 47 height 18
click at [399, 109] on link "Profile" at bounding box center [397, 107] width 48 height 31
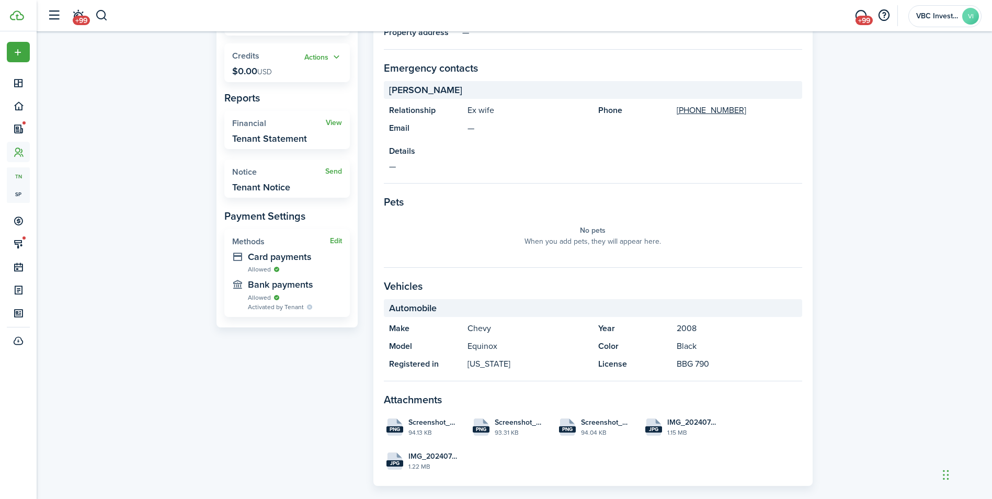
scroll to position [292, 0]
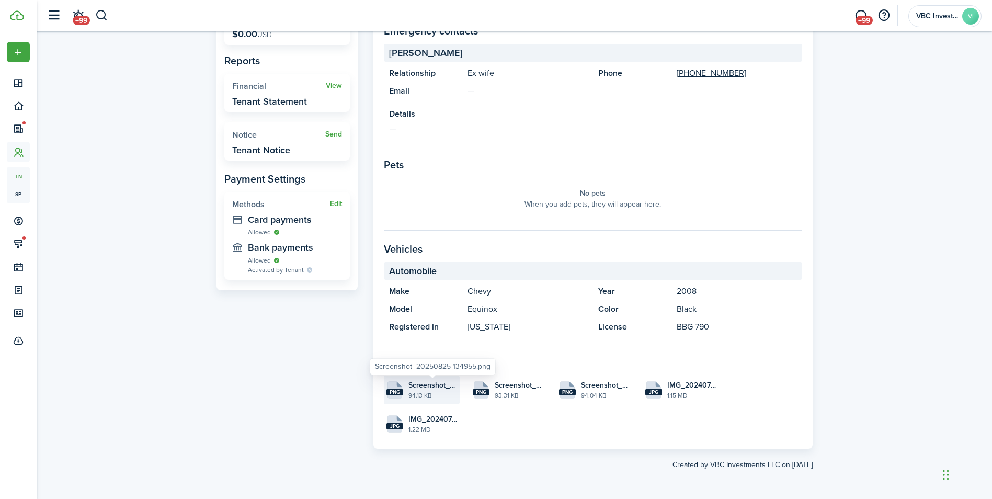
click at [429, 385] on span "Screenshot_20250825-134955.png" at bounding box center [433, 385] width 49 height 11
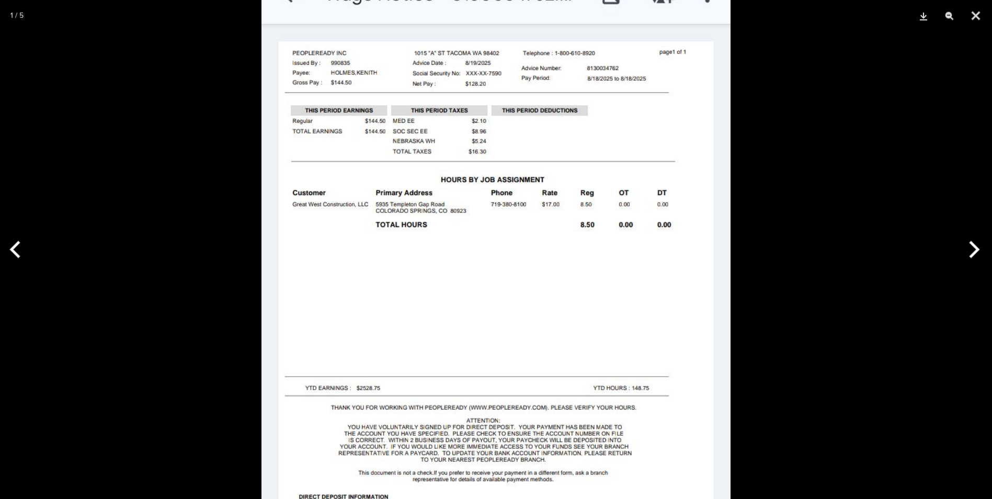
click at [525, 359] on img at bounding box center [496, 444] width 469 height 1050
click at [972, 19] on button "Close" at bounding box center [976, 15] width 26 height 31
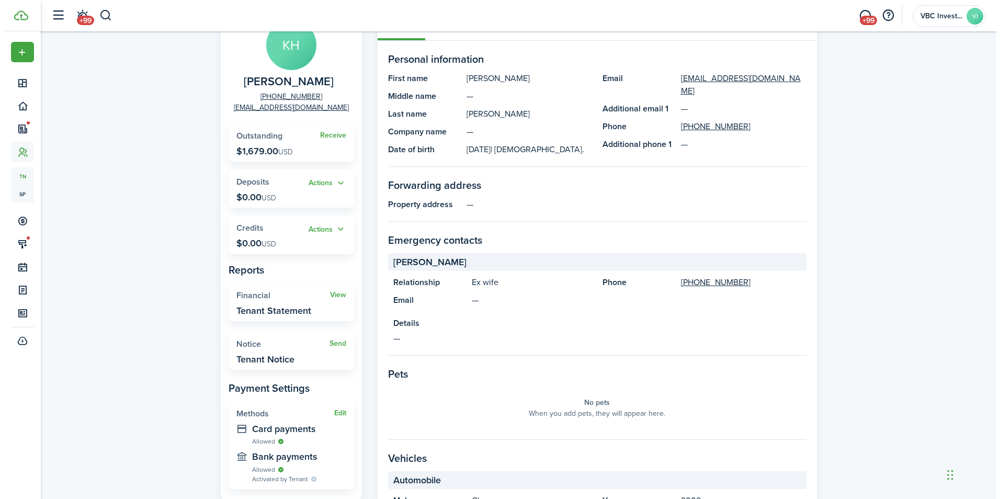
scroll to position [0, 0]
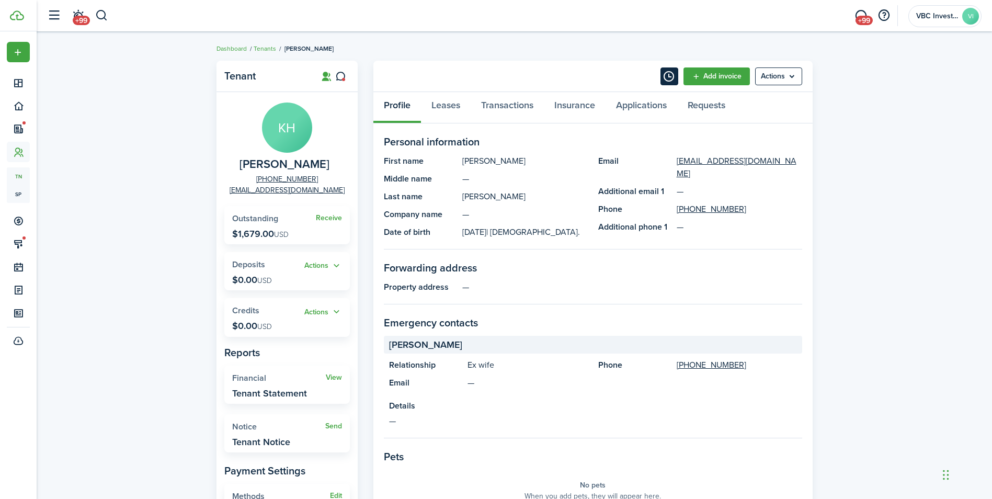
click at [672, 80] on button "Timeline" at bounding box center [670, 76] width 18 height 18
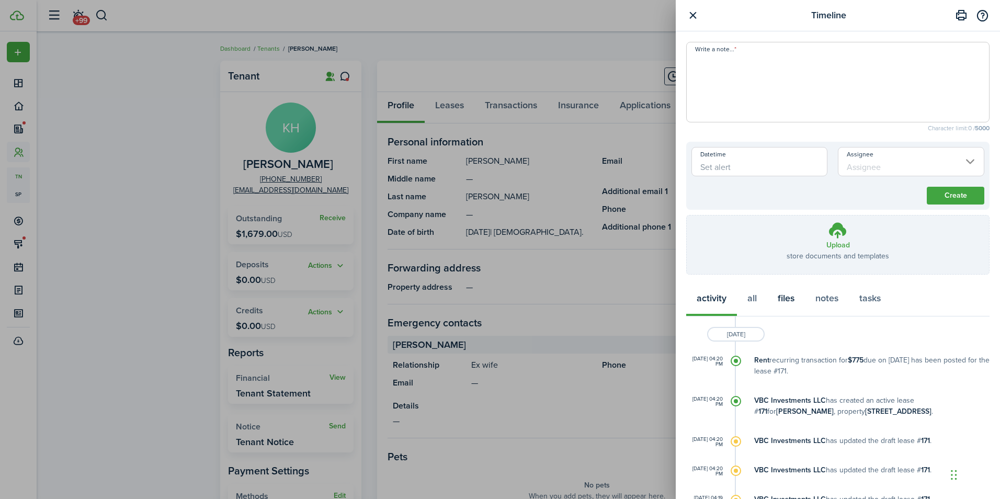
click at [781, 298] on button "files" at bounding box center [786, 300] width 38 height 31
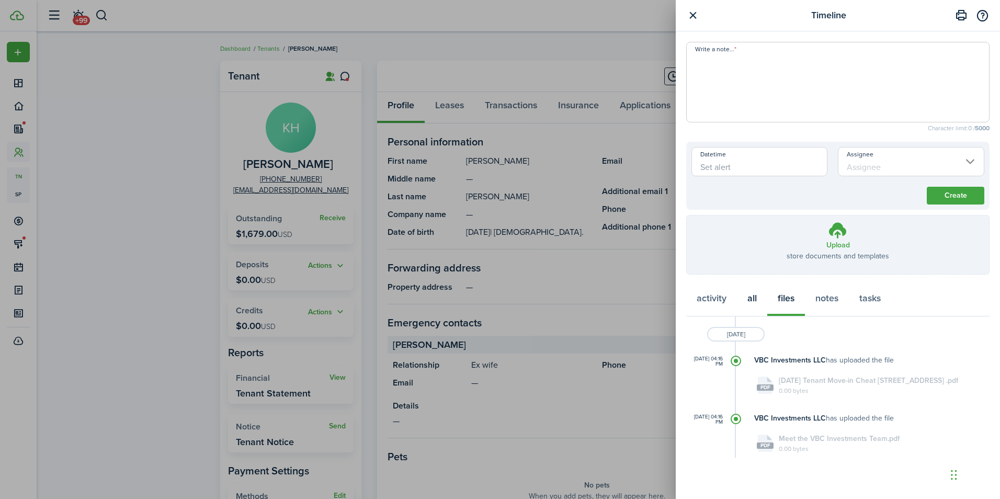
click at [744, 301] on button "all" at bounding box center [752, 300] width 30 height 31
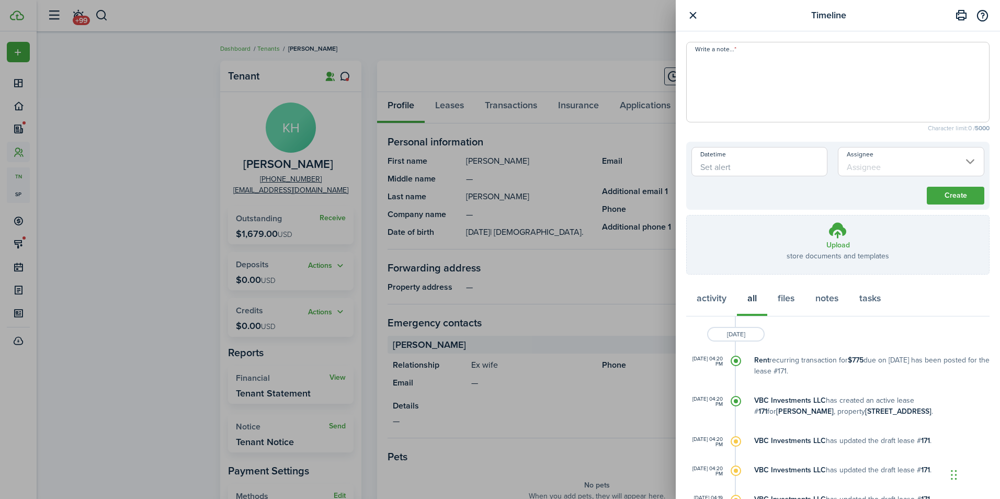
click at [689, 17] on button "button" at bounding box center [692, 15] width 13 height 13
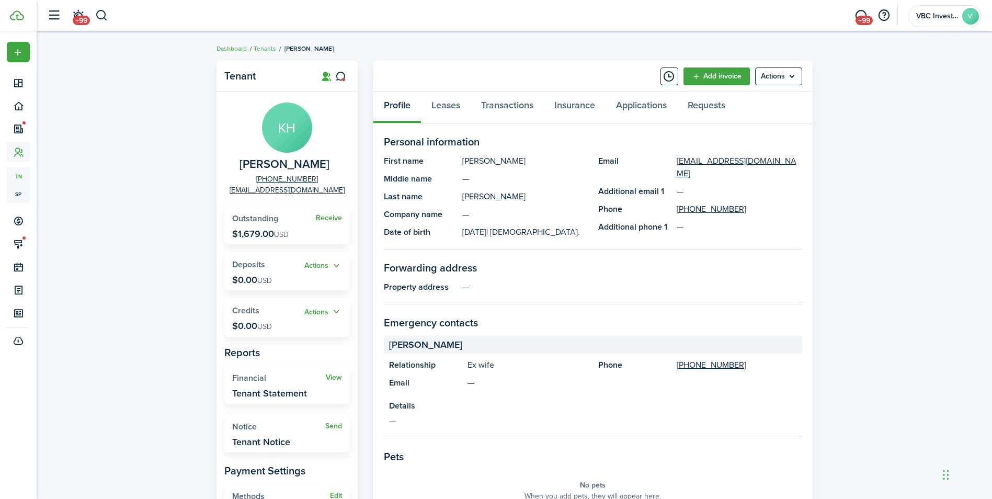
click at [786, 308] on panel-main-body "Personal information First name [PERSON_NAME] Middle name — Last name [PERSON_N…" at bounding box center [593, 432] width 418 height 596
click at [791, 74] on menu-btn "Actions" at bounding box center [778, 76] width 47 height 18
click at [631, 288] on panel-main-description "—" at bounding box center [632, 287] width 340 height 13
drag, startPoint x: 342, startPoint y: 190, endPoint x: 243, endPoint y: 197, distance: 99.6
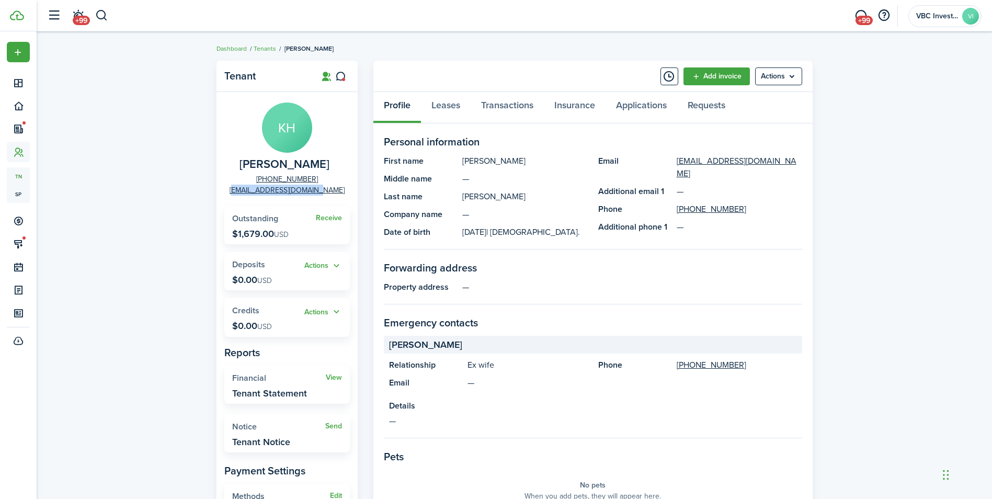
click at [243, 197] on panel-main-body "KH [PERSON_NAME] [PHONE_NUMBER] [EMAIL_ADDRESS][DOMAIN_NAME] Receive Outstandin…" at bounding box center [287, 337] width 141 height 490
copy link "[EMAIL_ADDRESS][DOMAIN_NAME]"
click at [331, 170] on panel-main-group "KH [PERSON_NAME] [PHONE_NUMBER] [EMAIL_ADDRESS][DOMAIN_NAME]" at bounding box center [287, 149] width 126 height 93
drag, startPoint x: 322, startPoint y: 169, endPoint x: 248, endPoint y: 172, distance: 74.3
click at [248, 172] on panel-main-group "KH [PERSON_NAME] [PHONE_NUMBER] [EMAIL_ADDRESS][DOMAIN_NAME]" at bounding box center [287, 149] width 126 height 93
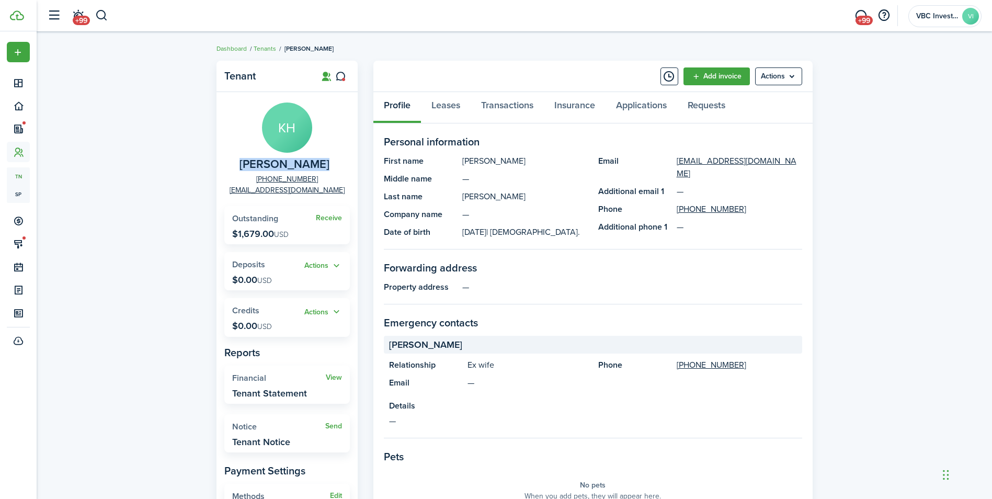
copy span "[PERSON_NAME]"
click at [172, 163] on div "Tenant KH [PERSON_NAME] [PHONE_NUMBER] [EMAIL_ADDRESS][DOMAIN_NAME] Receive Out…" at bounding box center [515, 411] width 956 height 712
click at [232, 49] on link "Dashboard" at bounding box center [232, 48] width 30 height 9
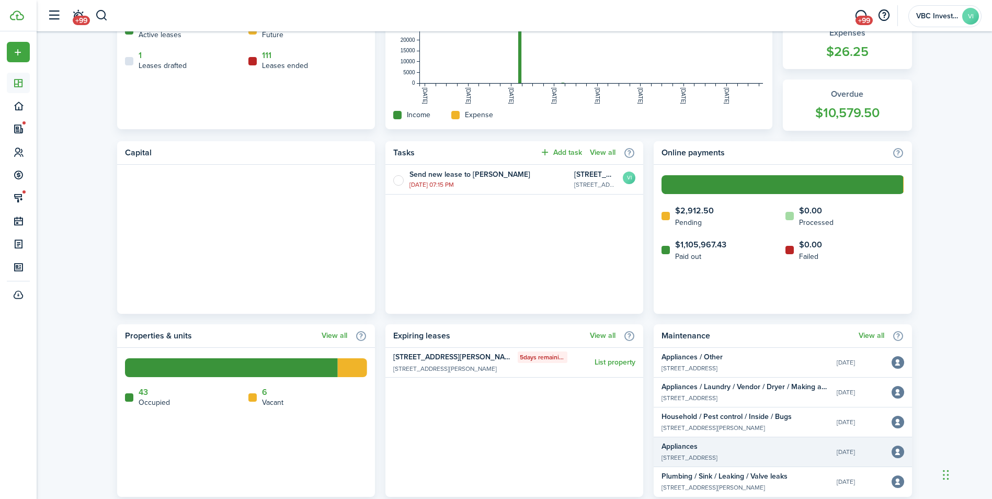
scroll to position [366, 0]
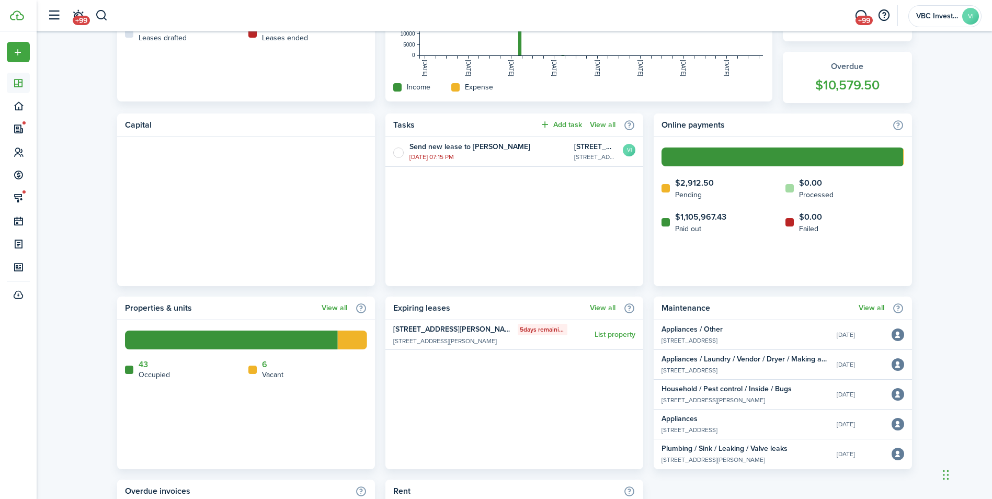
click at [955, 262] on div "Dashboard [DATE], [DATE] There are no reminders for [DATE] . View all Screen a …" at bounding box center [515, 163] width 956 height 987
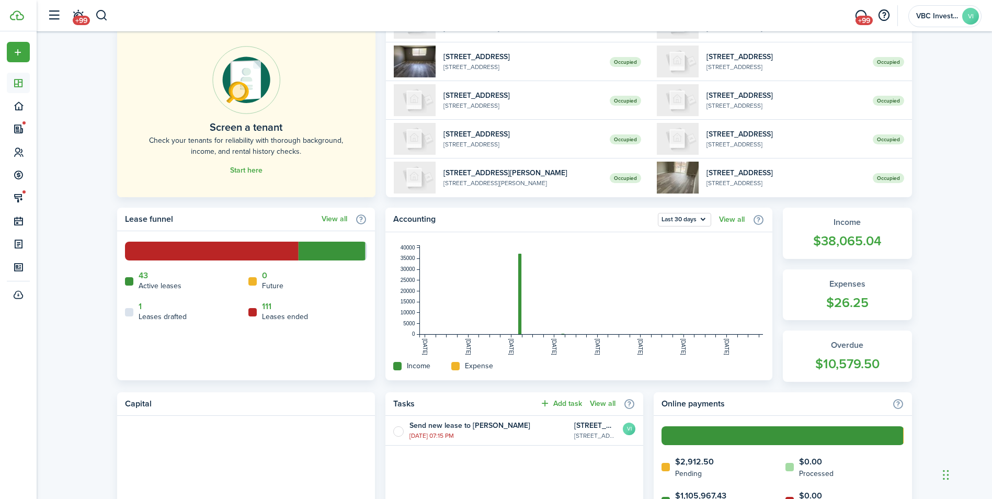
scroll to position [0, 0]
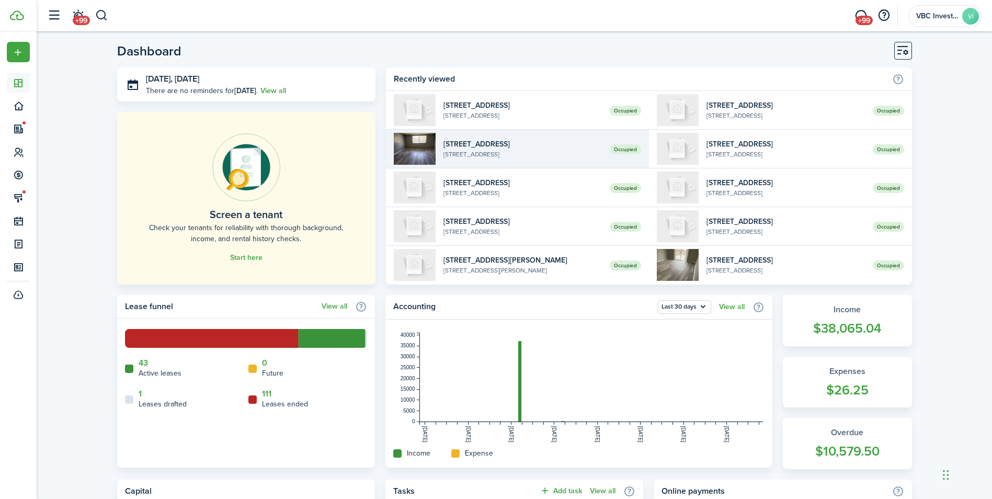
click at [472, 146] on widget-list-item-title "[STREET_ADDRESS]" at bounding box center [523, 144] width 158 height 11
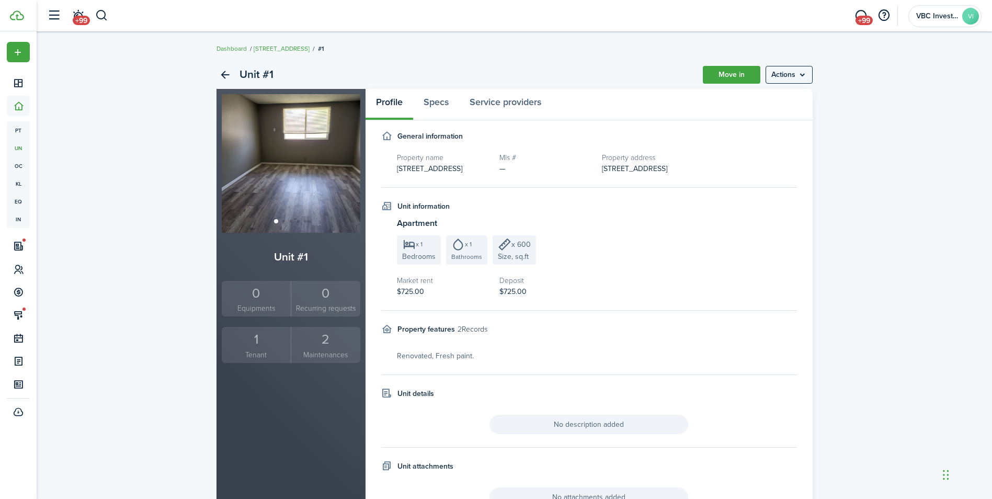
click at [256, 337] on div "1" at bounding box center [256, 340] width 64 height 20
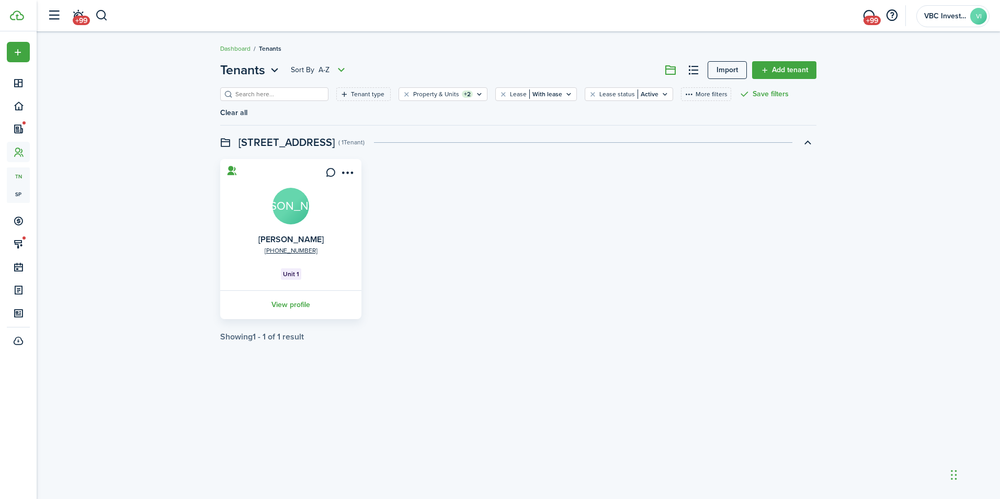
click at [299, 188] on avatar-text "[PERSON_NAME]" at bounding box center [291, 206] width 37 height 37
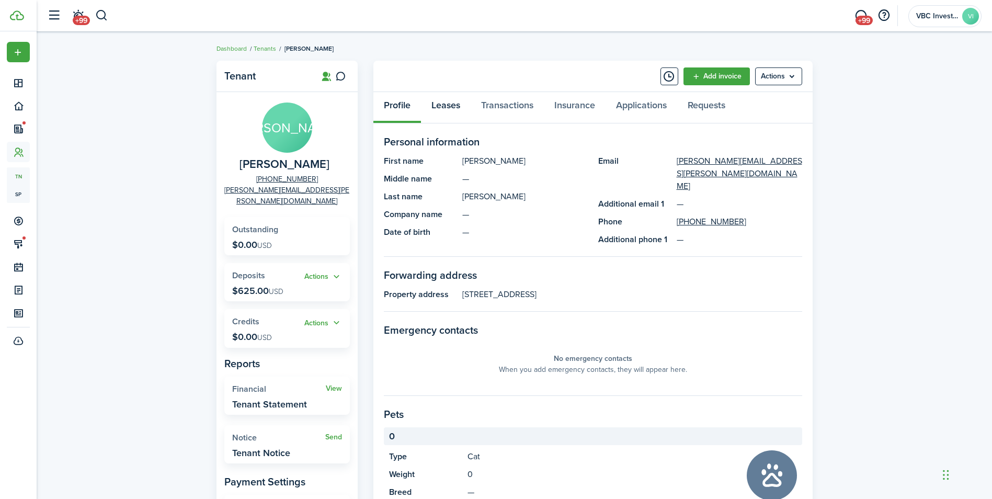
click at [454, 107] on link "Leases" at bounding box center [446, 107] width 50 height 31
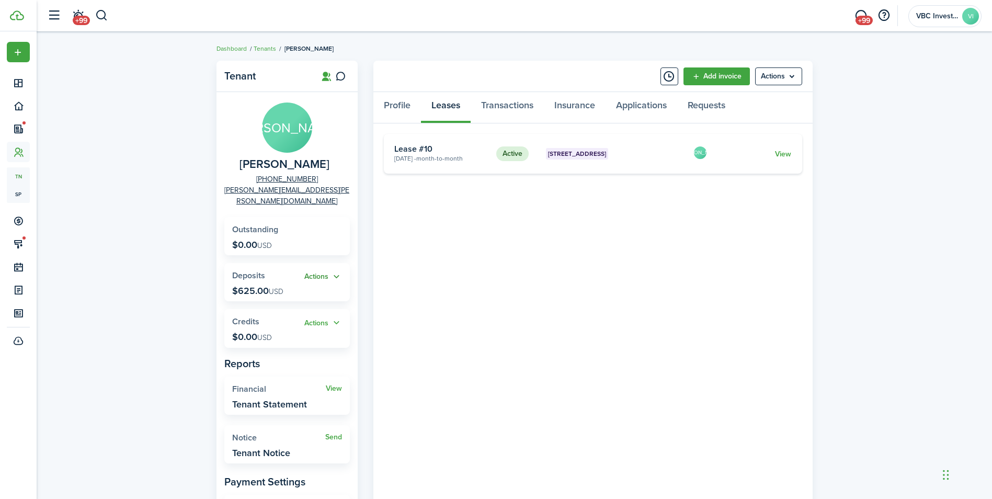
click at [318, 271] on button "Actions" at bounding box center [323, 277] width 38 height 12
click at [579, 315] on tenant-view-lease "Active [STREET_ADDRESS] 1 [DATE] - Month-to-month Lease #10 JA View «« « 1 » »»" at bounding box center [593, 358] width 418 height 449
click at [787, 156] on link "View" at bounding box center [783, 154] width 16 height 11
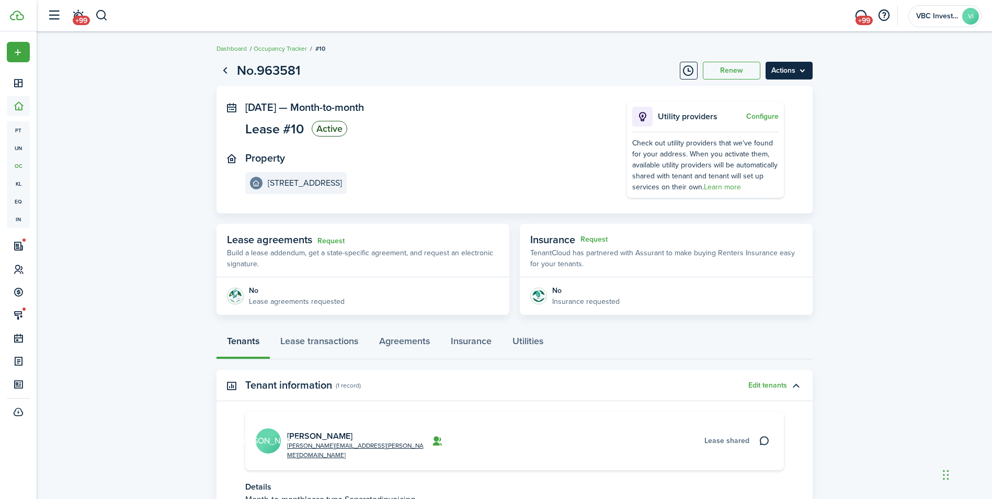
click at [796, 70] on menu-btn "Actions" at bounding box center [789, 71] width 47 height 18
click at [754, 131] on link "End Lease" at bounding box center [767, 130] width 92 height 18
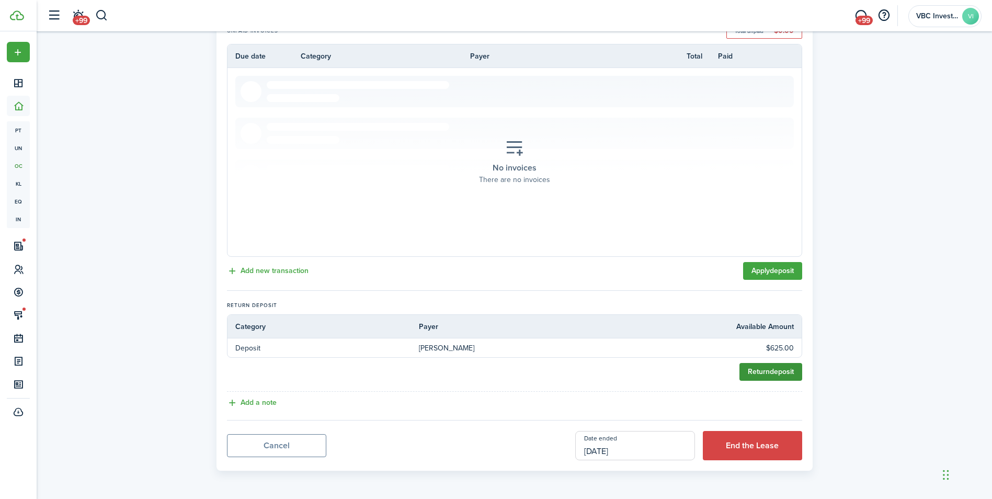
scroll to position [222, 0]
click at [758, 371] on link "Return deposit" at bounding box center [771, 371] width 63 height 18
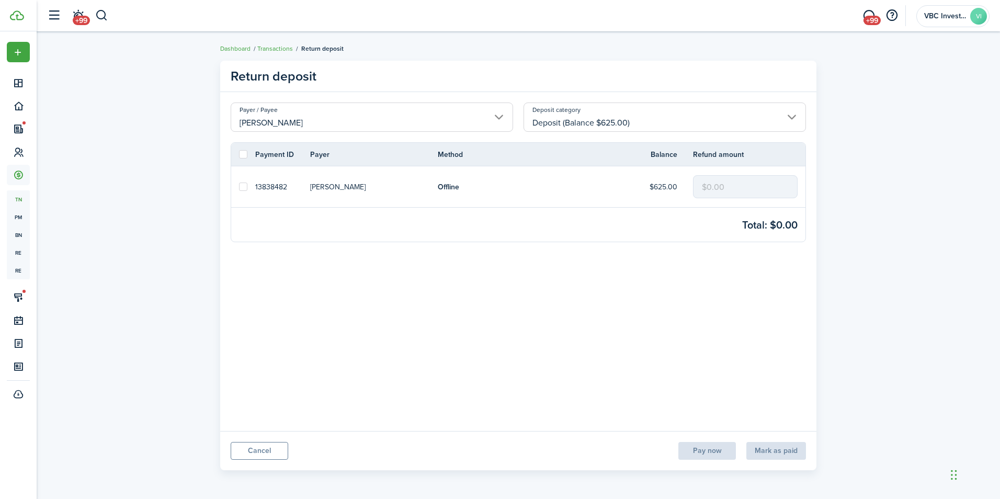
click at [255, 186] on link at bounding box center [243, 186] width 24 height 41
click at [243, 186] on label at bounding box center [243, 187] width 8 height 8
click at [239, 187] on input "checkbox" at bounding box center [239, 187] width 1 height 1
checkbox input "true"
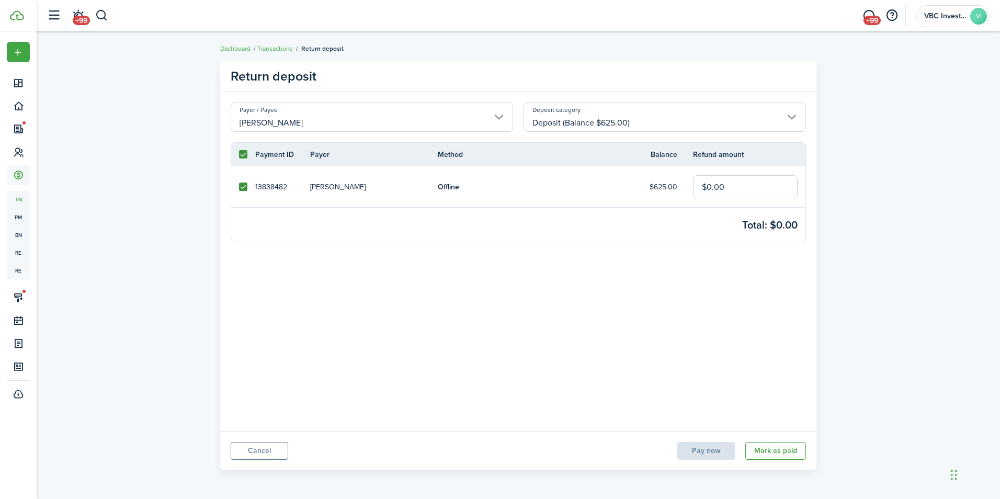
click at [711, 187] on input "$0.00" at bounding box center [745, 186] width 105 height 23
type input "$625.00"
click at [798, 455] on button "Mark as paid" at bounding box center [775, 451] width 61 height 18
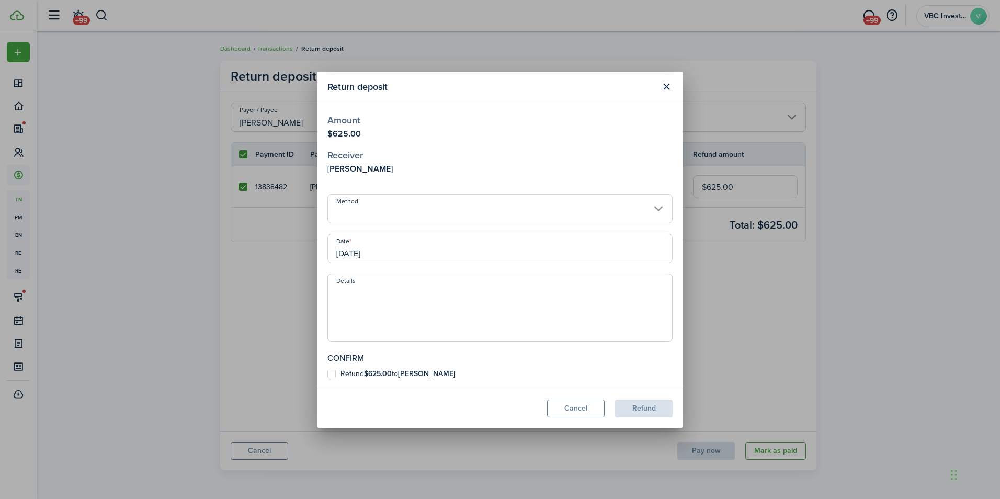
click at [472, 200] on input "Method" at bounding box center [499, 208] width 345 height 29
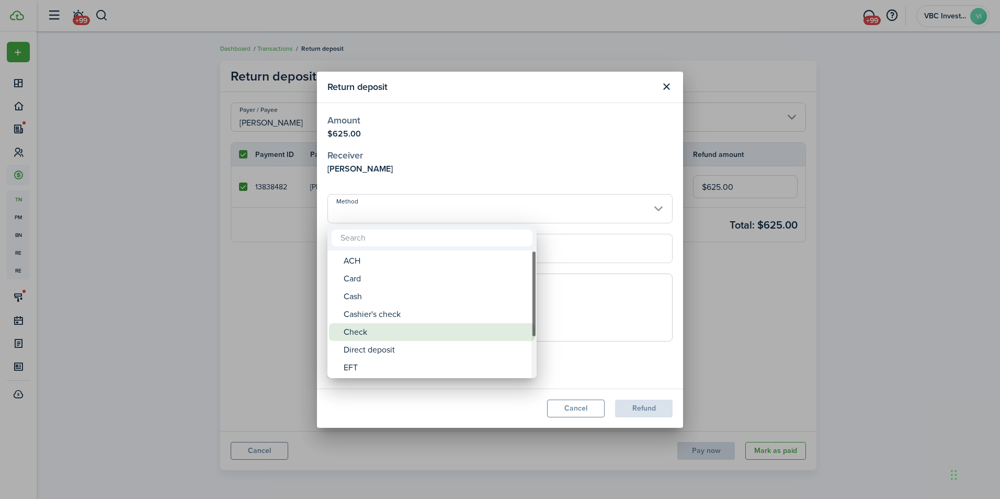
click at [398, 332] on div "Check" at bounding box center [436, 332] width 185 height 18
type input "Check"
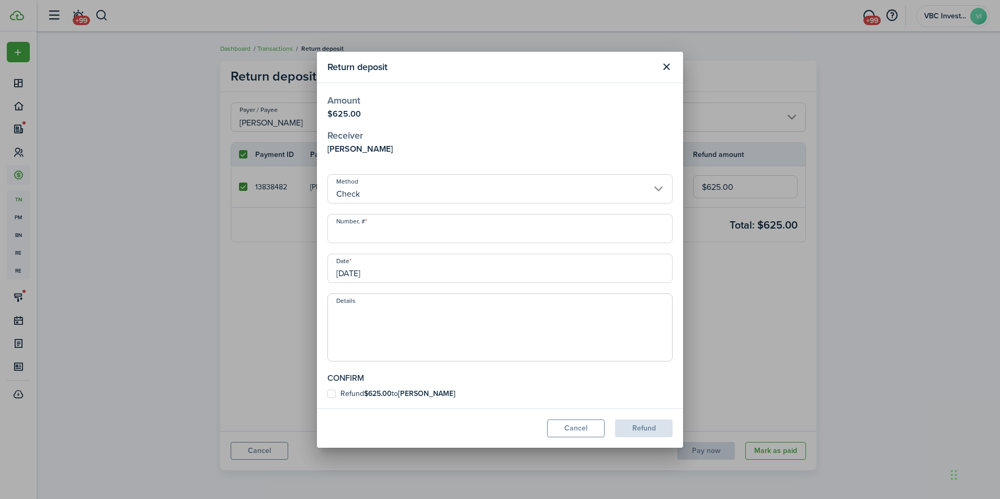
click at [368, 231] on input "Number, #" at bounding box center [499, 228] width 345 height 29
type input "2578"
click at [408, 391] on b "[PERSON_NAME]" at bounding box center [427, 393] width 58 height 11
click at [327, 393] on input "Refund $625.00 to [PERSON_NAME]" at bounding box center [327, 393] width 1 height 1
checkbox input "true"
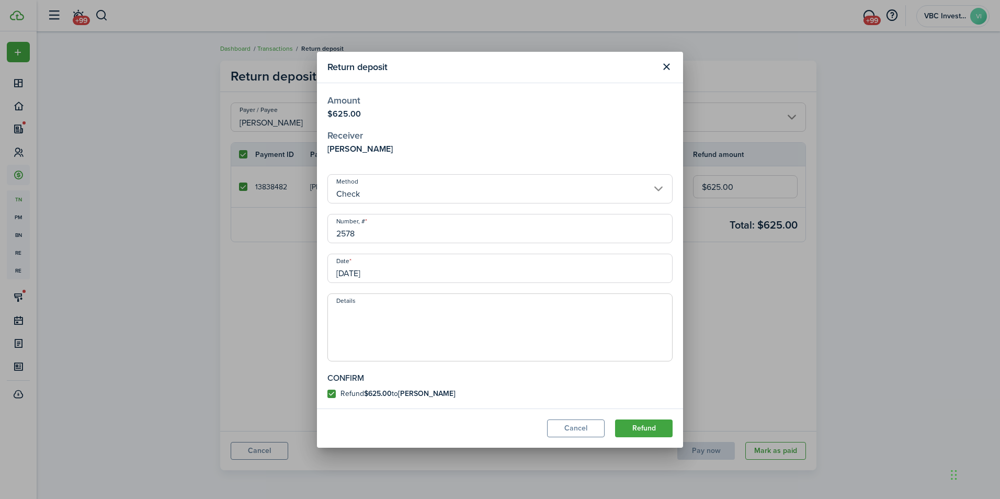
click at [418, 350] on textarea "Details" at bounding box center [500, 330] width 344 height 50
click at [665, 427] on button "Refund" at bounding box center [644, 429] width 58 height 18
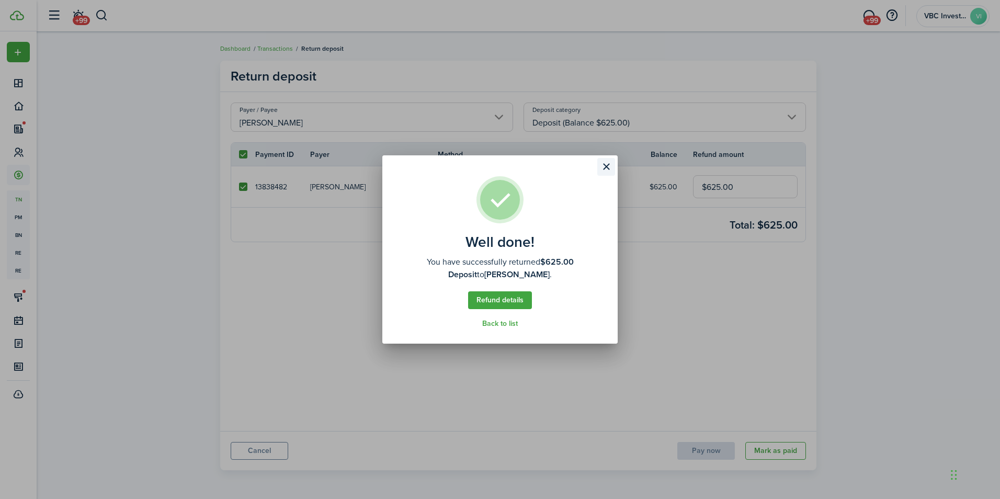
click at [604, 166] on button "Close modal" at bounding box center [606, 167] width 18 height 18
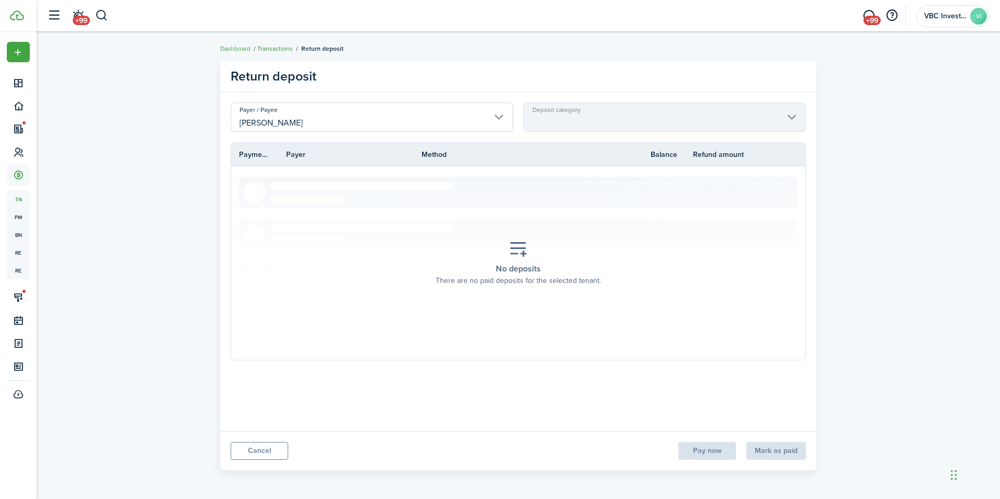
click at [277, 48] on link "Transactions" at bounding box center [275, 48] width 36 height 9
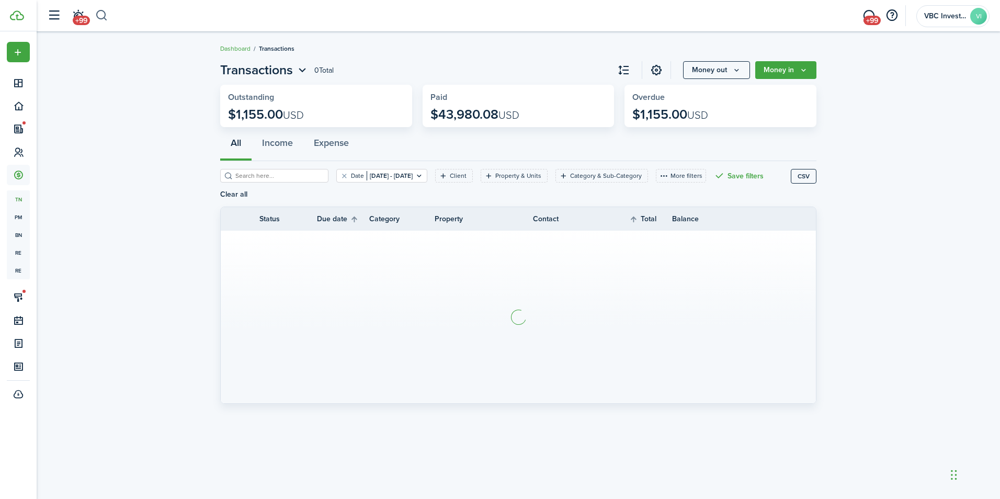
click at [107, 14] on button "button" at bounding box center [101, 16] width 13 height 18
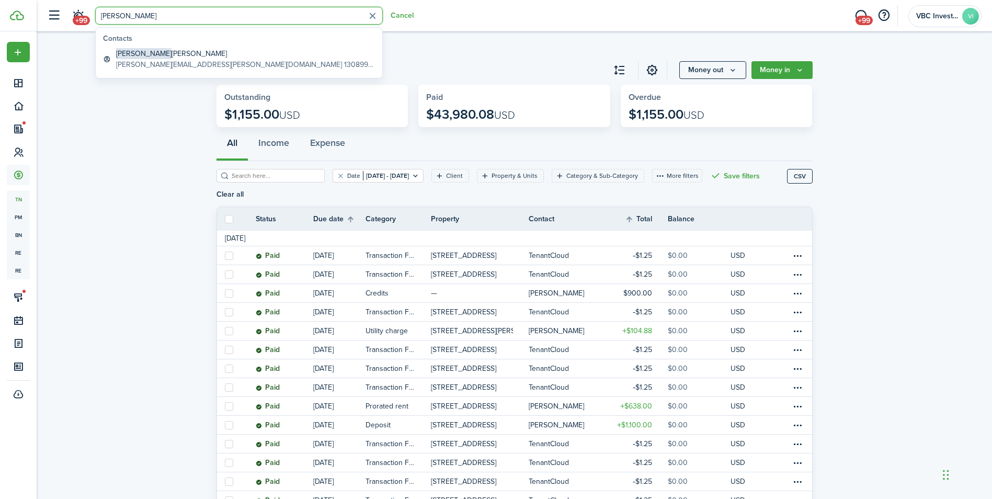
type input "[PERSON_NAME]"
click at [141, 56] on global-search-item-title "[PERSON_NAME]" at bounding box center [245, 53] width 259 height 11
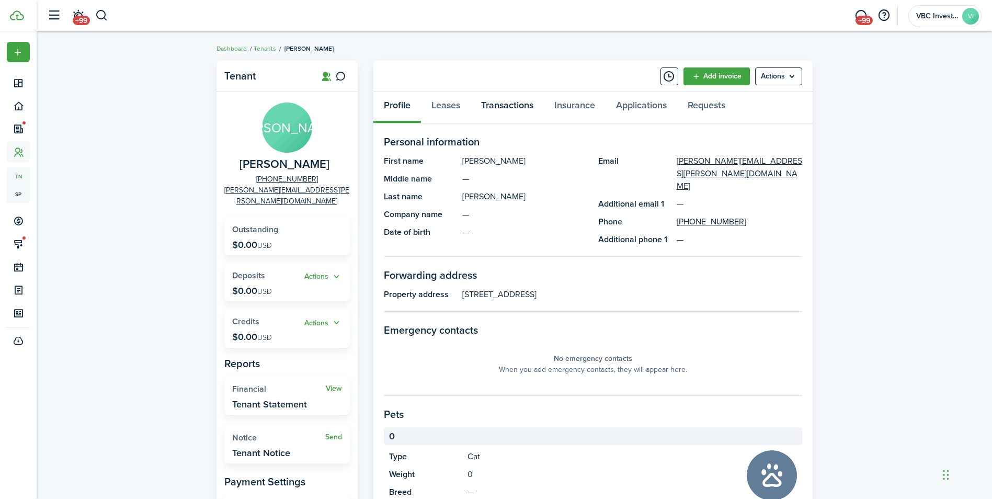
click at [520, 105] on link "Transactions" at bounding box center [507, 107] width 73 height 31
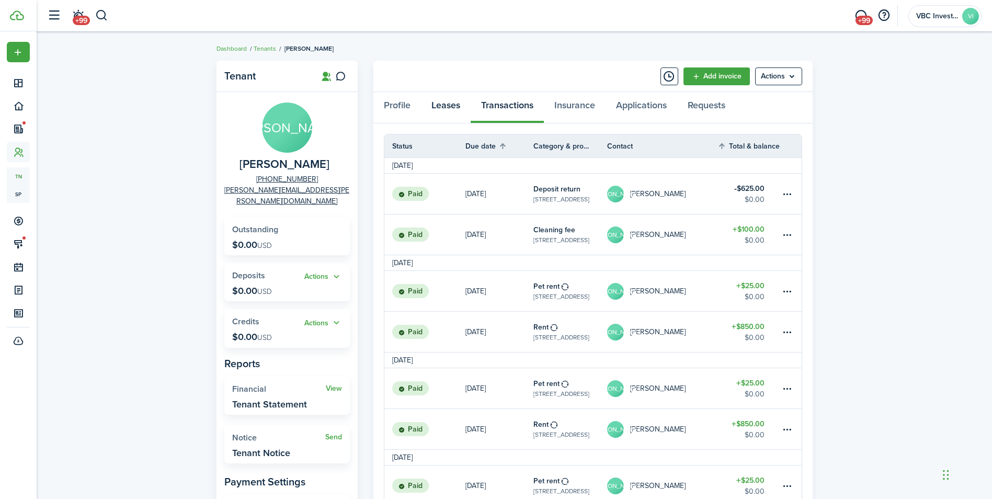
click at [448, 104] on link "Leases" at bounding box center [446, 107] width 50 height 31
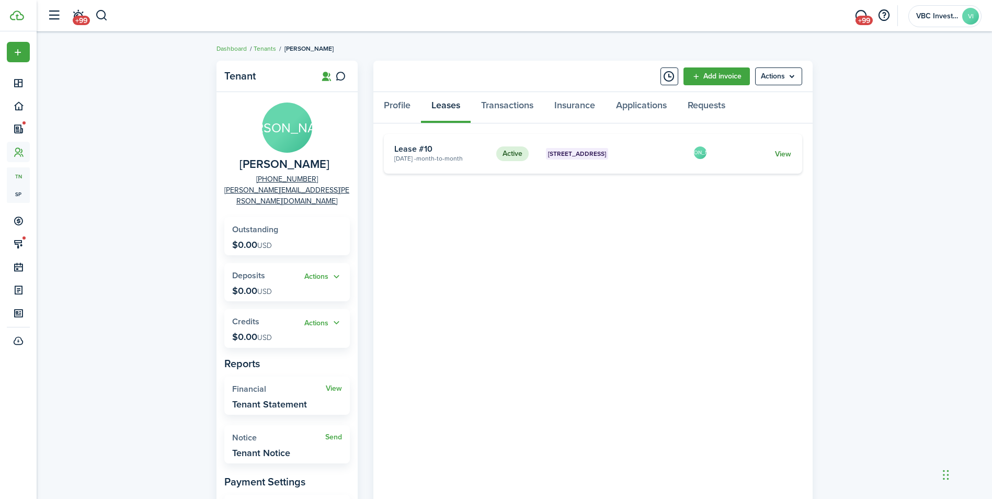
click at [788, 154] on link "View" at bounding box center [783, 154] width 16 height 11
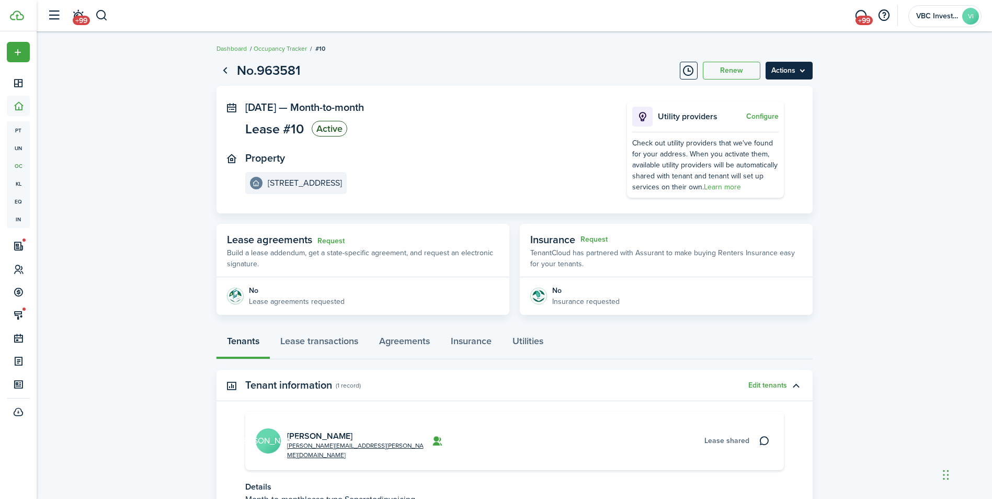
click at [779, 69] on menu-btn "Actions" at bounding box center [789, 71] width 47 height 18
click at [765, 133] on link "End Lease" at bounding box center [767, 130] width 92 height 18
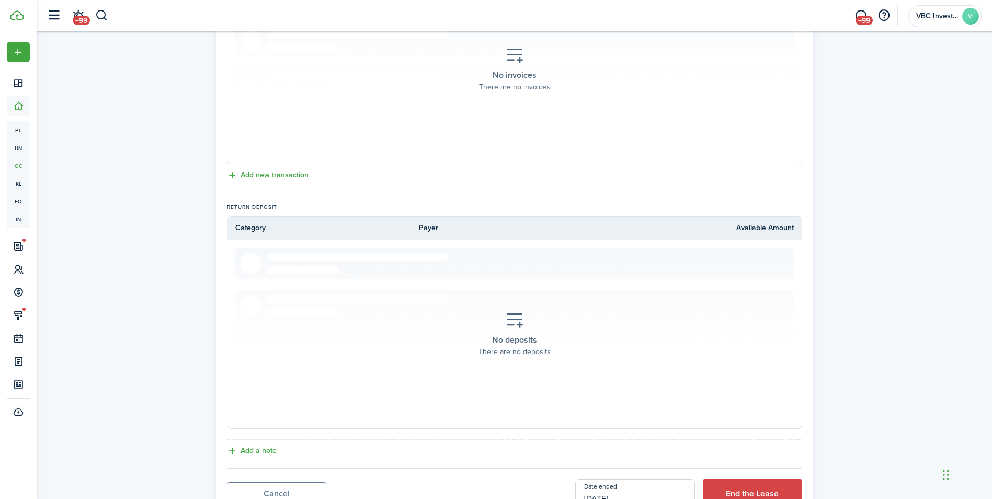
scroll to position [363, 0]
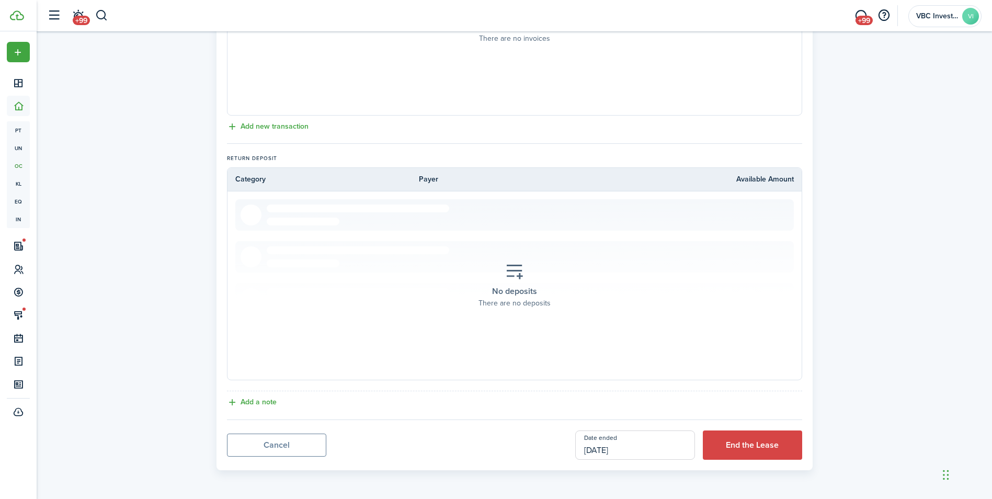
click at [642, 447] on input "[DATE]" at bounding box center [635, 444] width 120 height 29
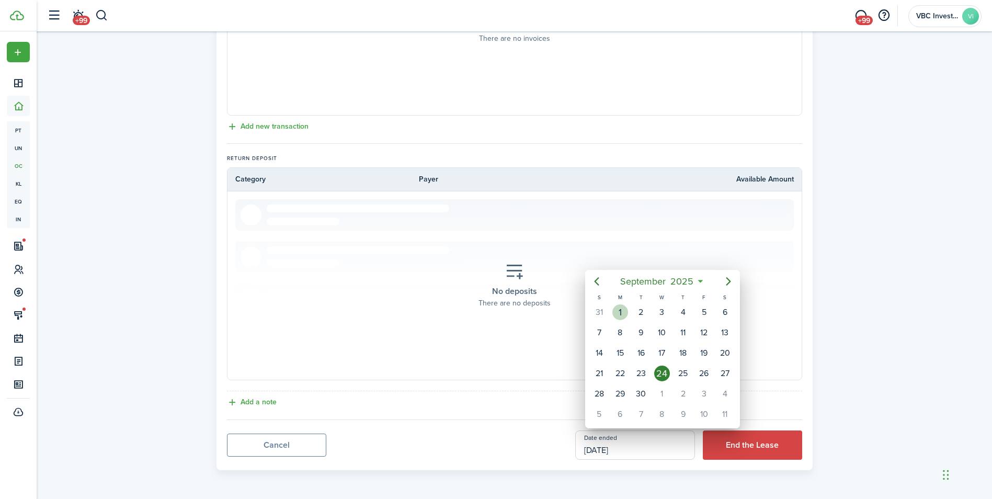
click at [625, 313] on div "1" at bounding box center [621, 312] width 16 height 16
type input "[DATE]"
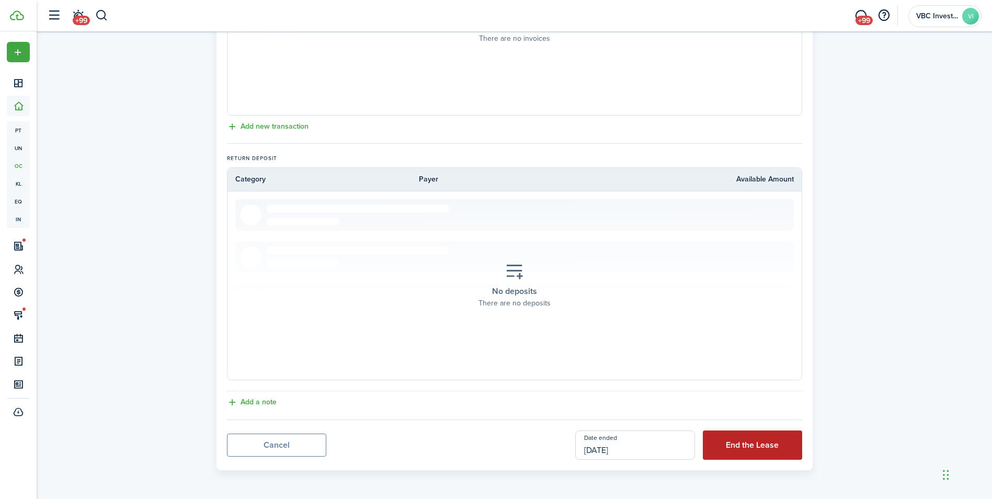
click at [744, 451] on button "End the Lease" at bounding box center [752, 444] width 99 height 29
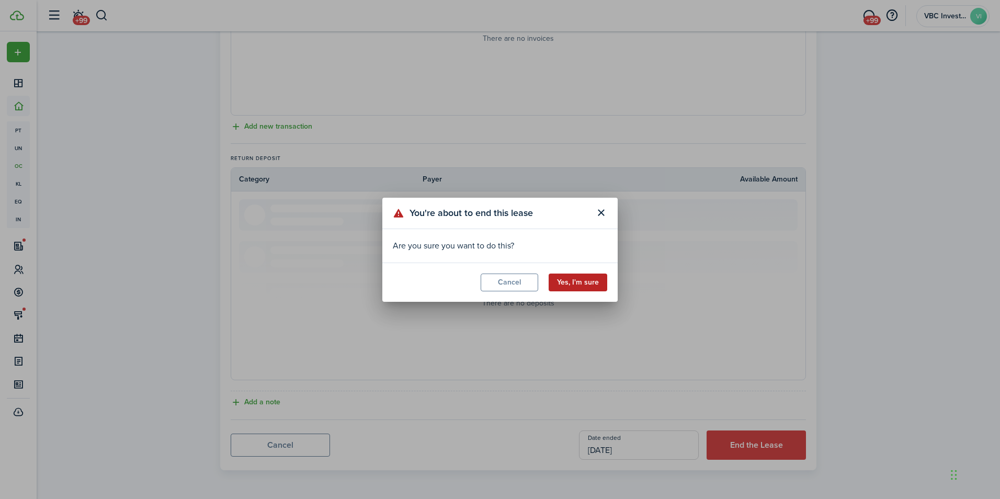
click at [588, 280] on button "Yes, I'm sure" at bounding box center [578, 283] width 59 height 18
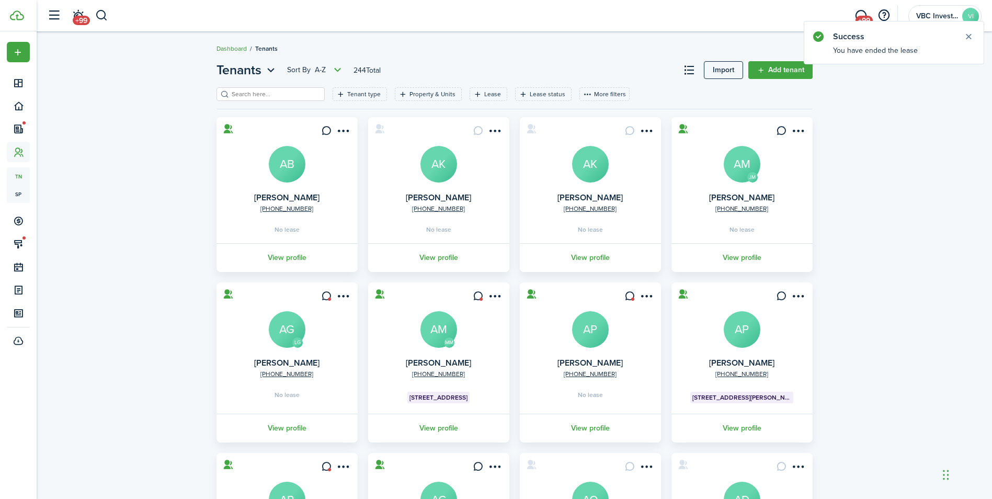
click at [235, 47] on link "Dashboard" at bounding box center [232, 48] width 30 height 9
